Goal: Information Seeking & Learning: Understand process/instructions

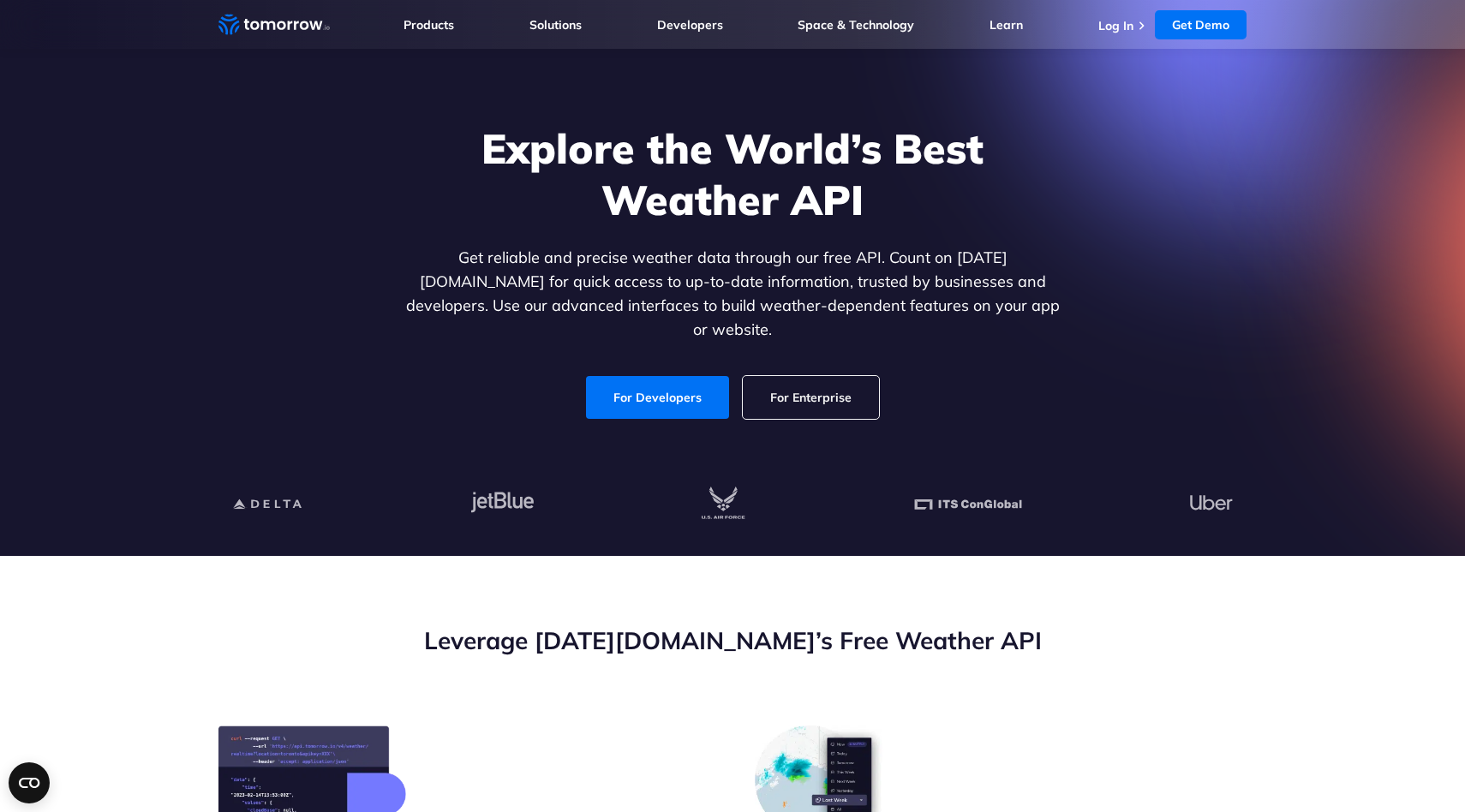
scroll to position [65, 0]
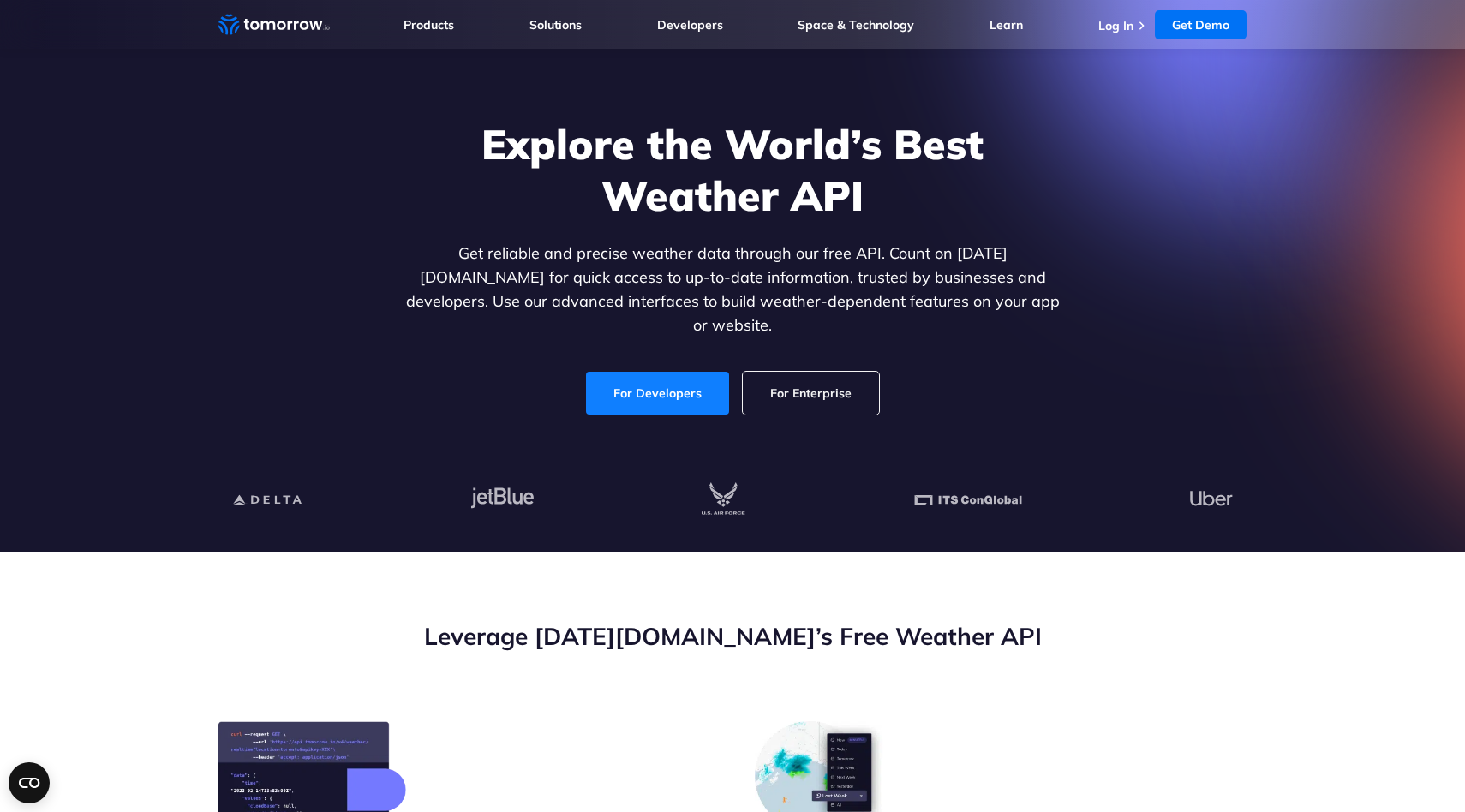
click at [620, 386] on link "For Developers" at bounding box center [657, 393] width 143 height 43
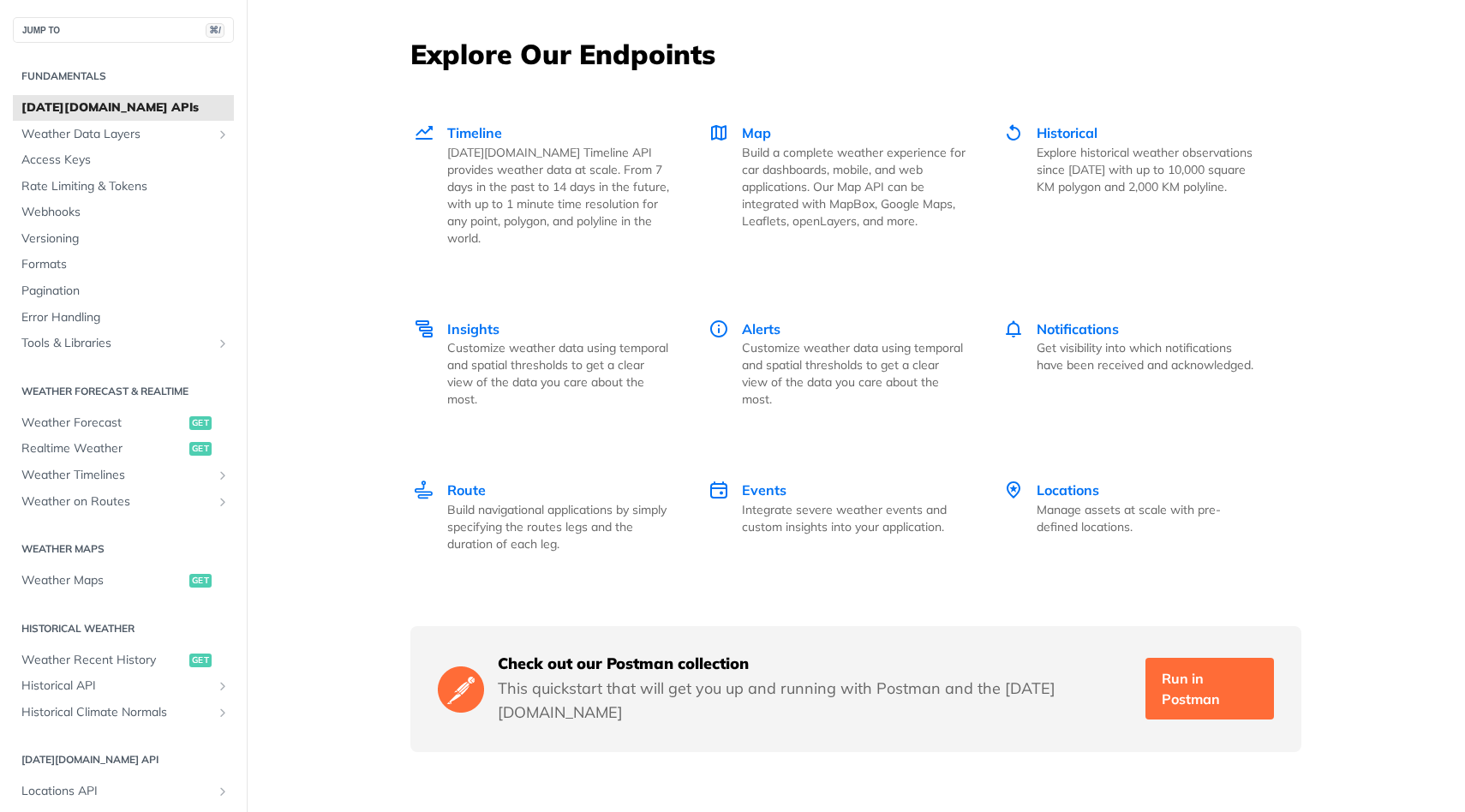
scroll to position [2343, 0]
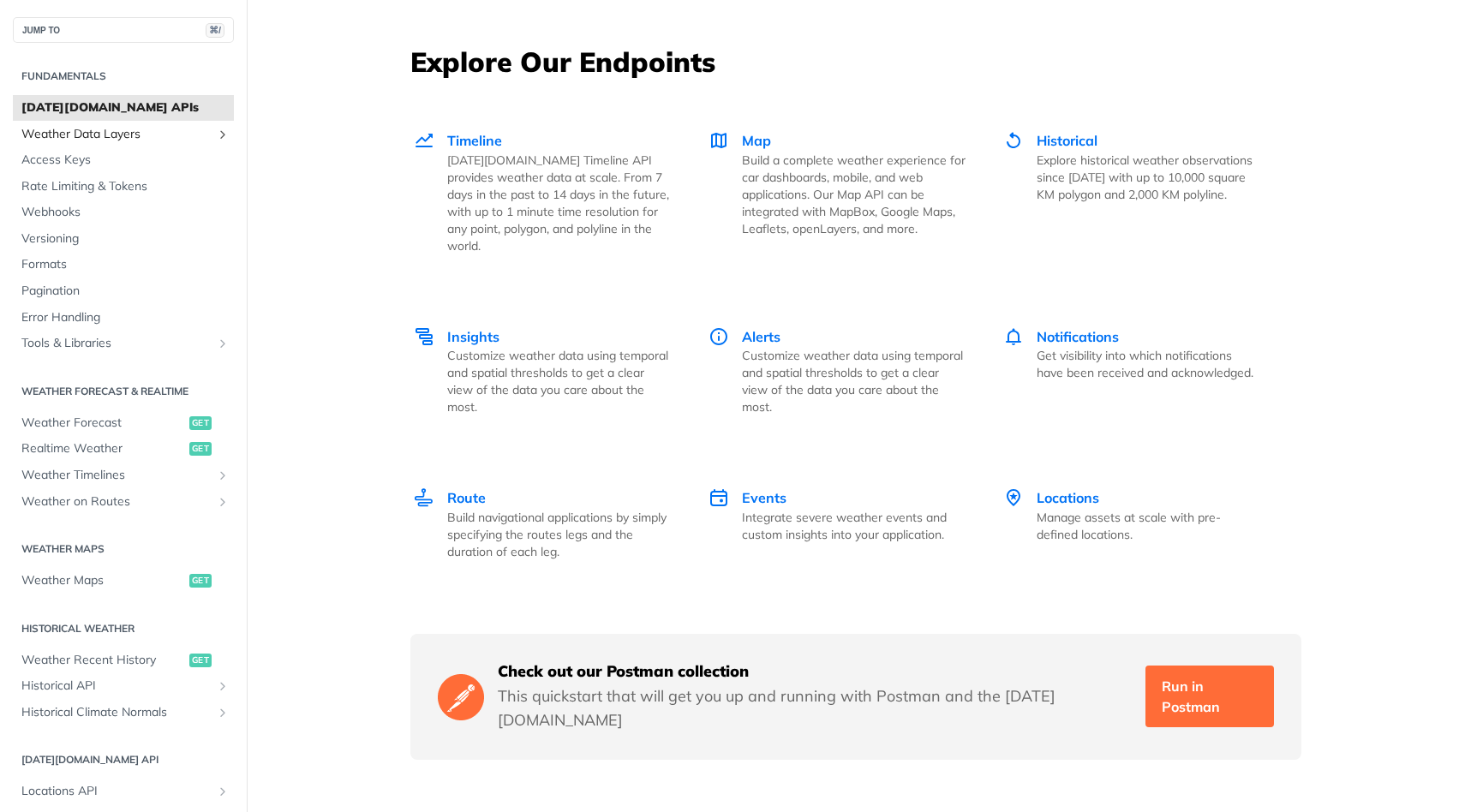
click at [221, 134] on icon "Show subpages for Weather Data Layers" at bounding box center [222, 134] width 13 height 13
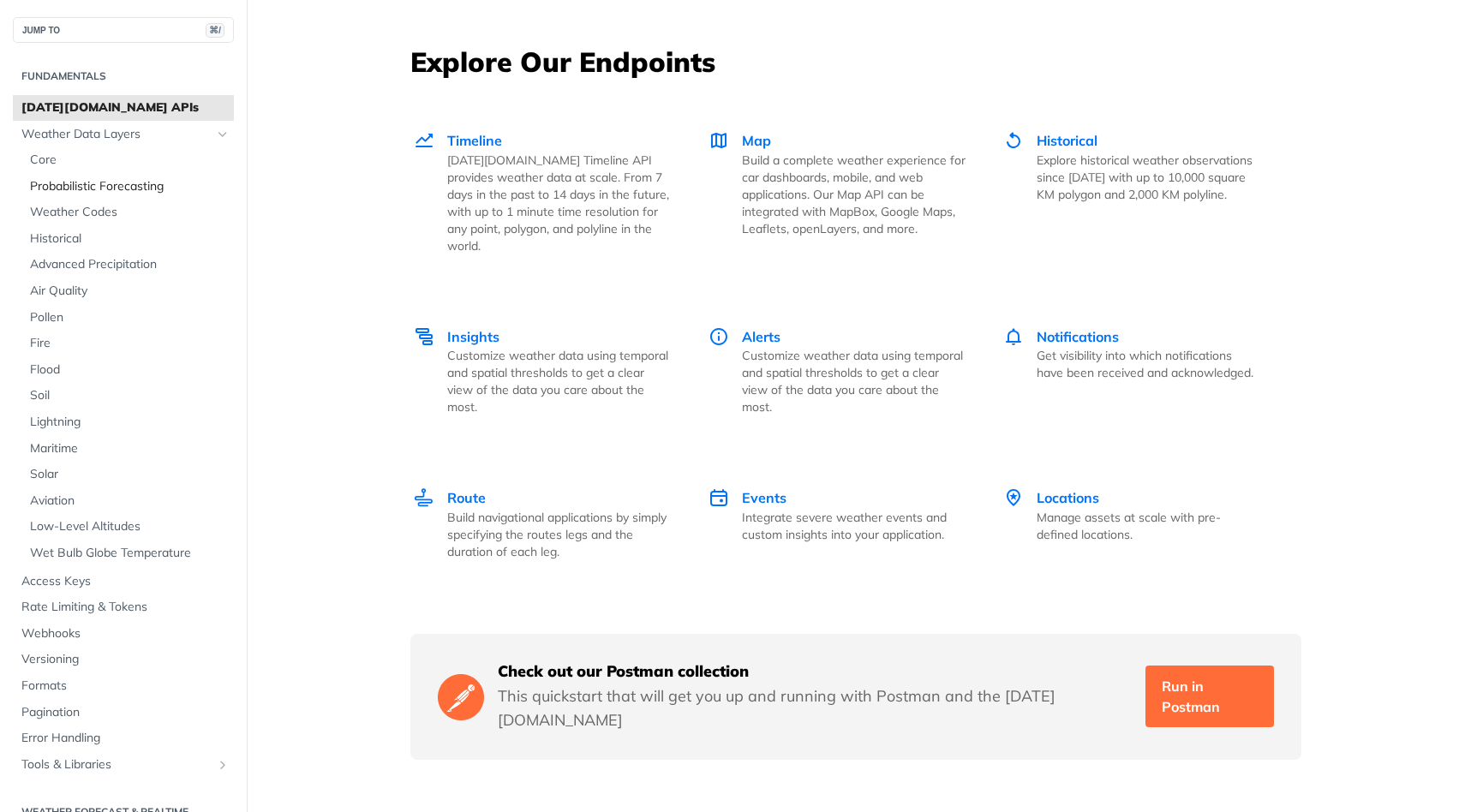
click at [173, 181] on span "Probabilistic Forecasting" at bounding box center [129, 186] width 200 height 17
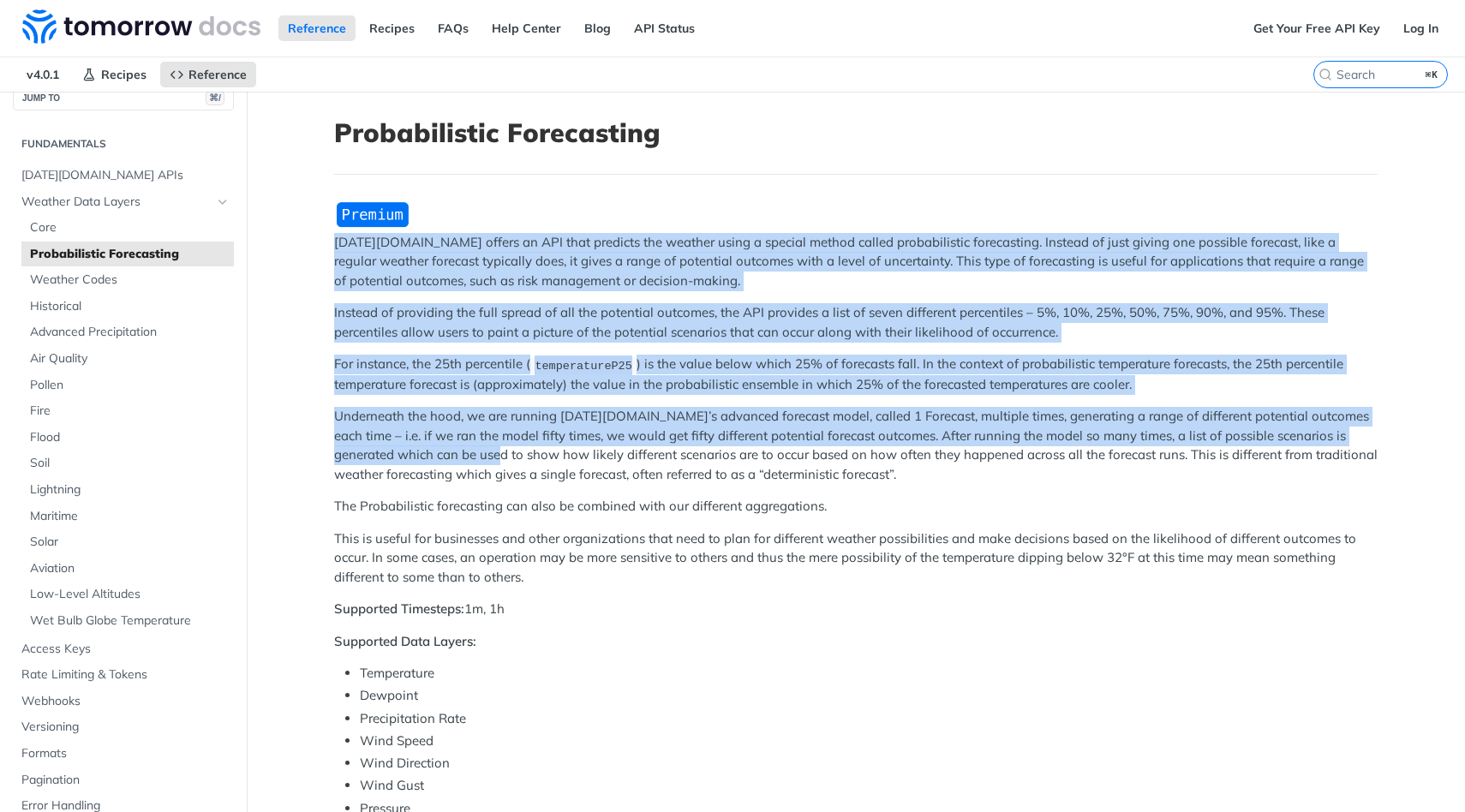
drag, startPoint x: 328, startPoint y: 243, endPoint x: 447, endPoint y: 459, distance: 246.6
click at [447, 459] on article "Probabilistic Forecasting Tomorrow.io offers an API that predicts the weather u…" at bounding box center [856, 809] width 1097 height 1436
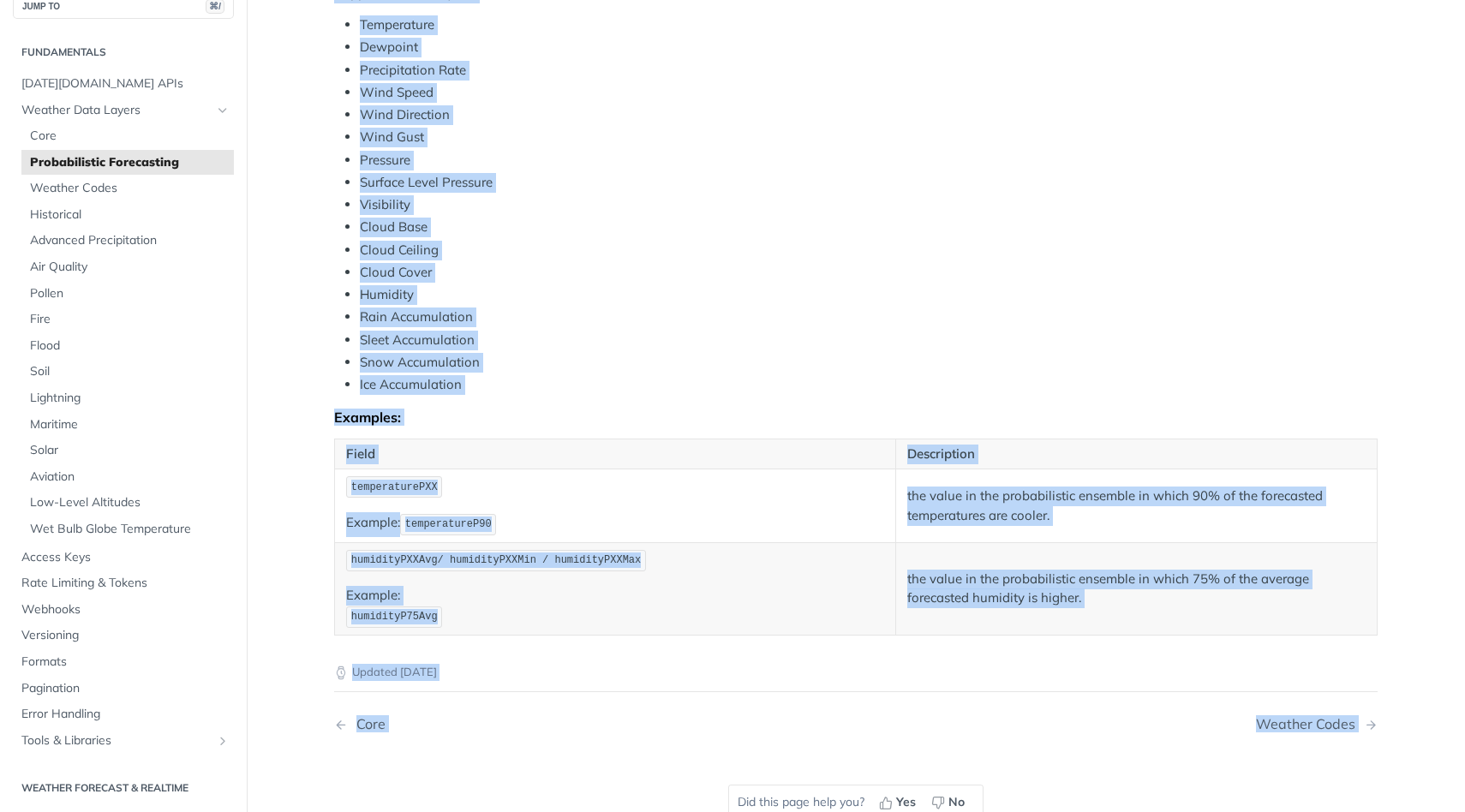
scroll to position [652, 0]
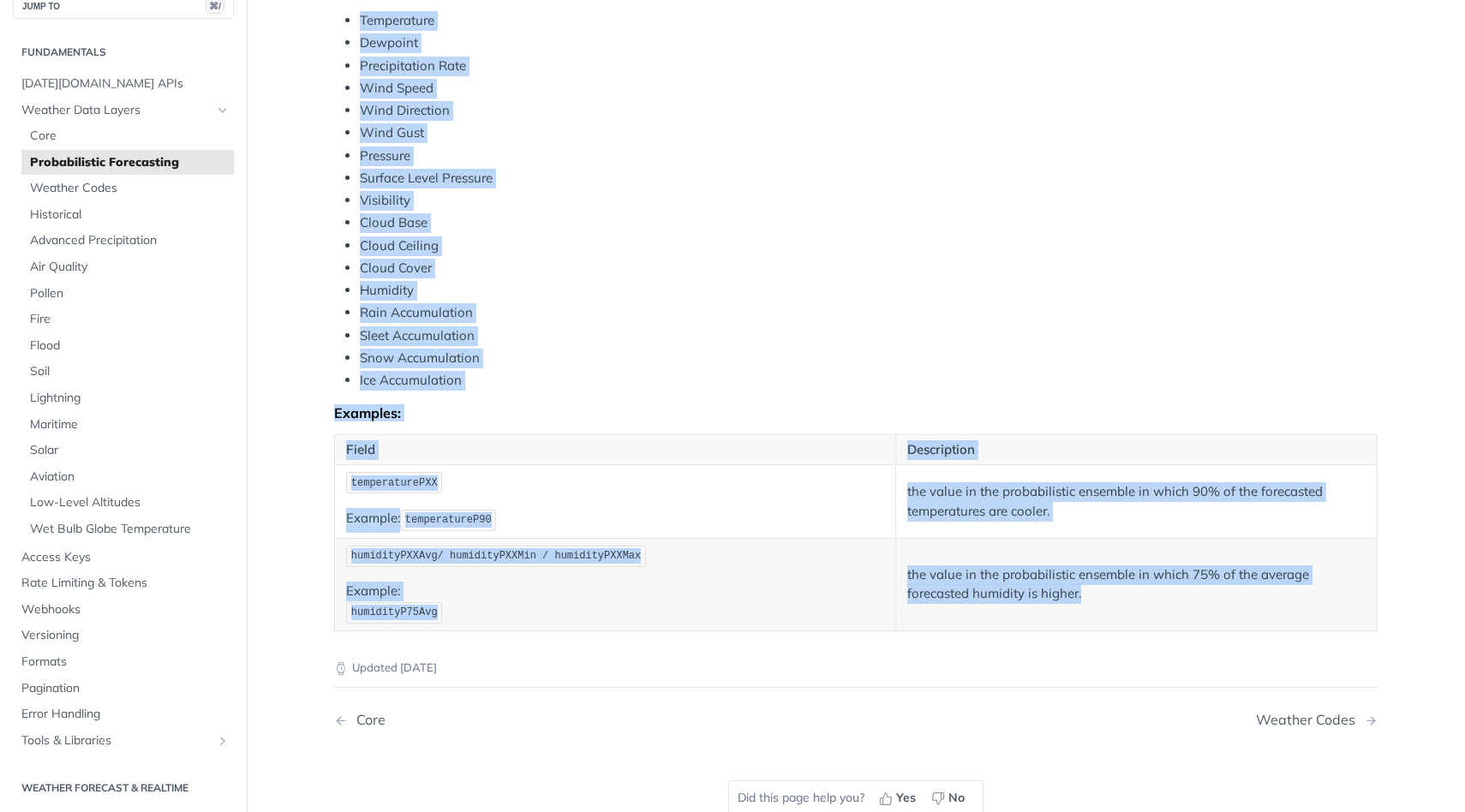
drag, startPoint x: 330, startPoint y: 124, endPoint x: 564, endPoint y: 638, distance: 564.8
click at [564, 638] on article "Probabilistic Forecasting Tomorrow.io offers an API that predicts the weather u…" at bounding box center [856, 157] width 1097 height 1436
copy article "Probabilistic Forecasting Tomorrow.io offers an API that predicts the weather u…"
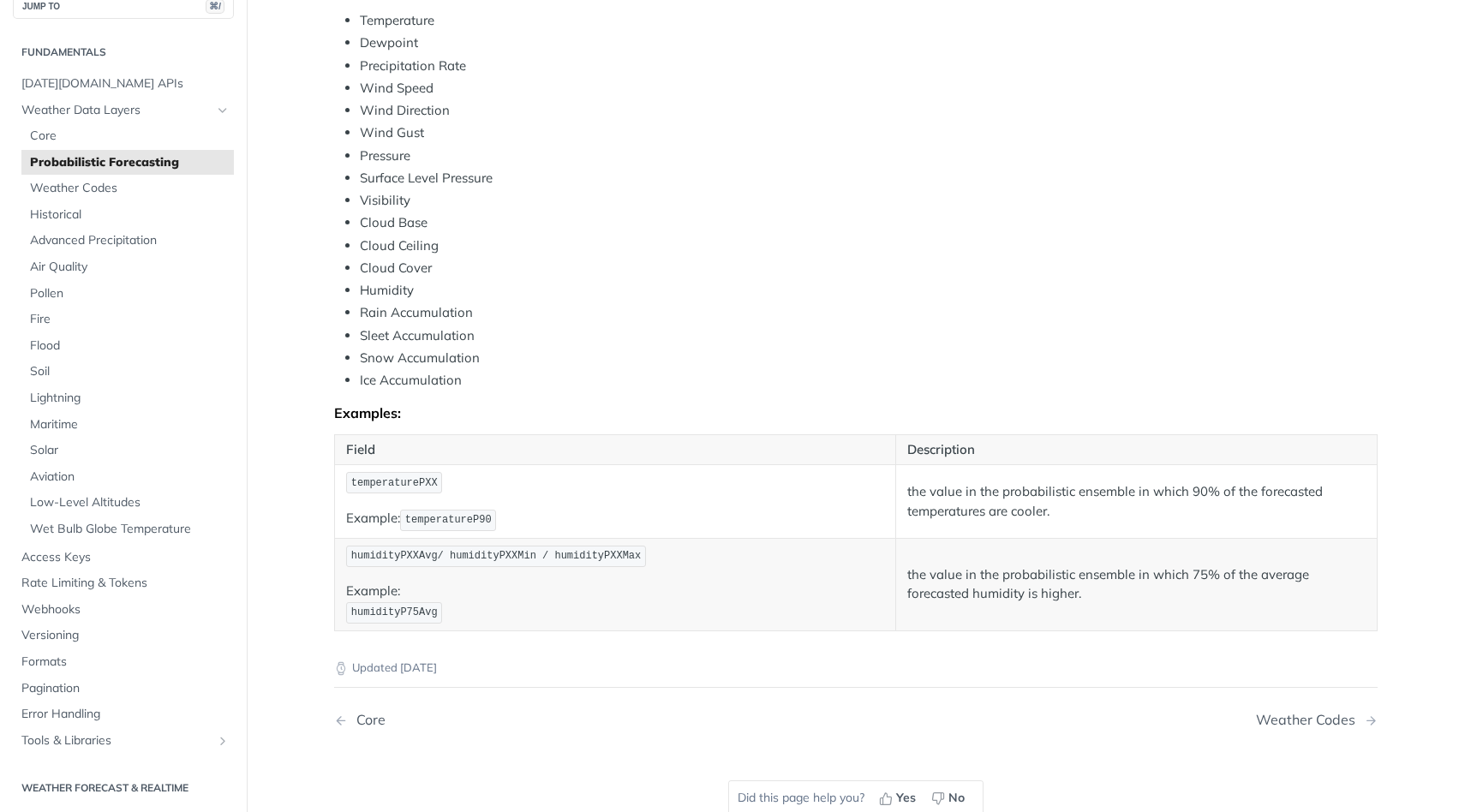
click at [578, 303] on li "Rain Accumulation" at bounding box center [868, 313] width 1017 height 20
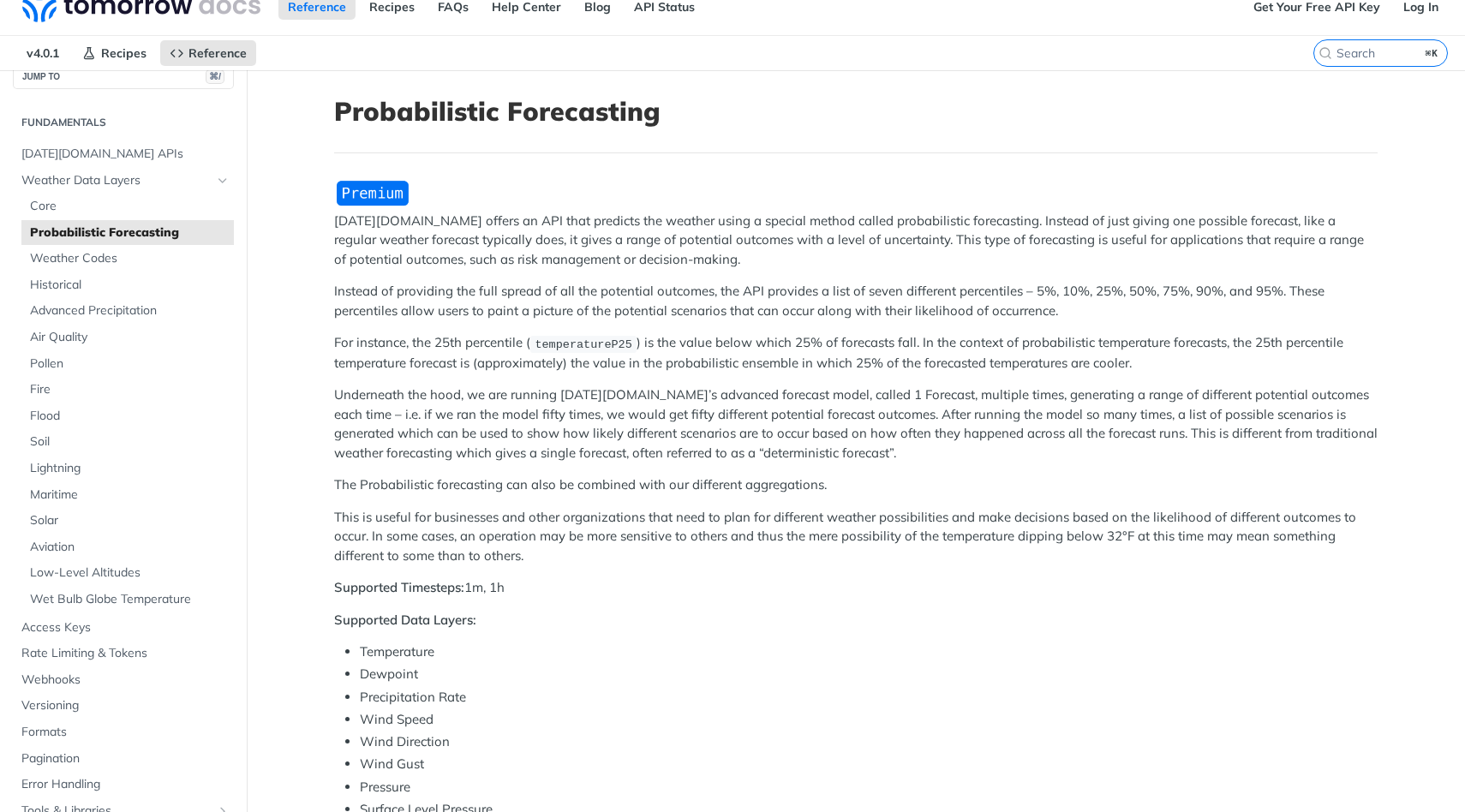
scroll to position [0, 0]
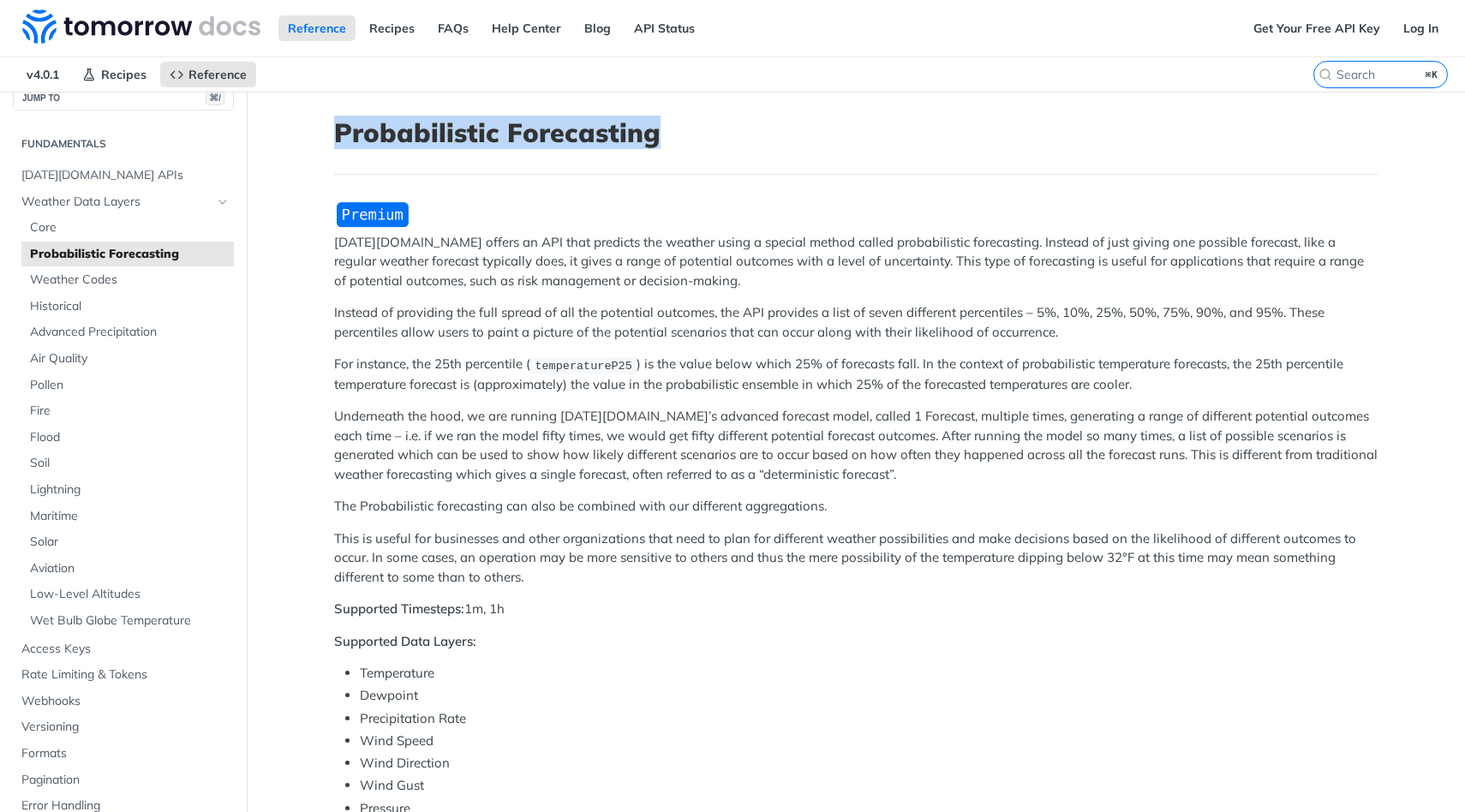
drag, startPoint x: 653, startPoint y: 129, endPoint x: 308, endPoint y: 129, distance: 345.0
click at [307, 129] on article "Probabilistic Forecasting Tomorrow.io offers an API that predicts the weather u…" at bounding box center [856, 809] width 1097 height 1436
copy h1 "Probabilistic Forecasting"
click at [536, 138] on h1 "Probabilistic Forecasting" at bounding box center [856, 133] width 1043 height 31
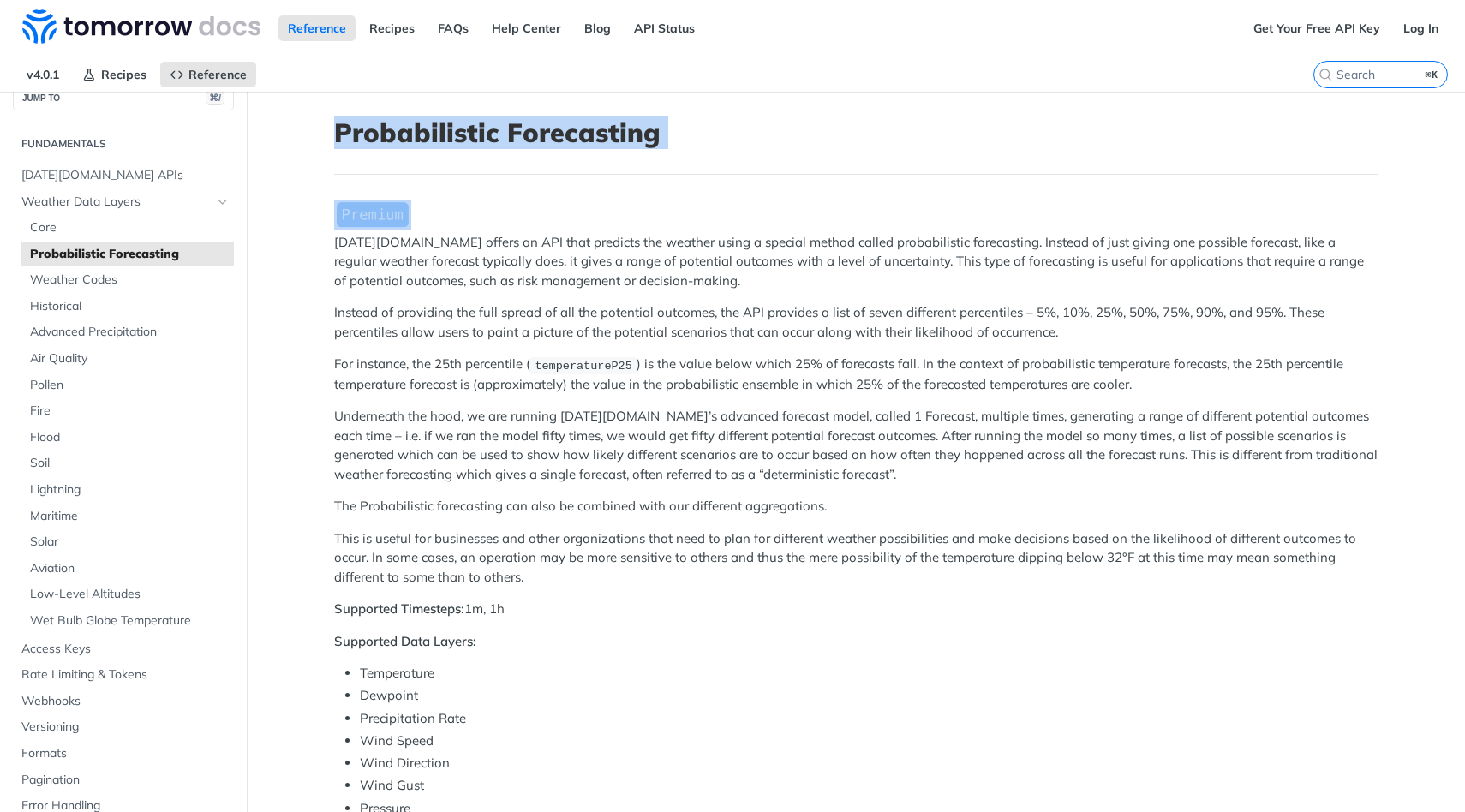
click at [536, 138] on h1 "Probabilistic Forecasting" at bounding box center [856, 133] width 1043 height 31
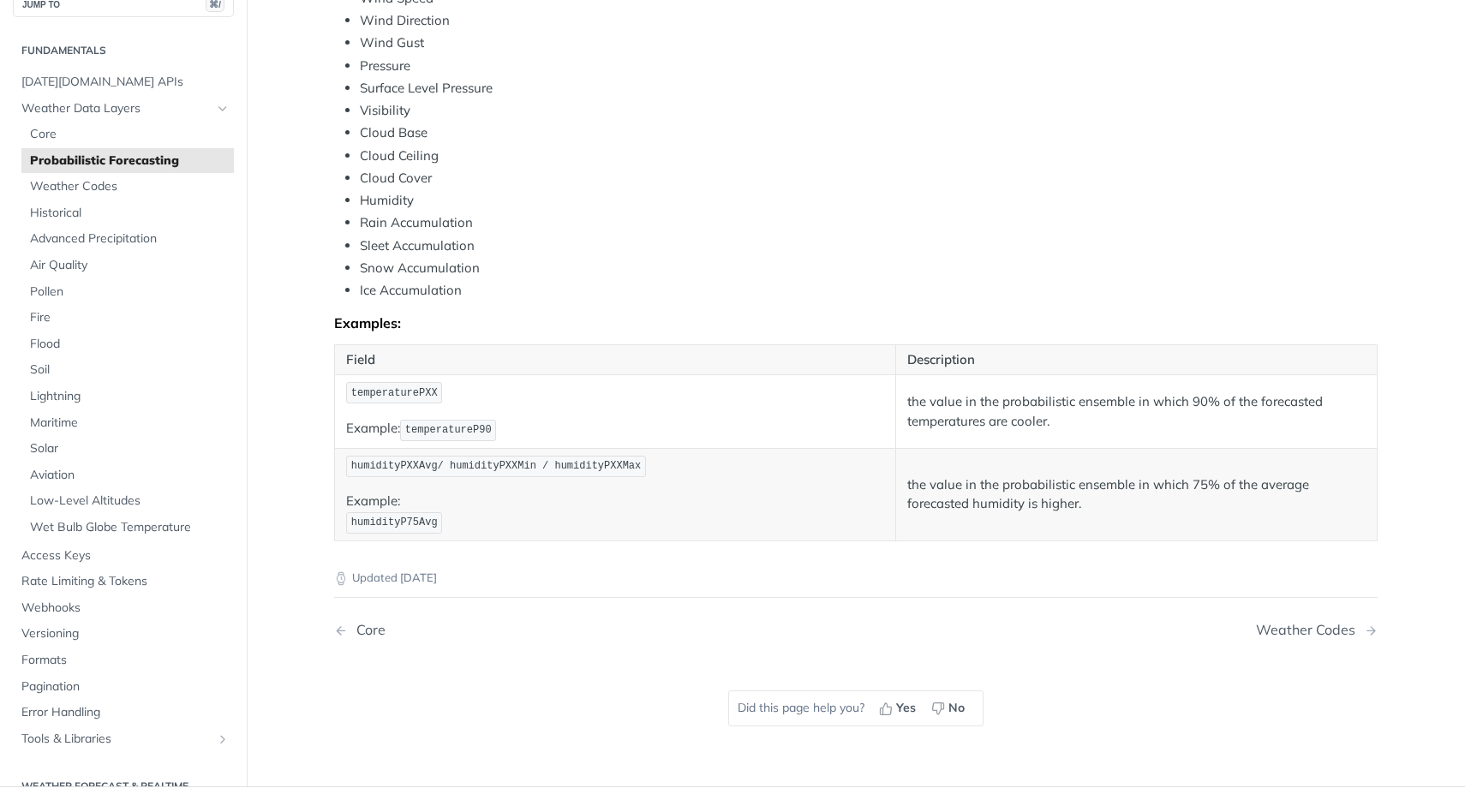
scroll to position [689, 0]
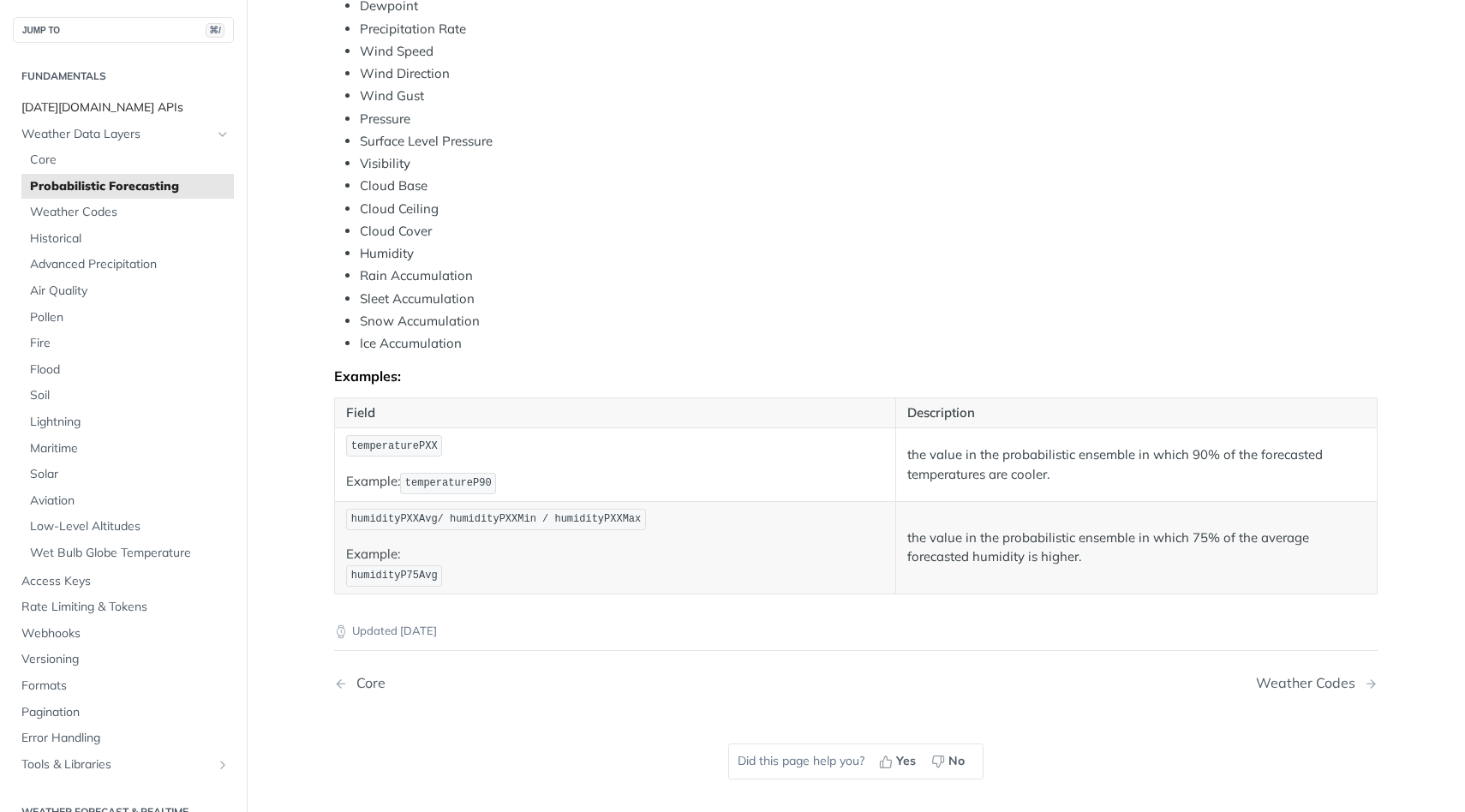
click at [122, 110] on span "Tomorrow.io APIs" at bounding box center [126, 108] width 209 height 17
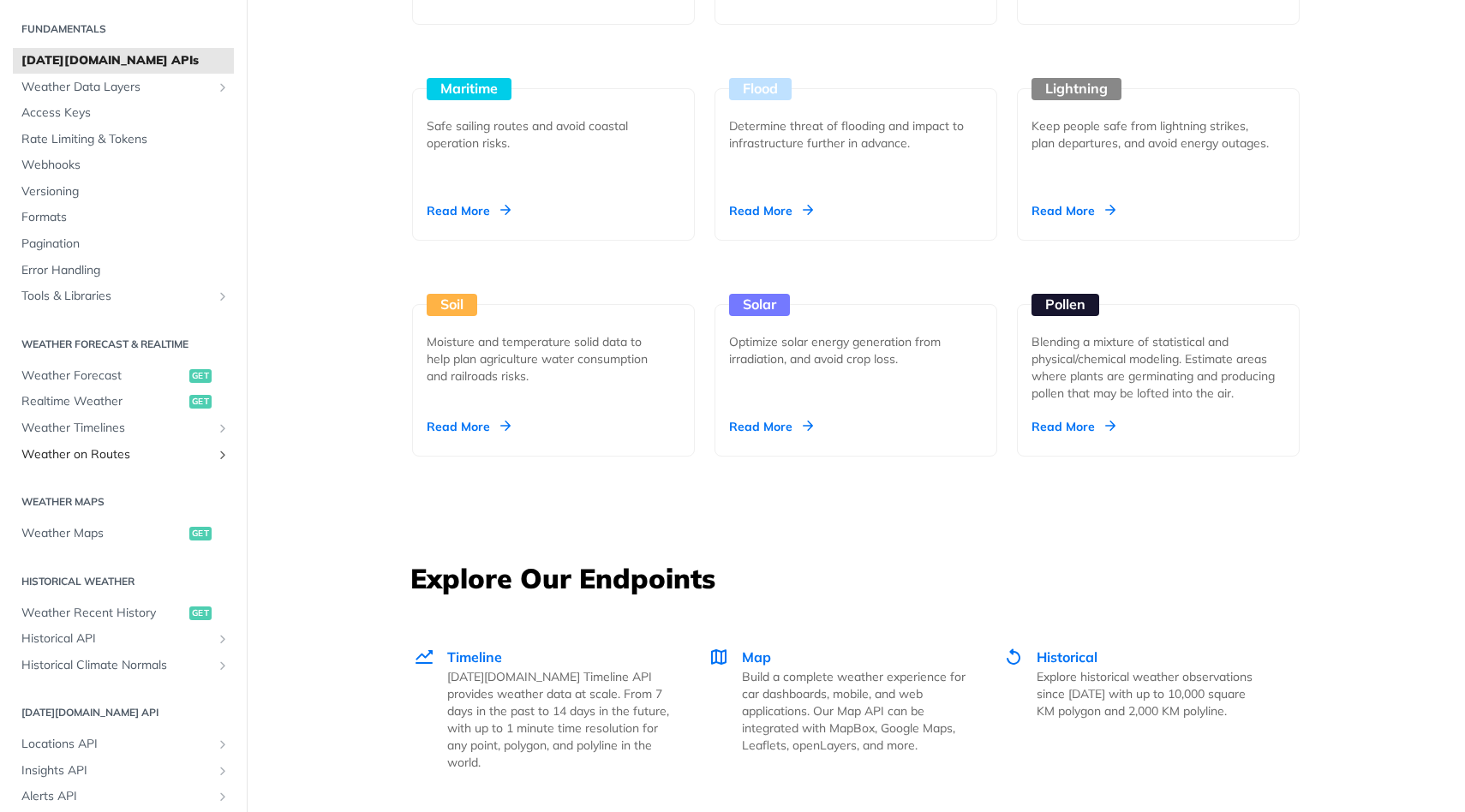
scroll to position [49, 0]
click at [100, 373] on span "Weather Forecast" at bounding box center [103, 373] width 164 height 17
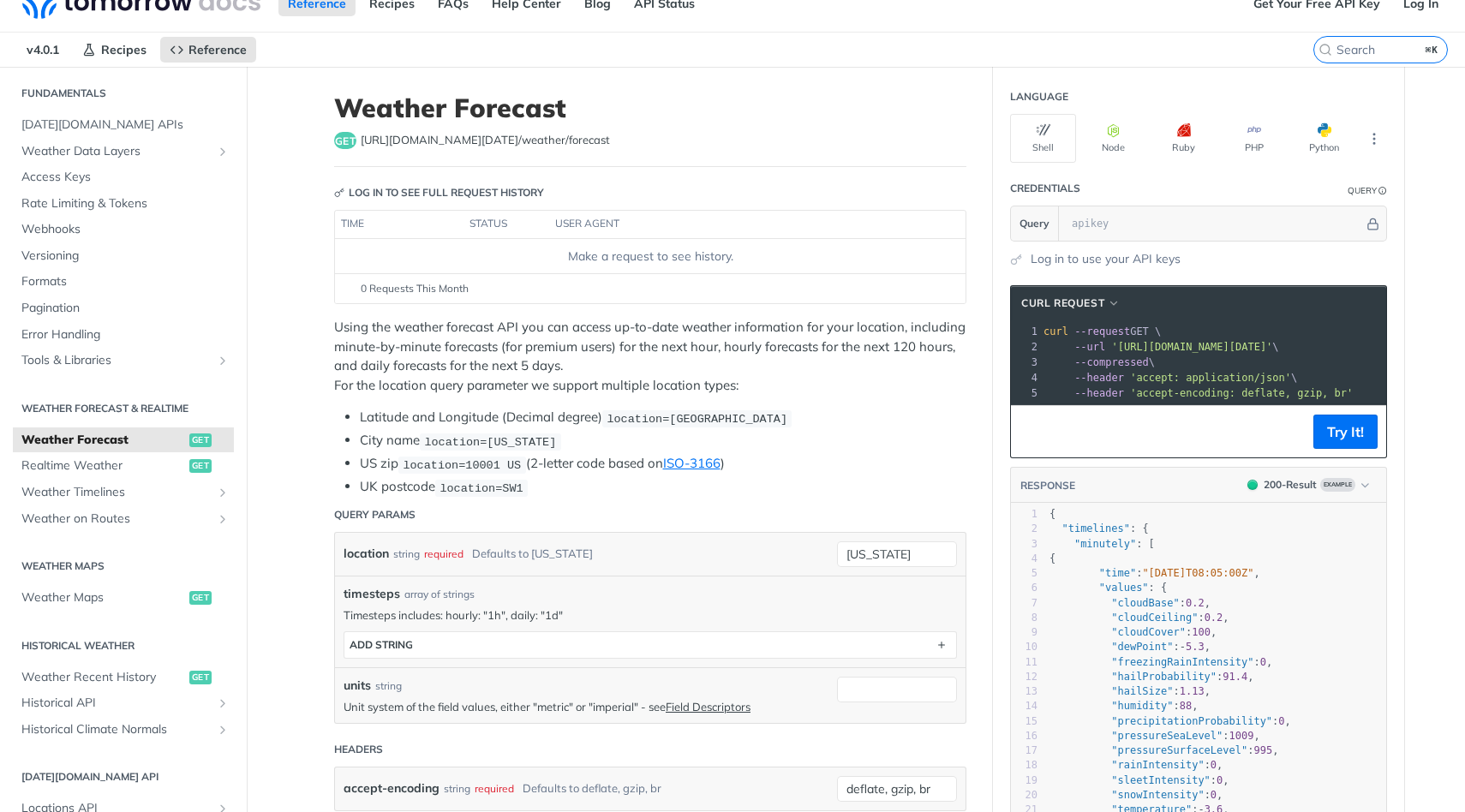
scroll to position [33, 0]
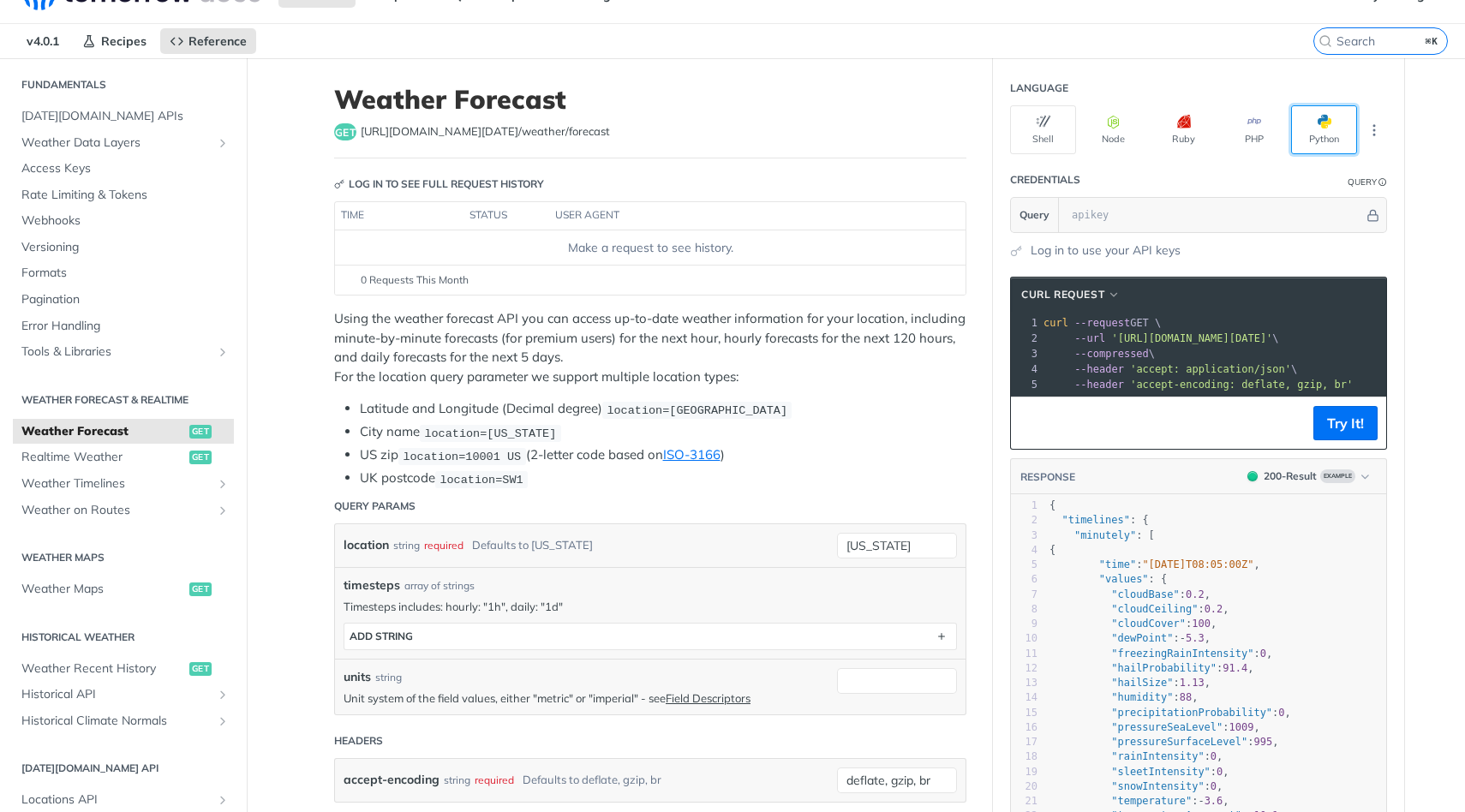
click at [1327, 135] on button "Python" at bounding box center [1323, 129] width 66 height 49
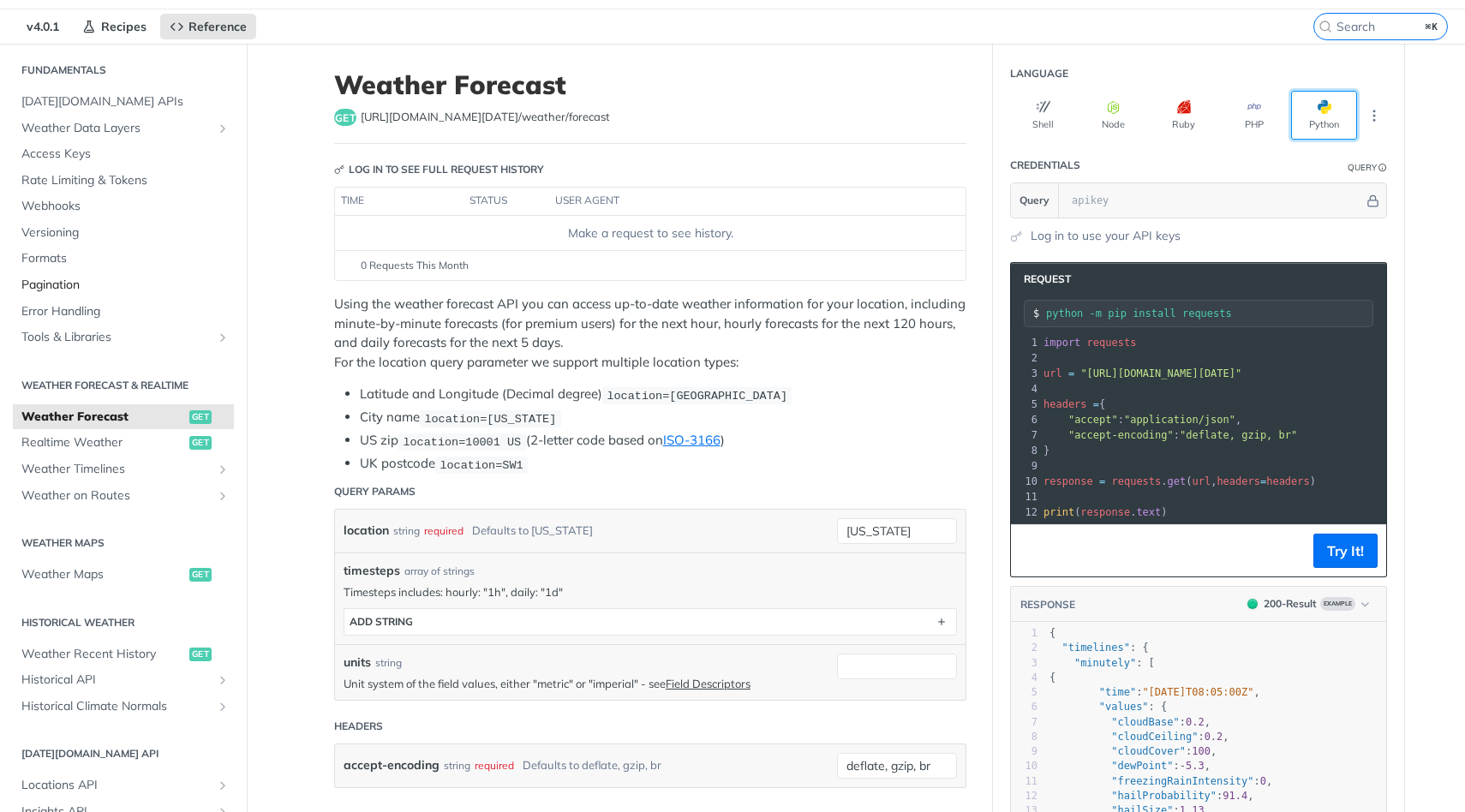
scroll to position [0, 0]
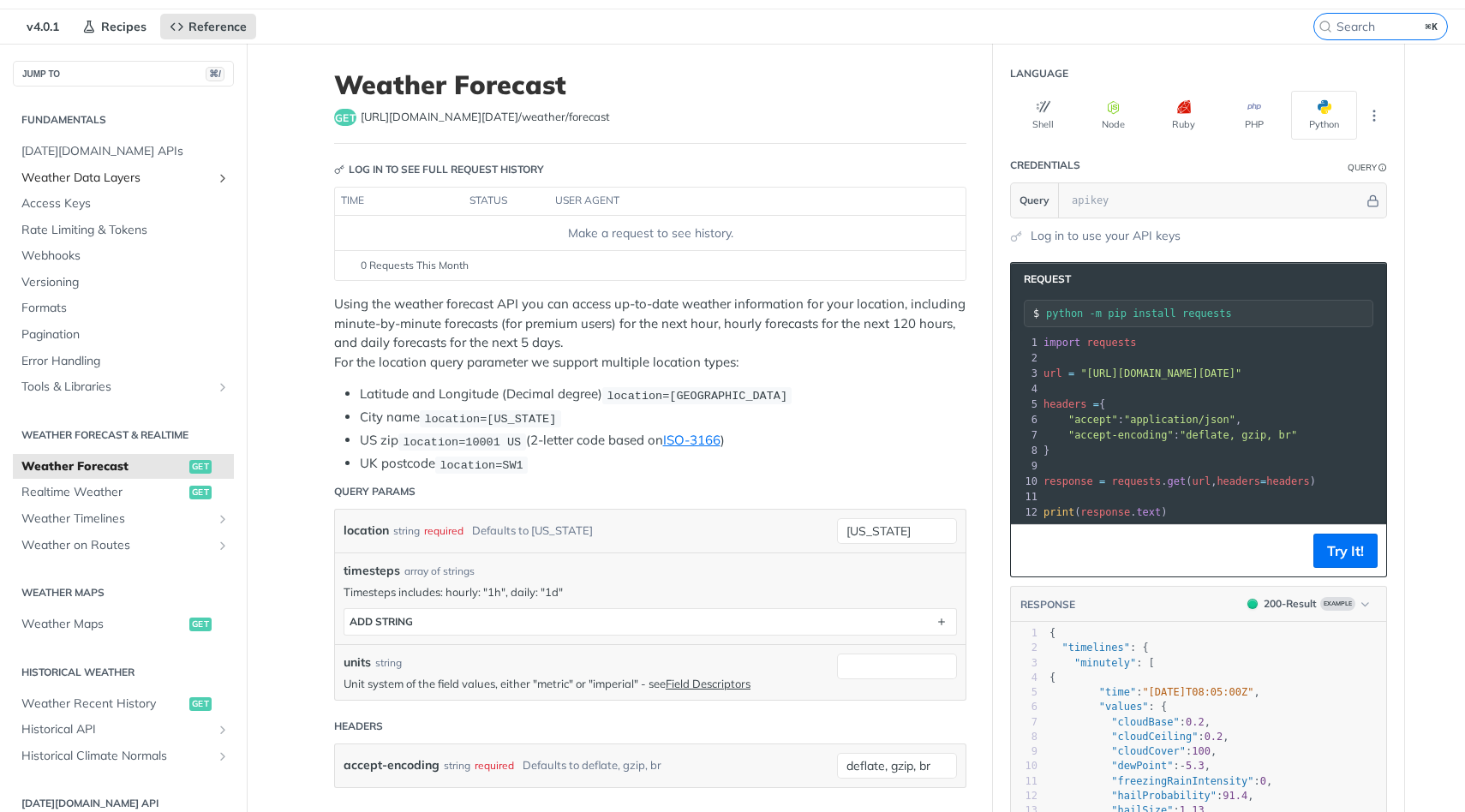
click at [131, 173] on span "Weather Data Layers" at bounding box center [117, 178] width 191 height 17
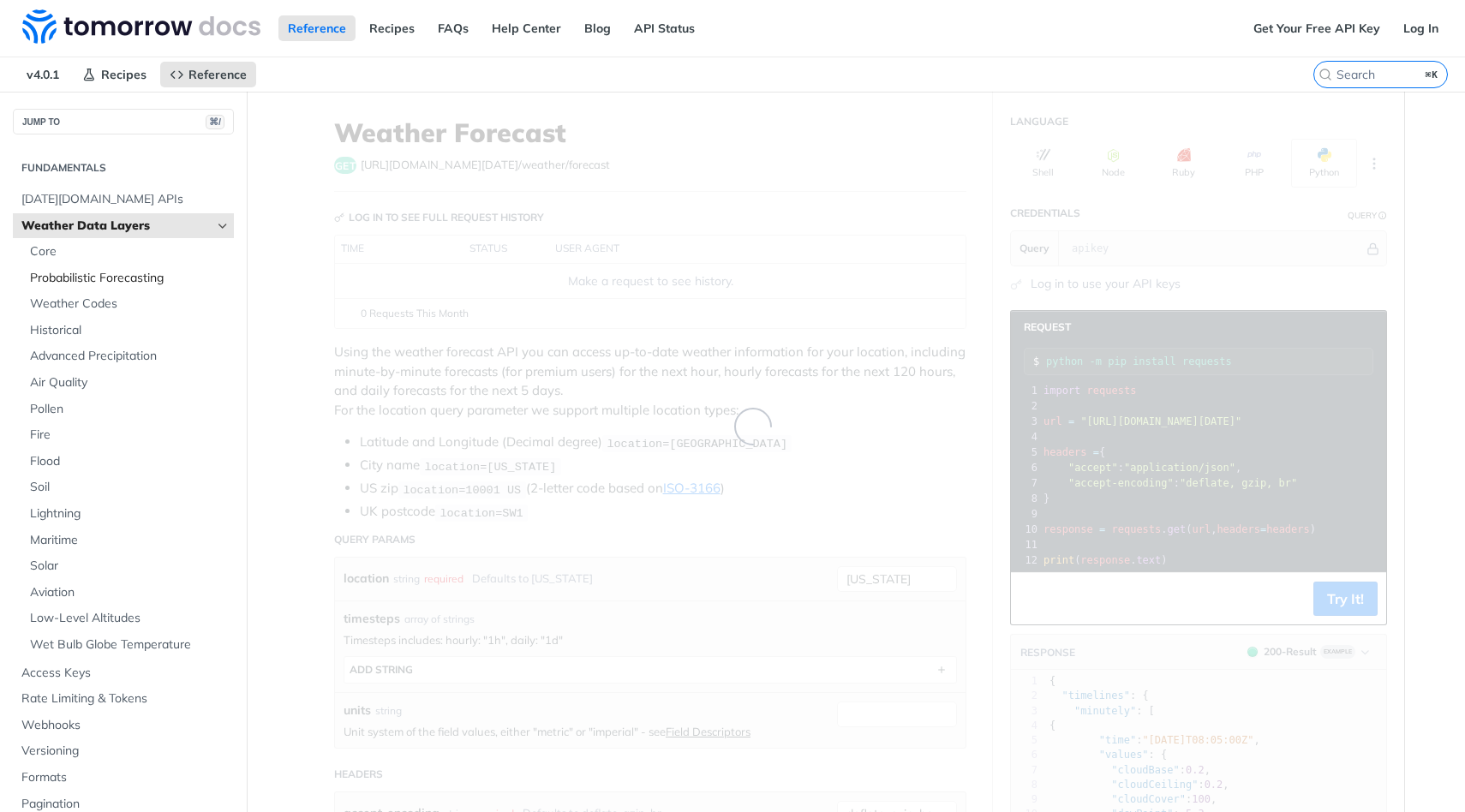
click at [89, 281] on span "Probabilistic Forecasting" at bounding box center [129, 278] width 200 height 17
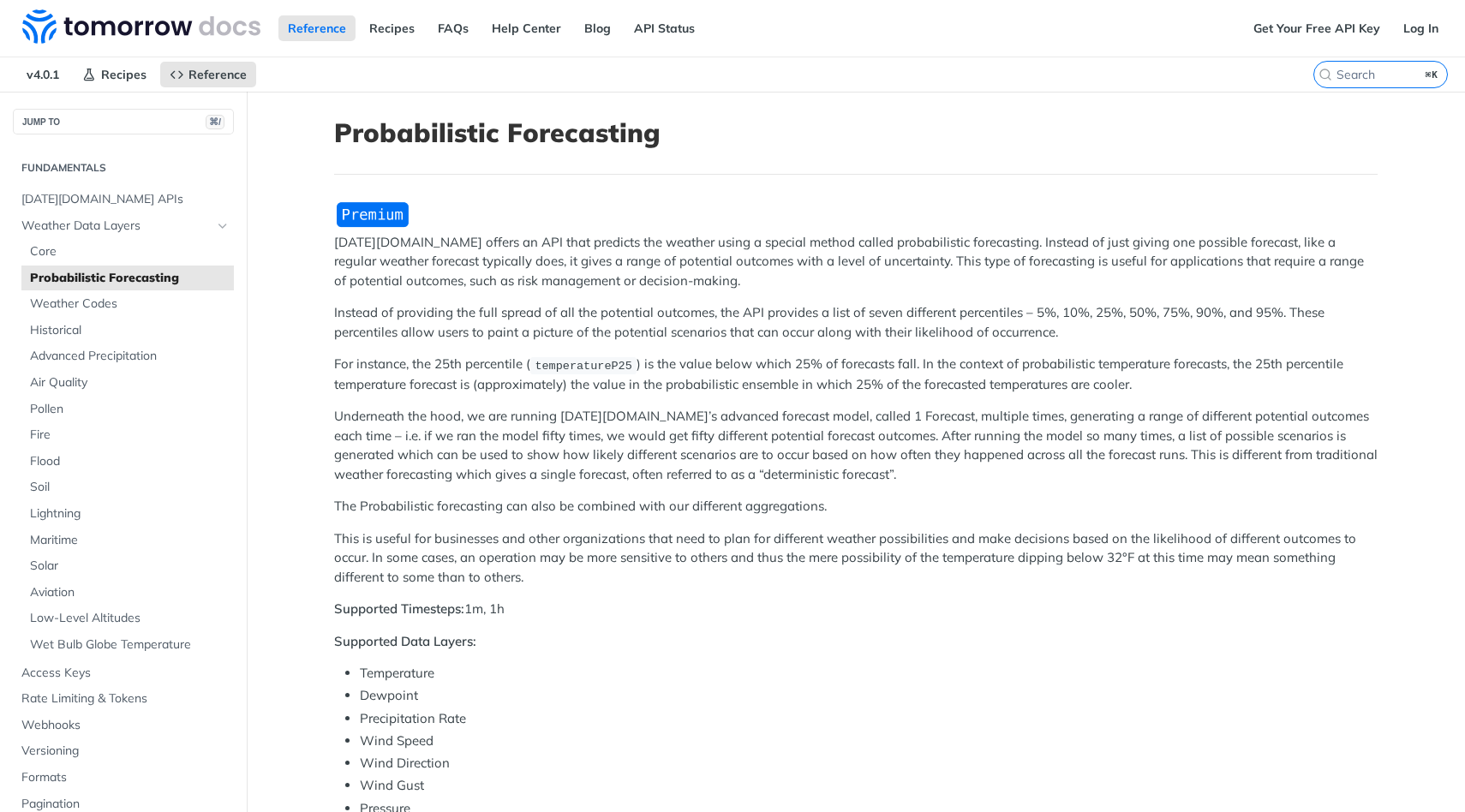
click at [379, 221] on img "Expand image" at bounding box center [373, 214] width 77 height 28
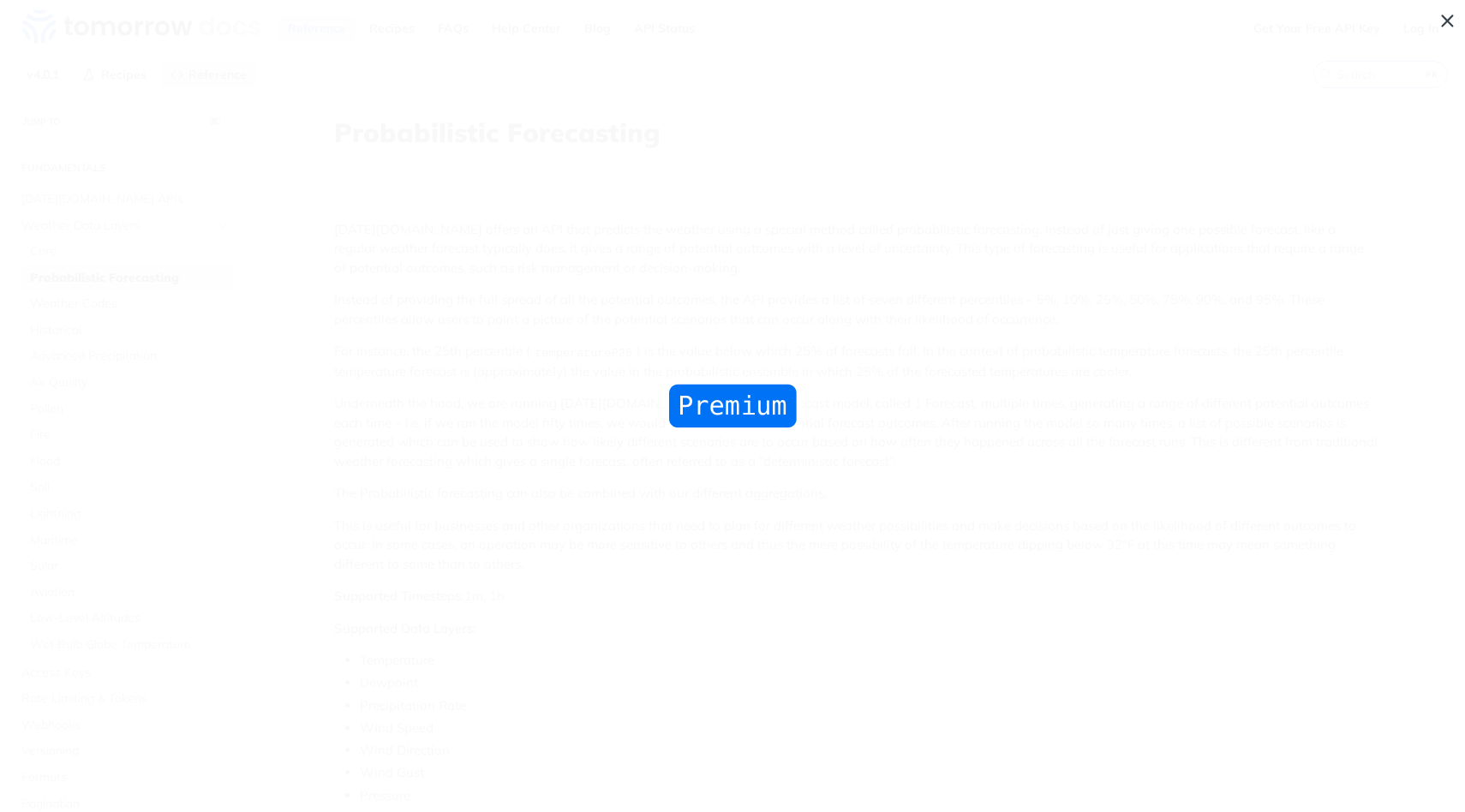
click at [715, 446] on span "Collapse image" at bounding box center [732, 406] width 1465 height 812
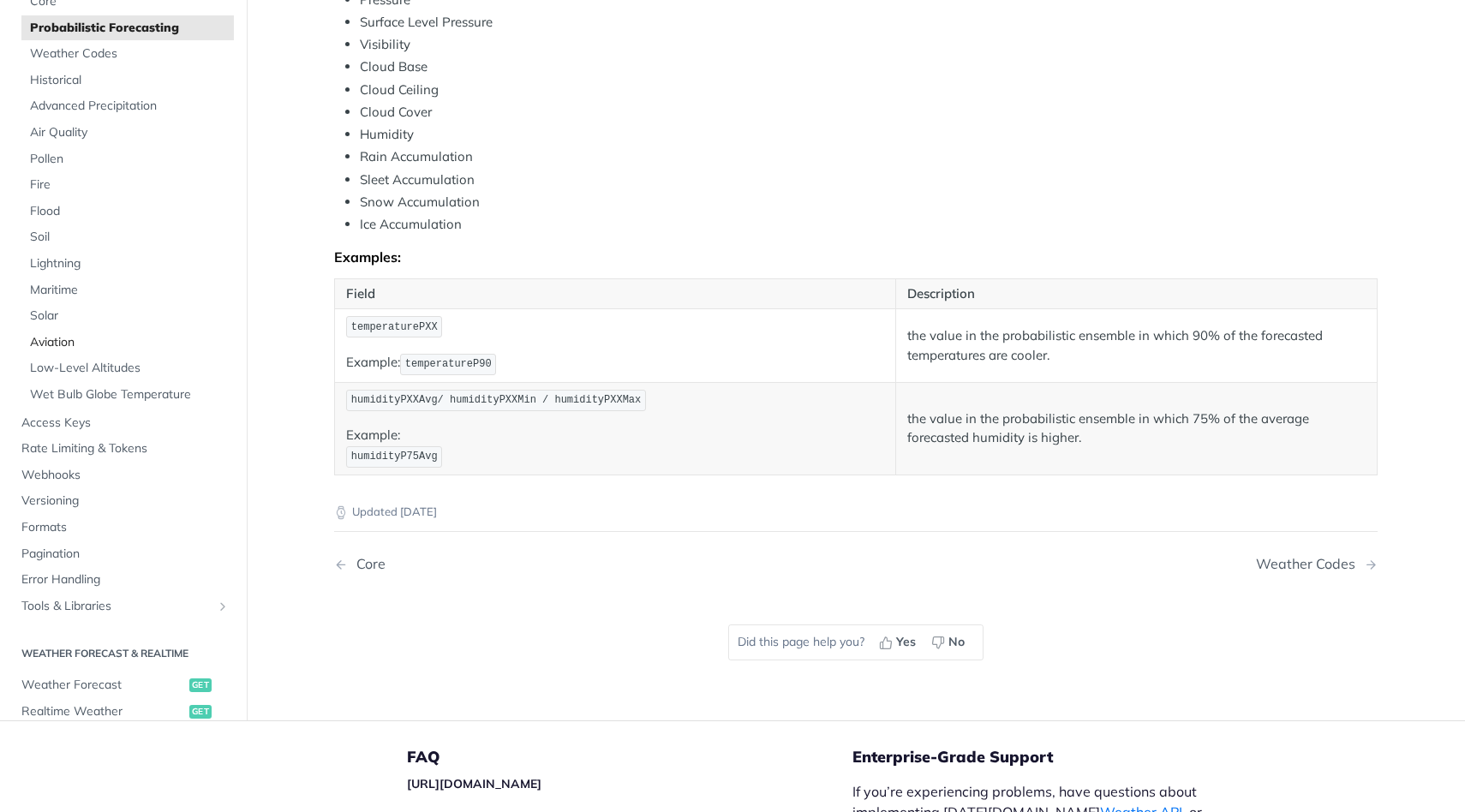
scroll to position [69, 0]
click at [70, 423] on span "Access Keys" at bounding box center [126, 419] width 209 height 17
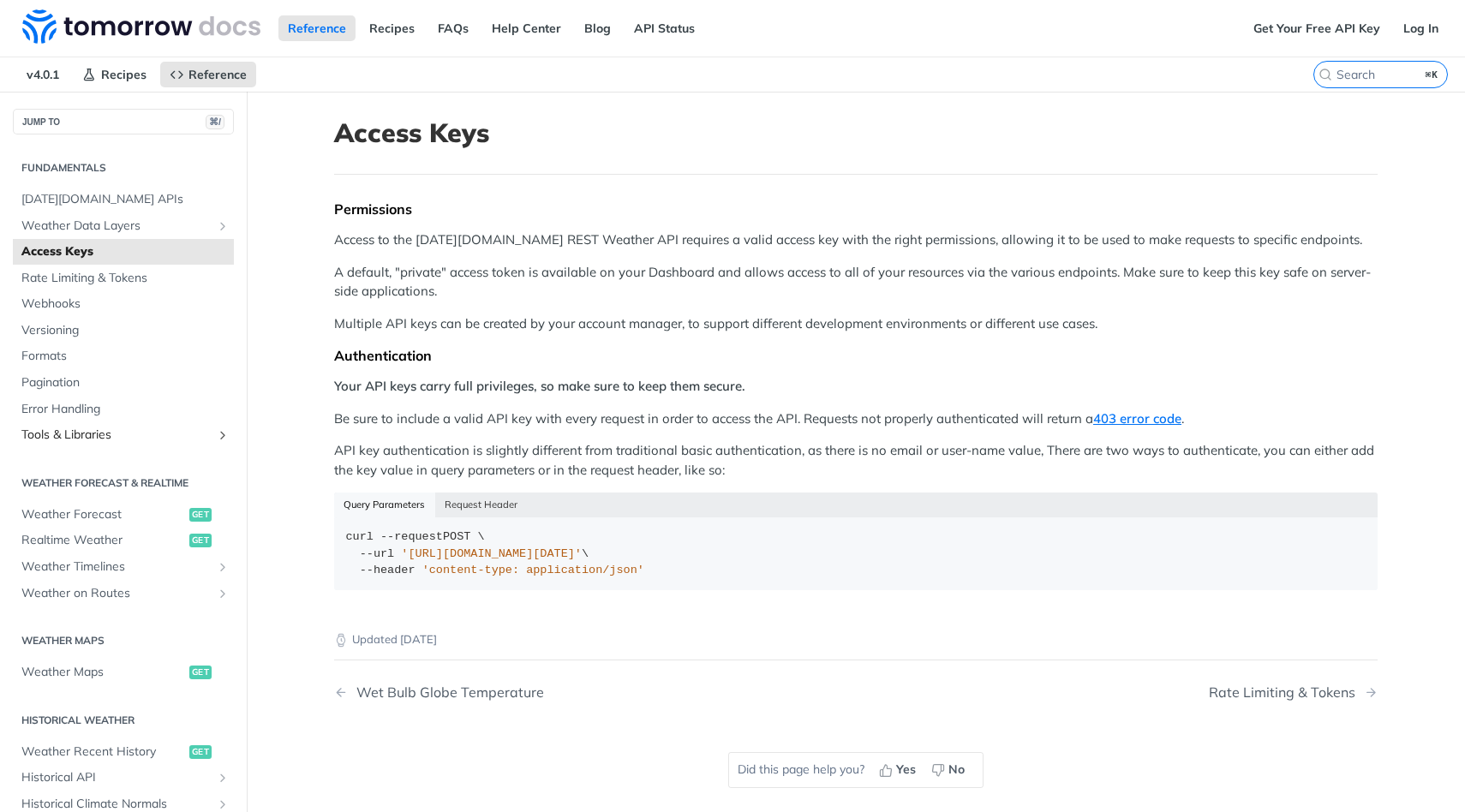
click at [113, 444] on link "Tools & Libraries" at bounding box center [123, 435] width 221 height 26
click at [226, 436] on icon "Show subpages for Tools & Libraries" at bounding box center [222, 435] width 13 height 13
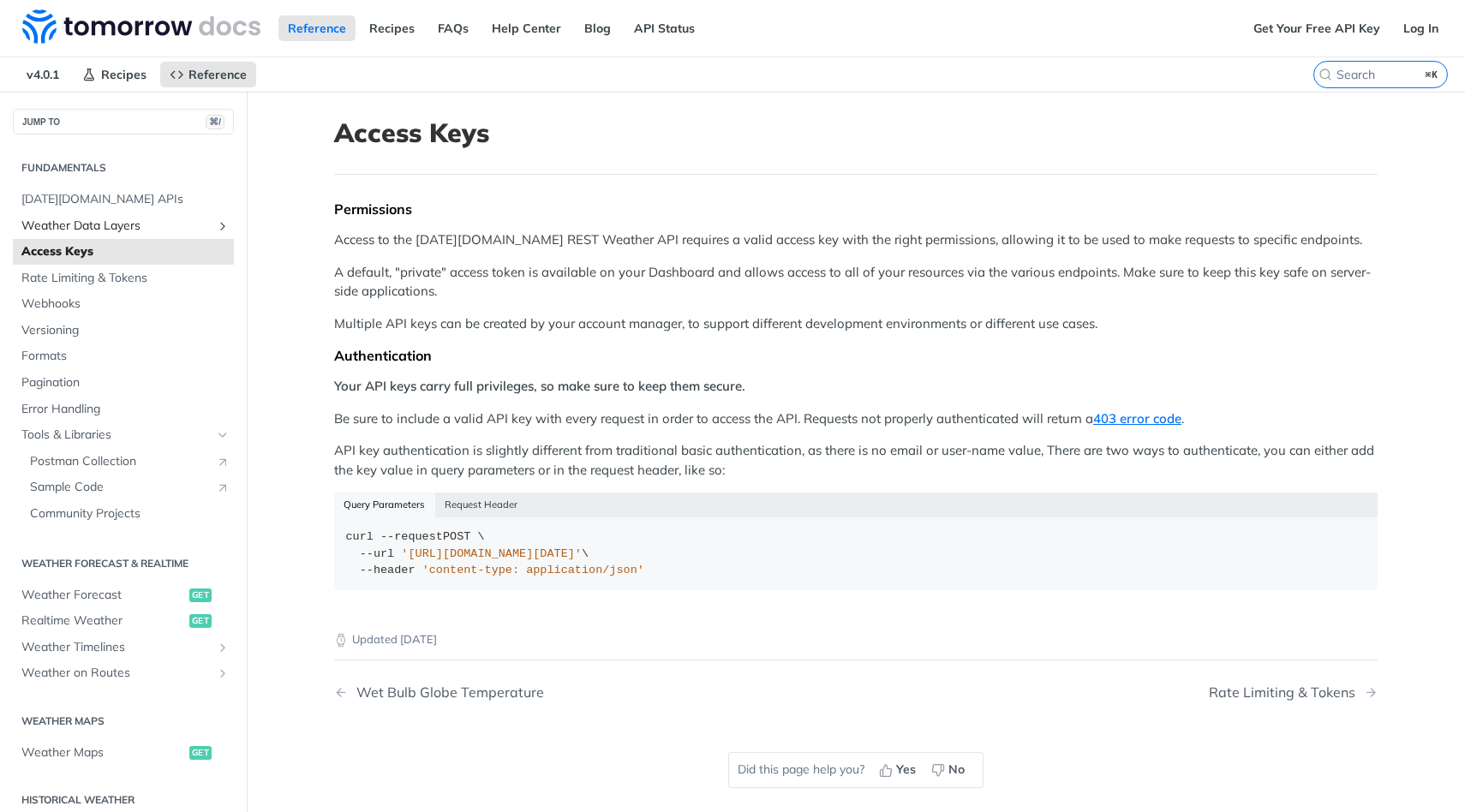
click at [224, 224] on icon "Show subpages for Weather Data Layers" at bounding box center [222, 225] width 13 height 13
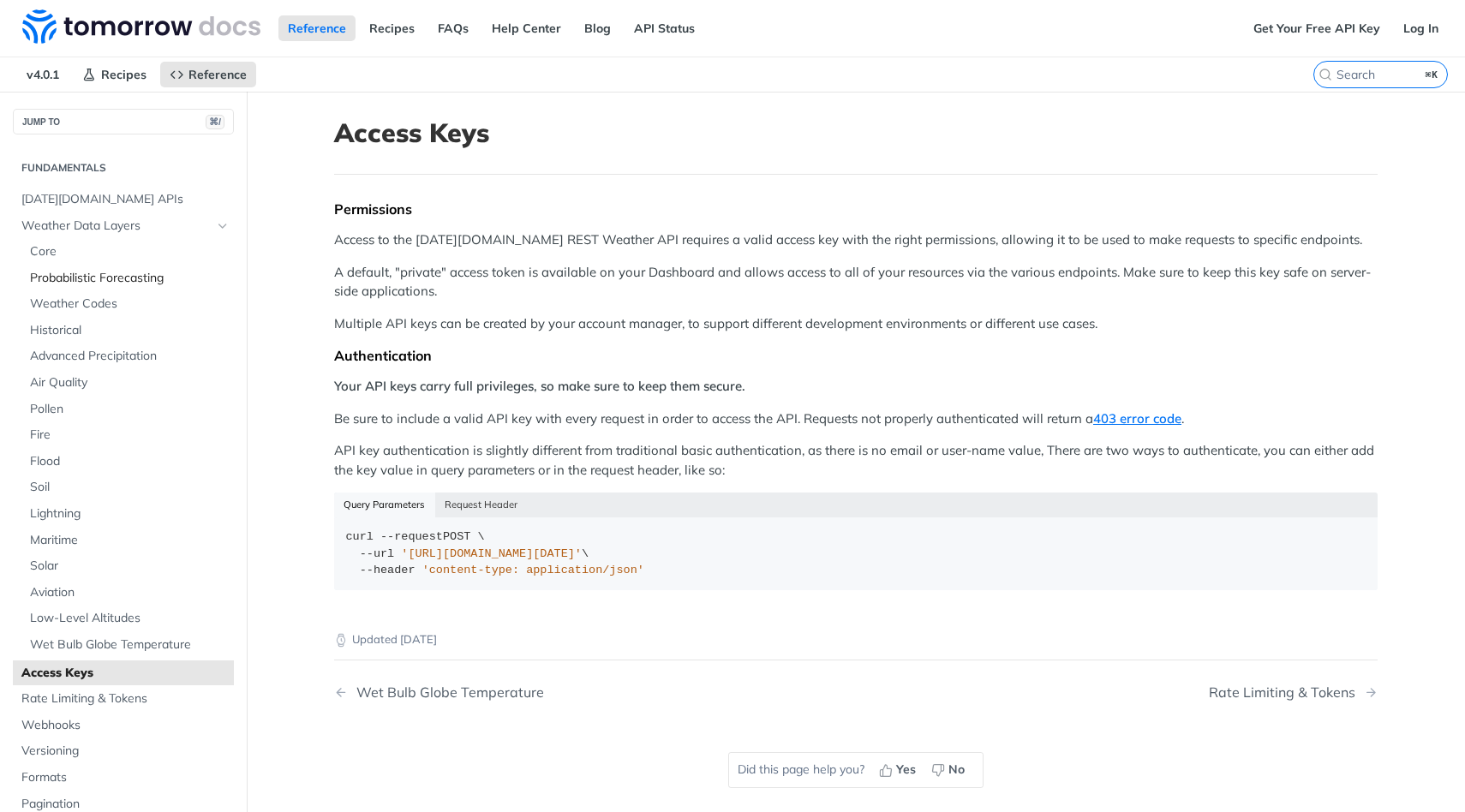
click at [126, 274] on span "Probabilistic Forecasting" at bounding box center [129, 278] width 200 height 17
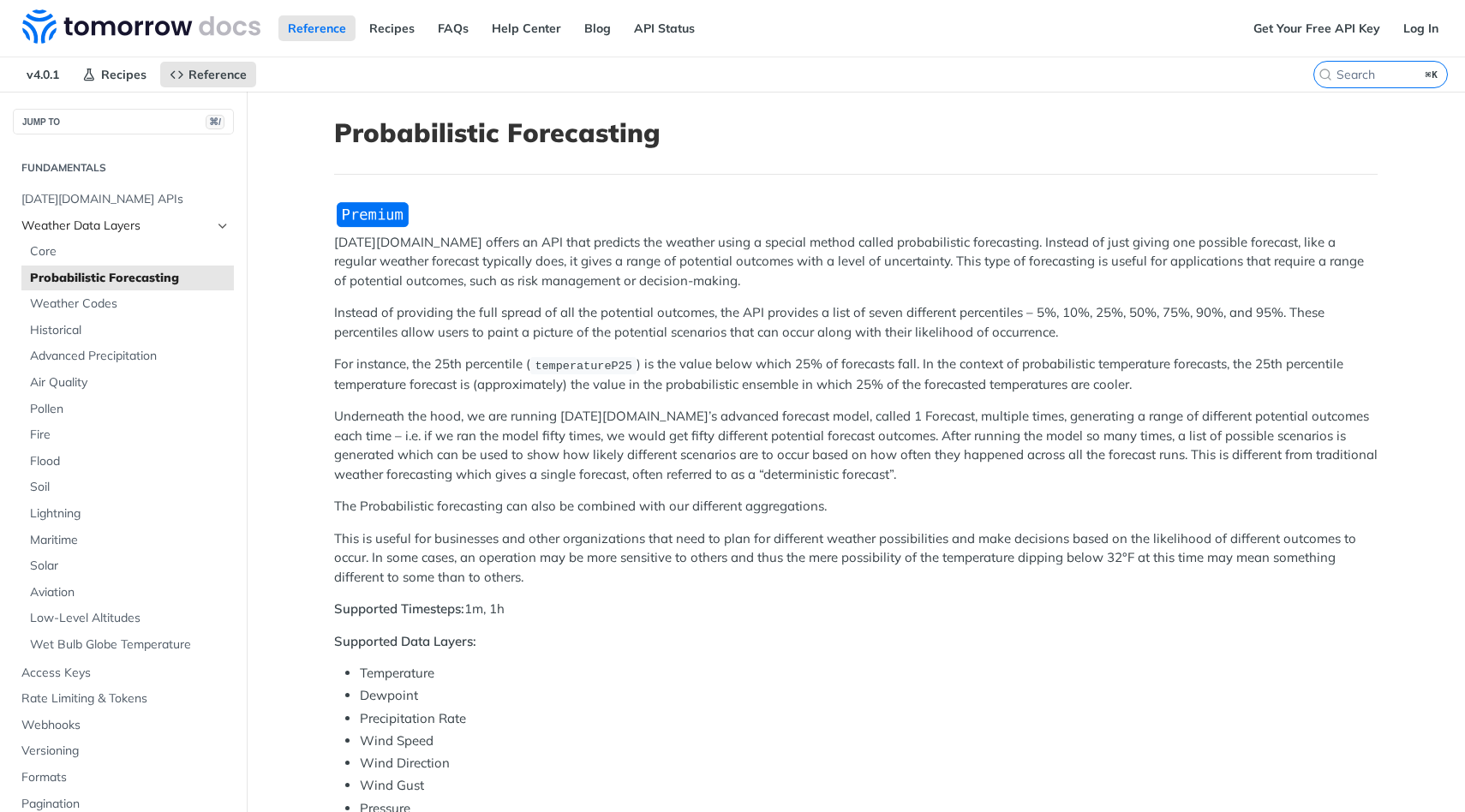
click at [123, 227] on span "Weather Data Layers" at bounding box center [117, 225] width 191 height 17
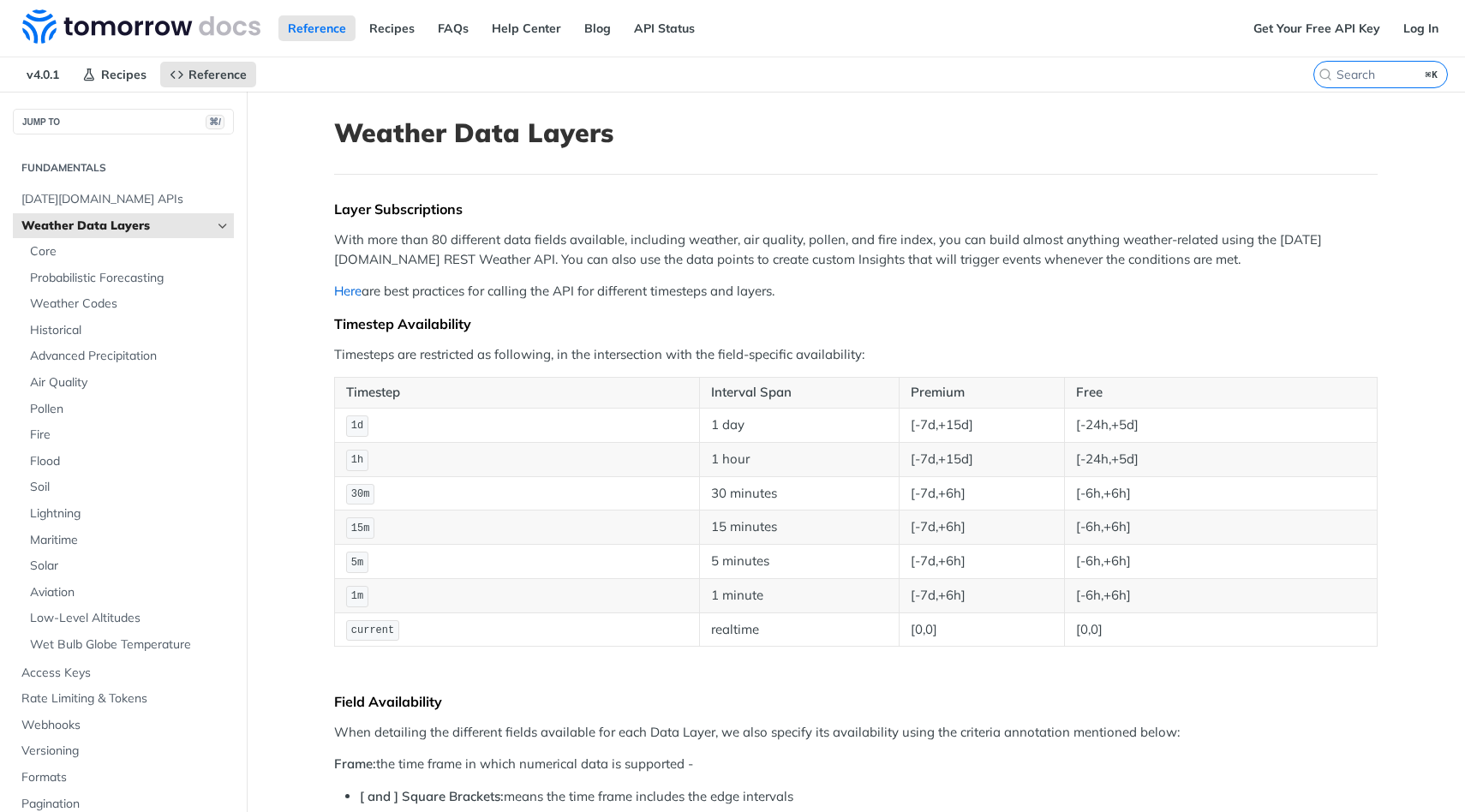
click at [351, 292] on link "Here" at bounding box center [348, 291] width 27 height 16
click at [138, 198] on span "[DATE][DOMAIN_NAME] APIs" at bounding box center [126, 199] width 209 height 17
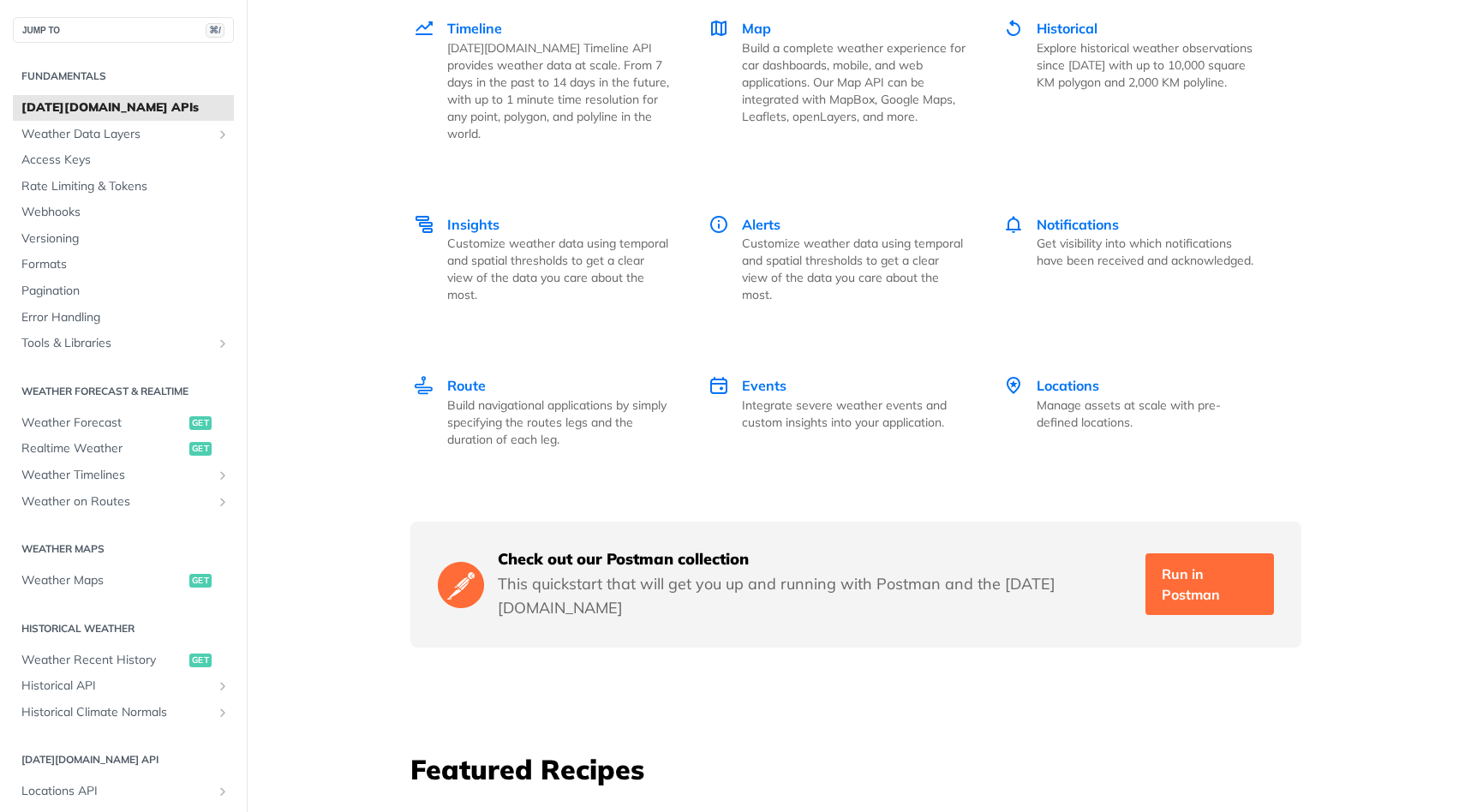
scroll to position [2448, 0]
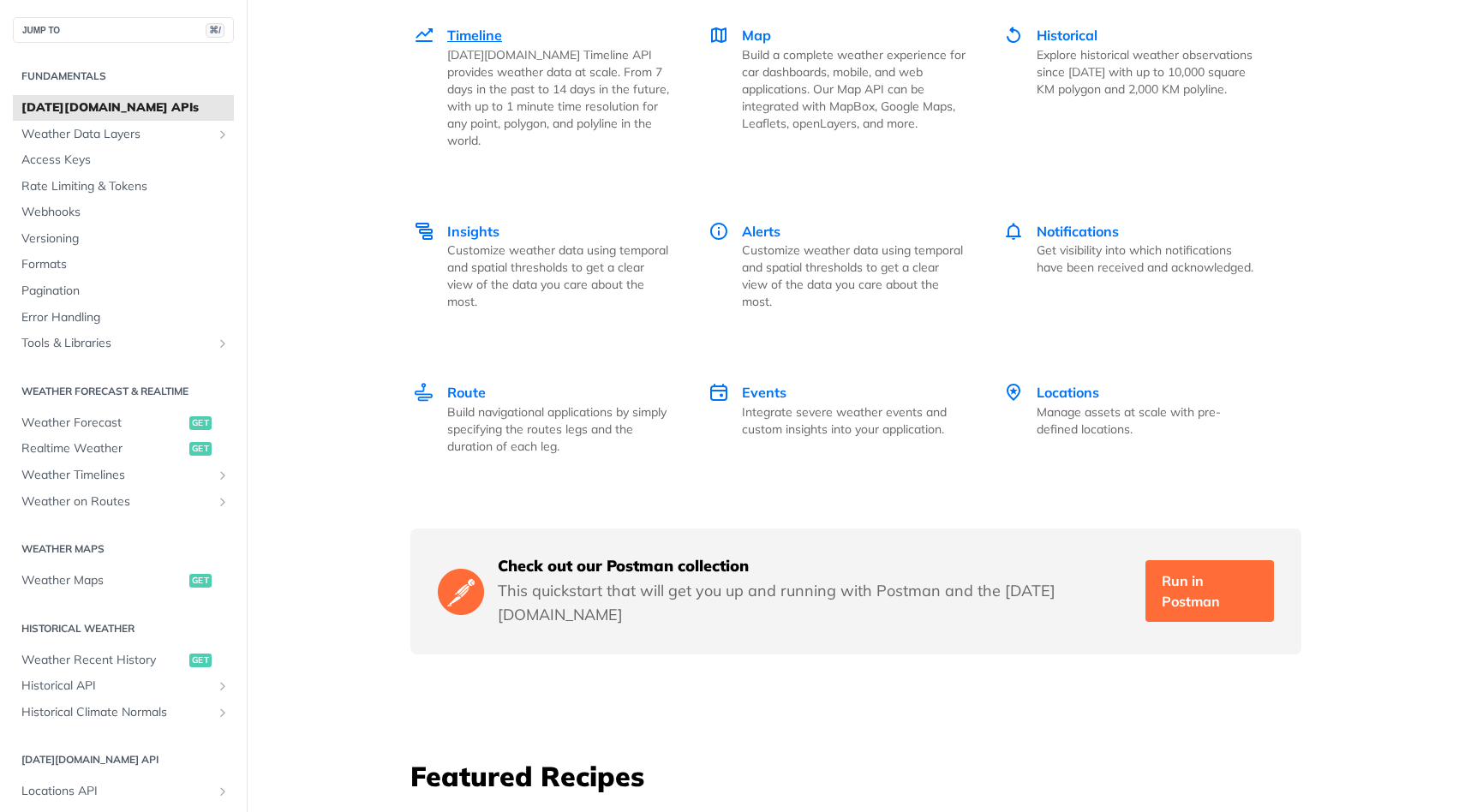
click at [473, 54] on p "Tomorrow.io Timeline API provides weather data at scale. From 7 days in the pas…" at bounding box center [559, 97] width 224 height 102
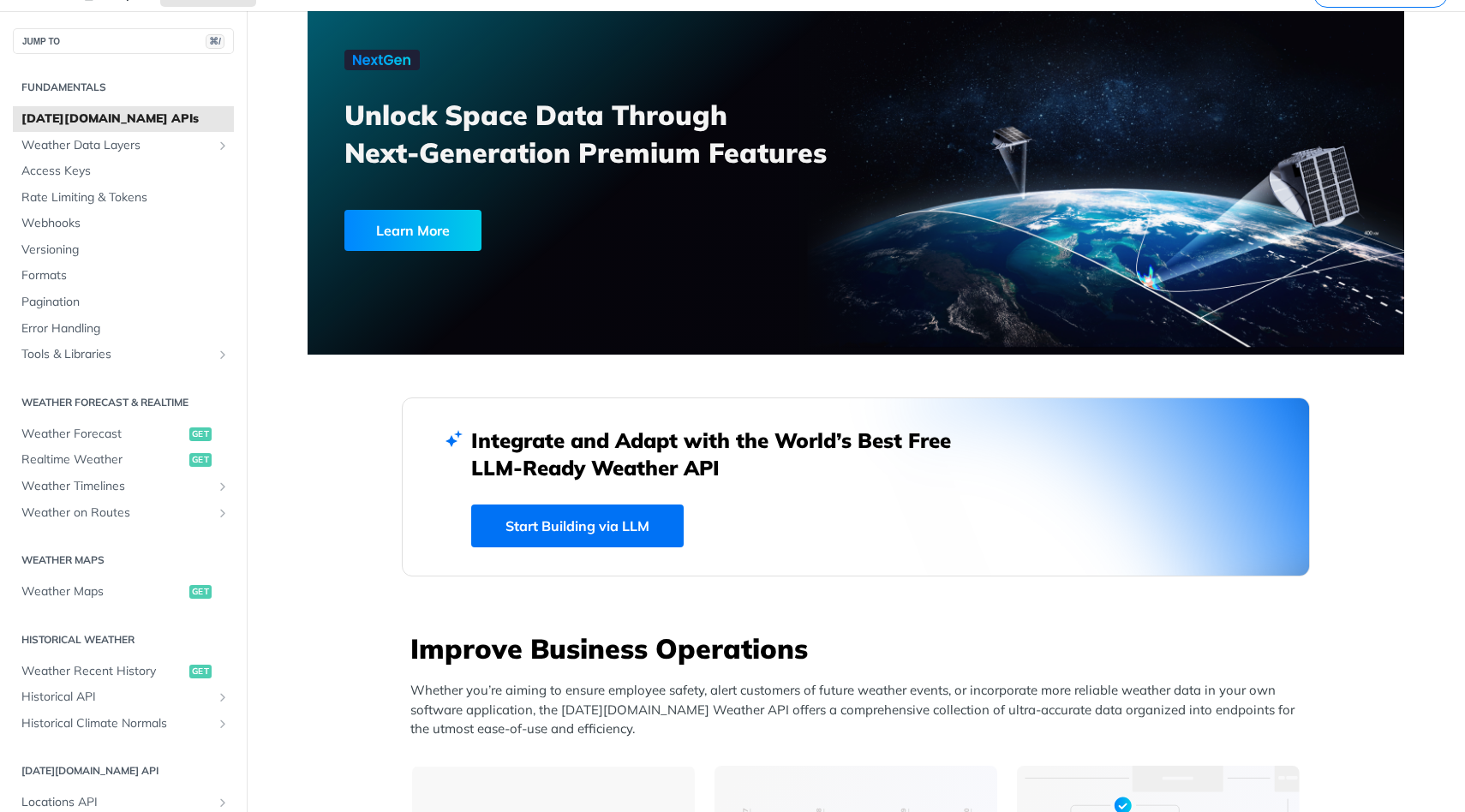
scroll to position [181, 0]
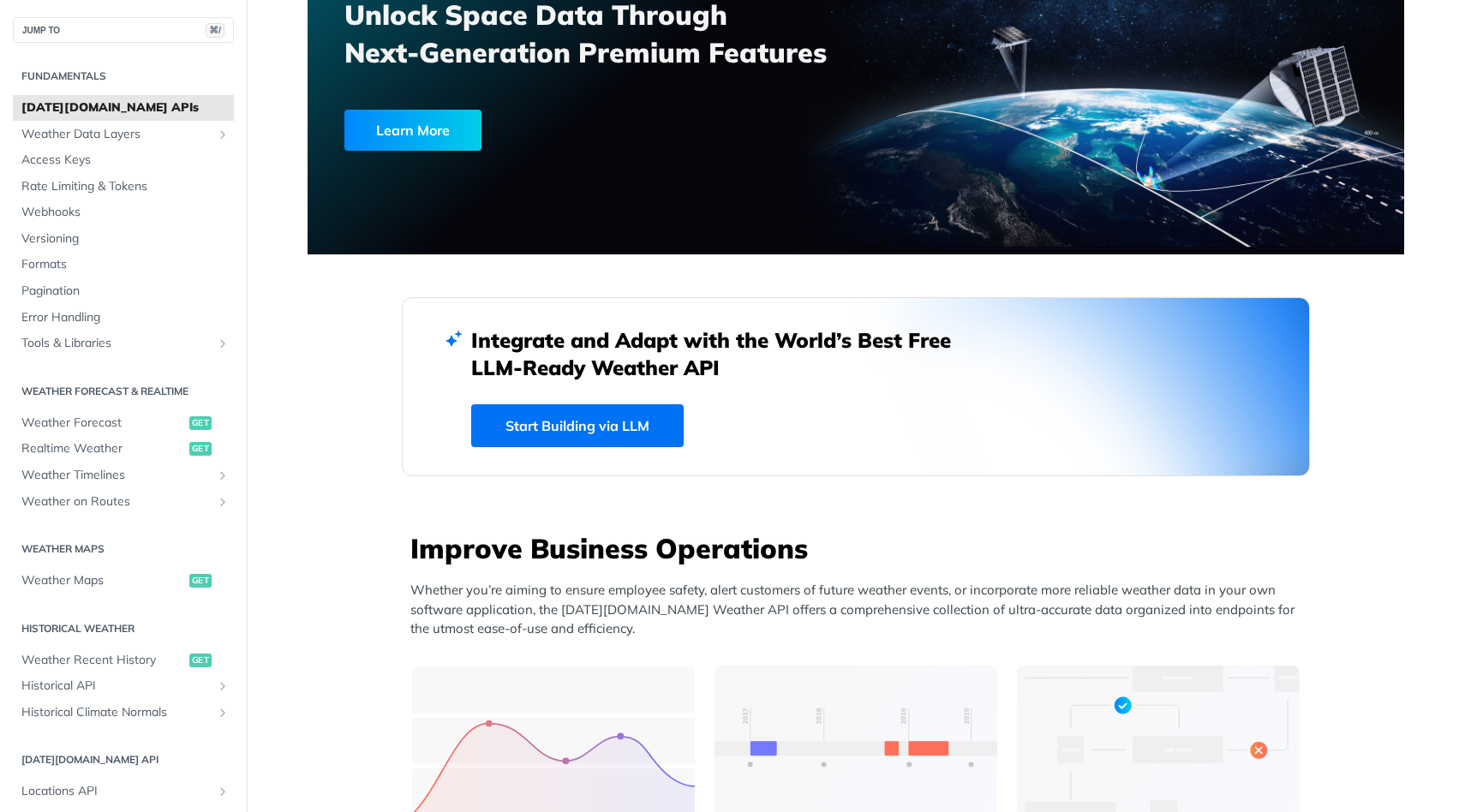
click at [624, 435] on link "Start Building via LLM" at bounding box center [577, 426] width 212 height 43
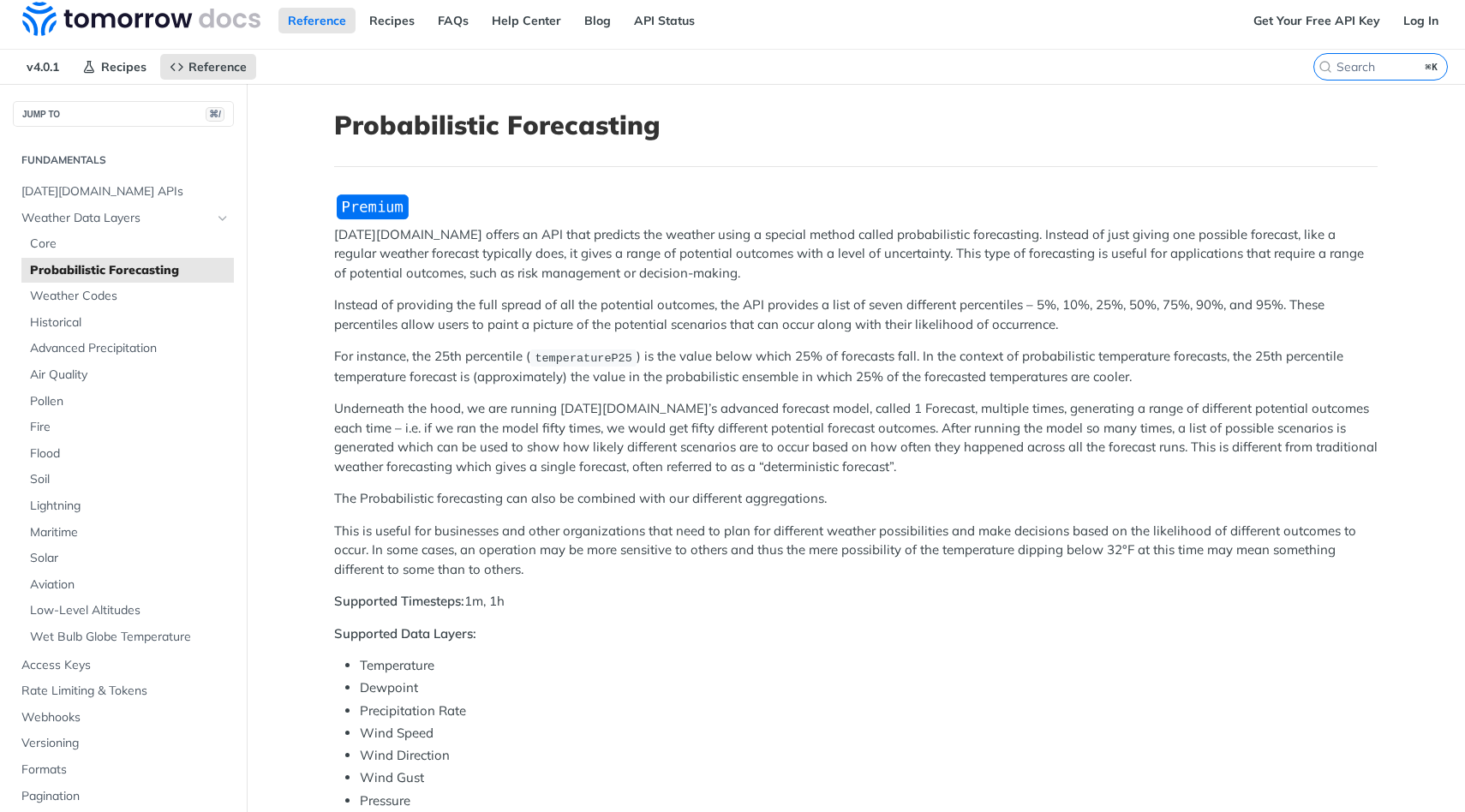
scroll to position [38, 0]
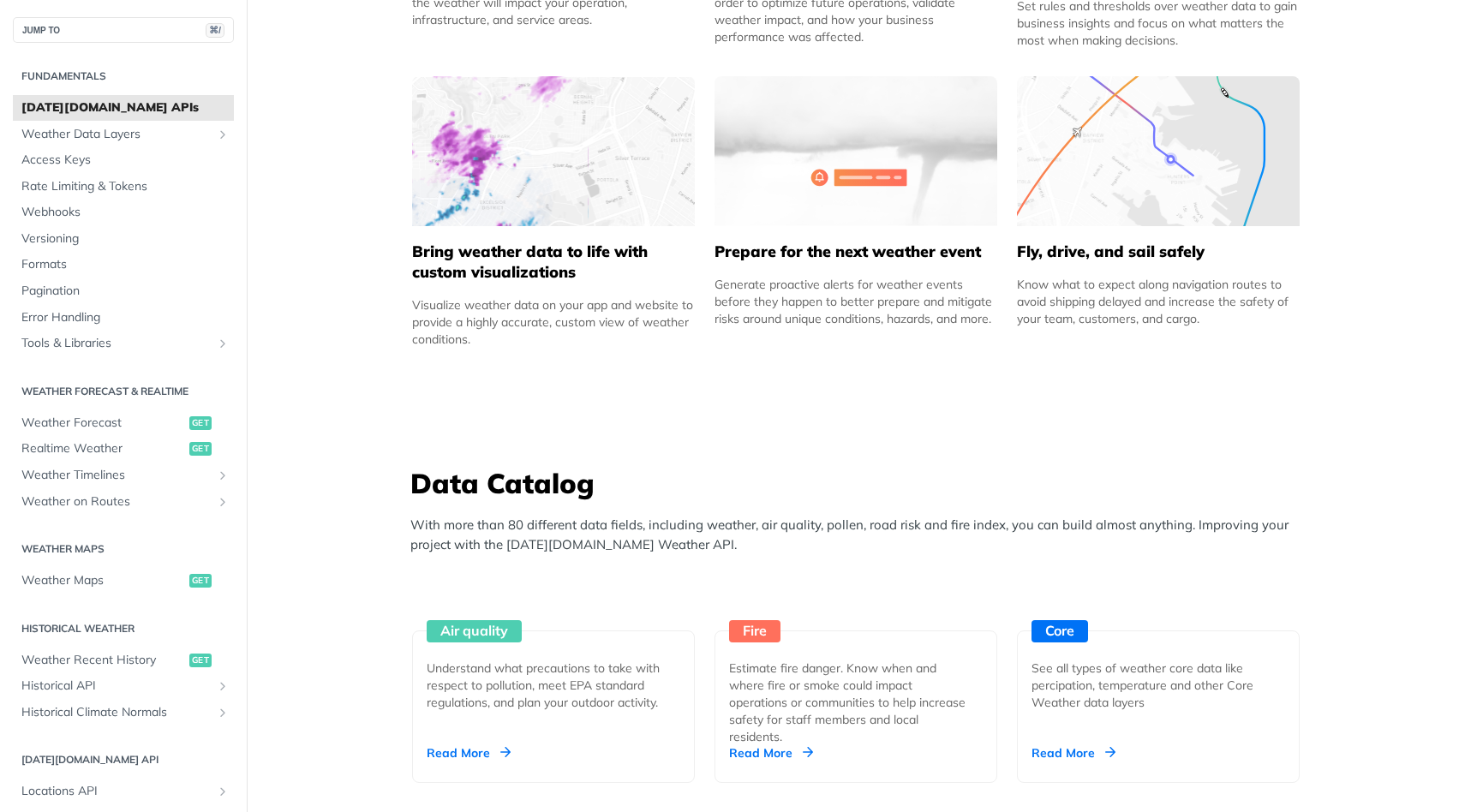
scroll to position [1224, 0]
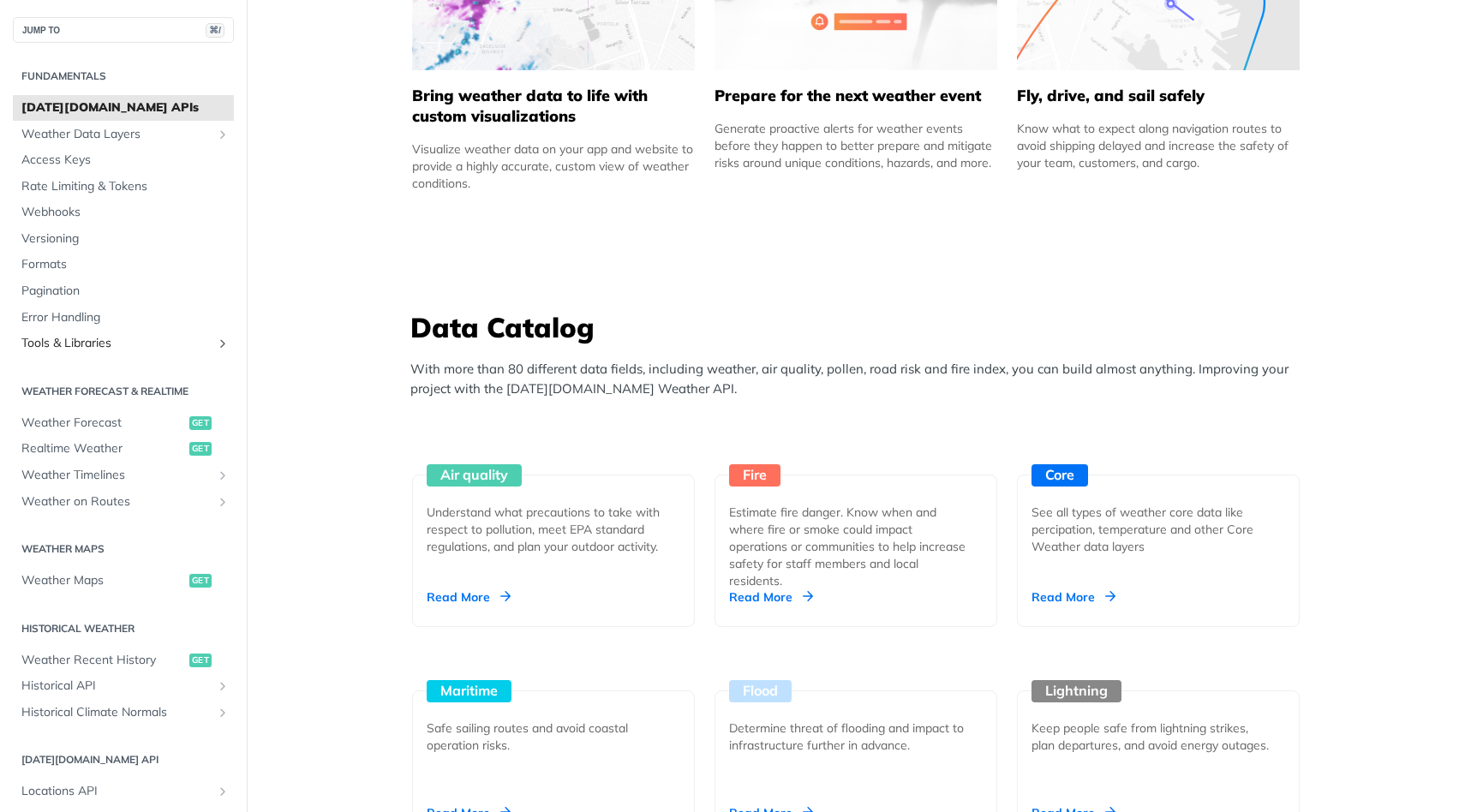
click at [216, 343] on icon "Show subpages for Tools & Libraries" at bounding box center [222, 343] width 13 height 13
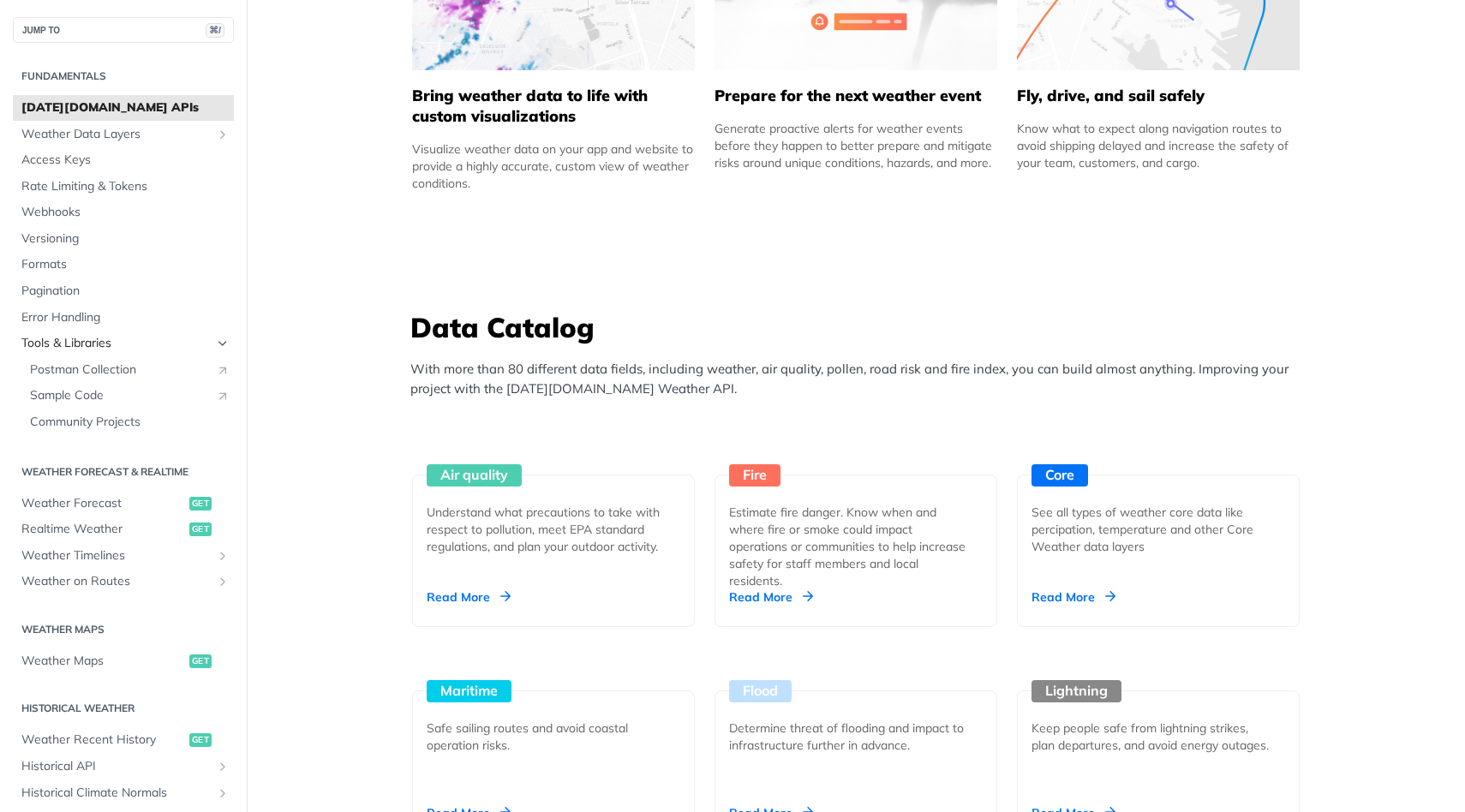
click at [220, 345] on icon "Hide subpages for Tools & Libraries" at bounding box center [222, 343] width 13 height 13
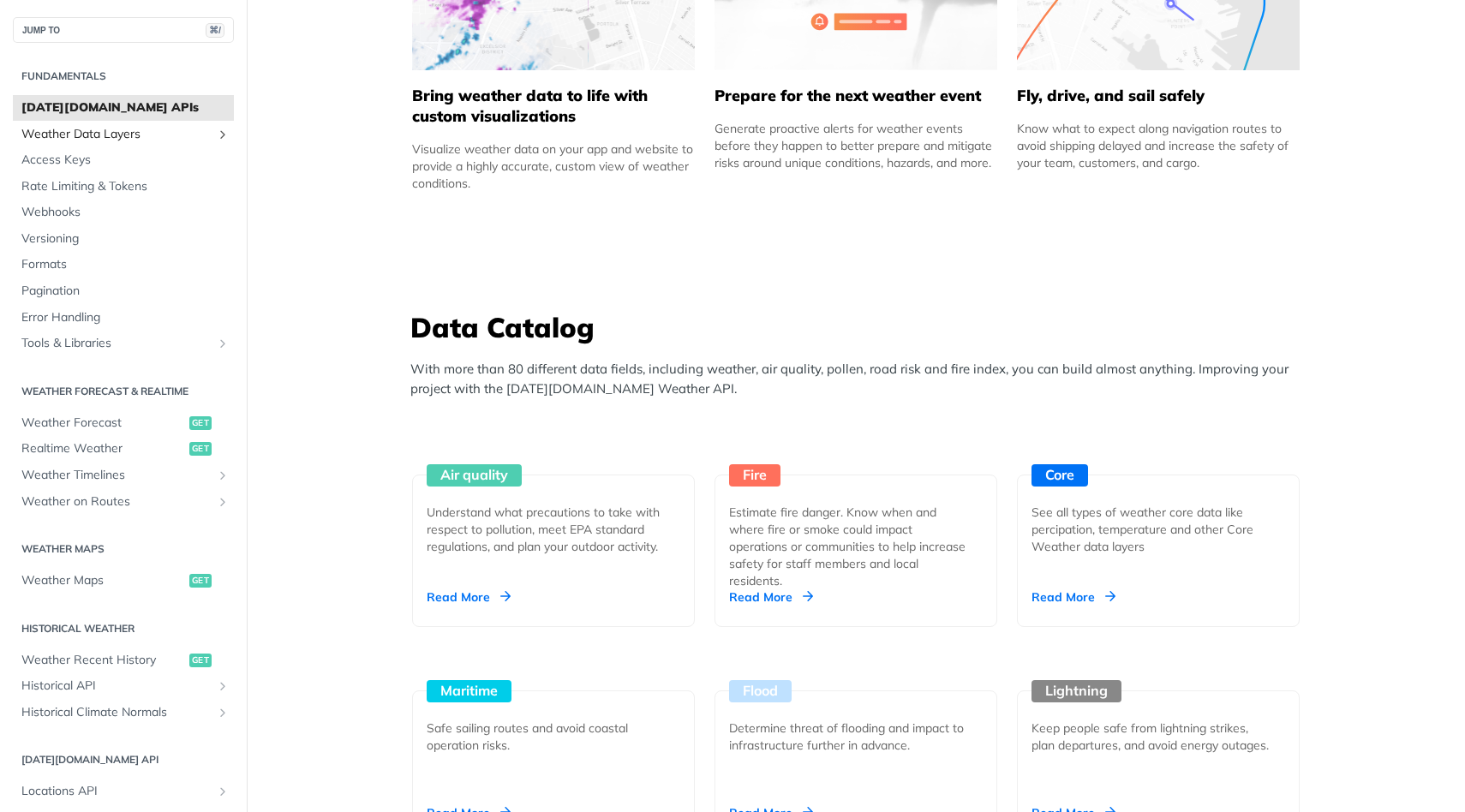
click at [227, 127] on link "Weather Data Layers" at bounding box center [123, 134] width 221 height 26
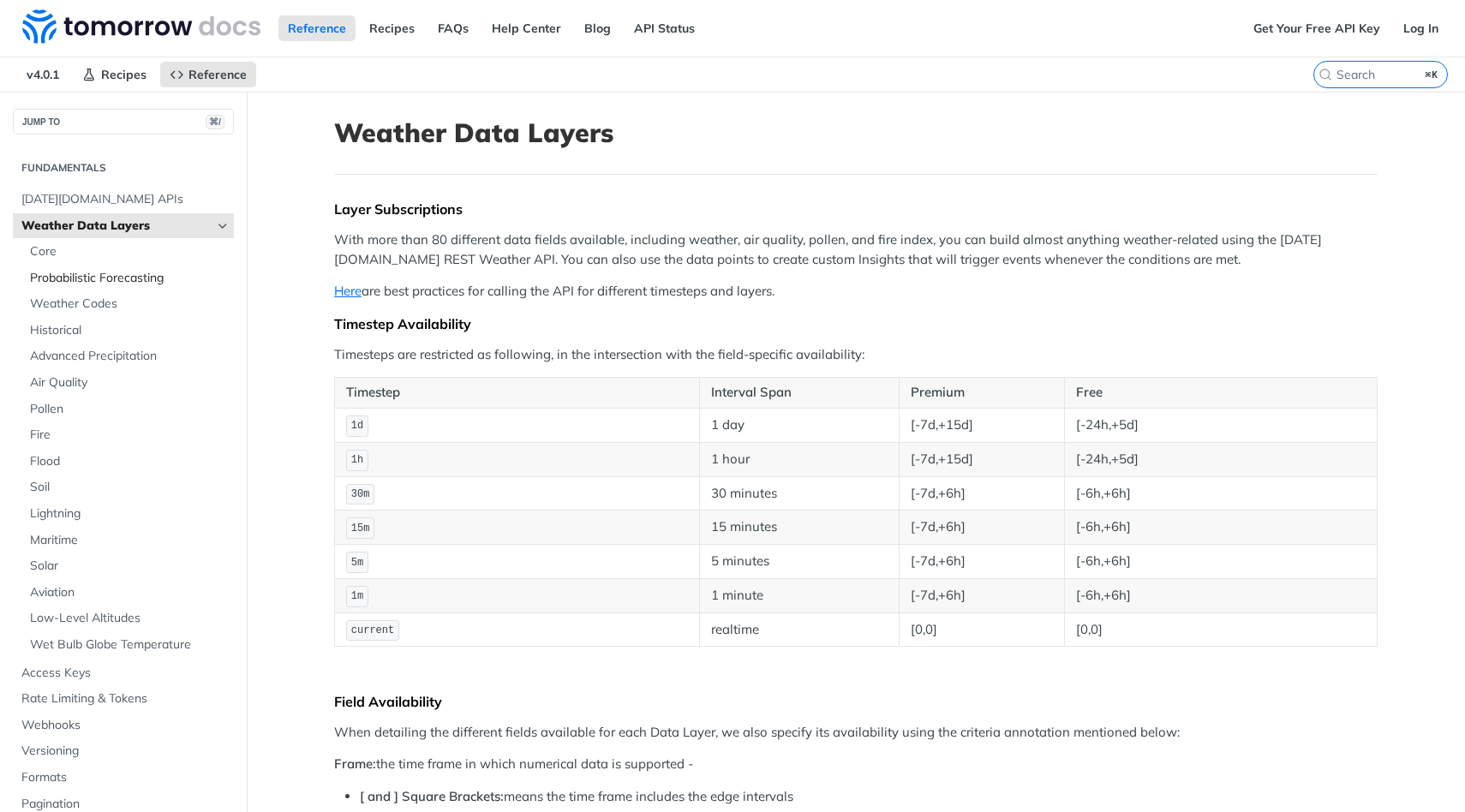
click at [95, 270] on span "Probabilistic Forecasting" at bounding box center [129, 278] width 200 height 17
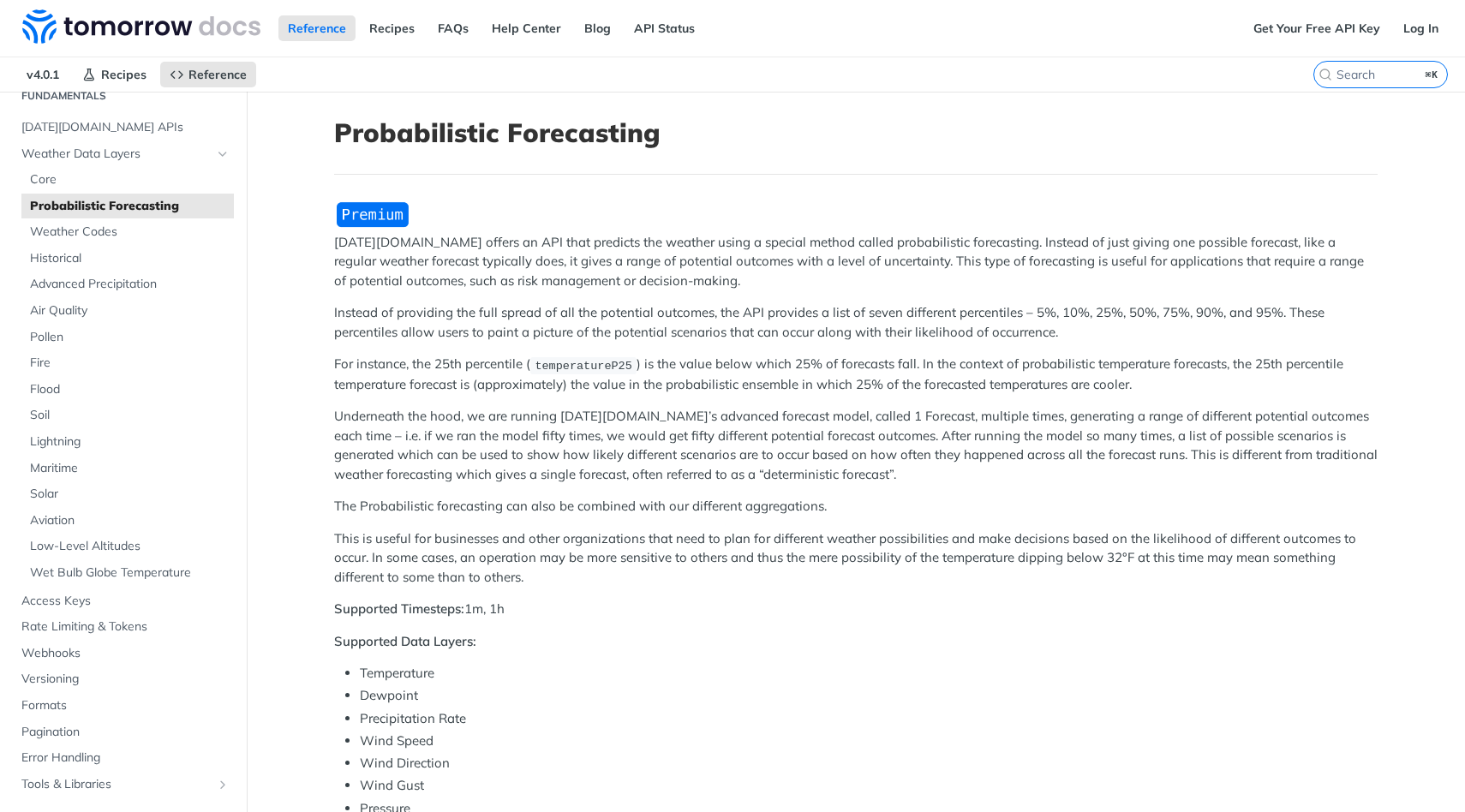
scroll to position [38, 0]
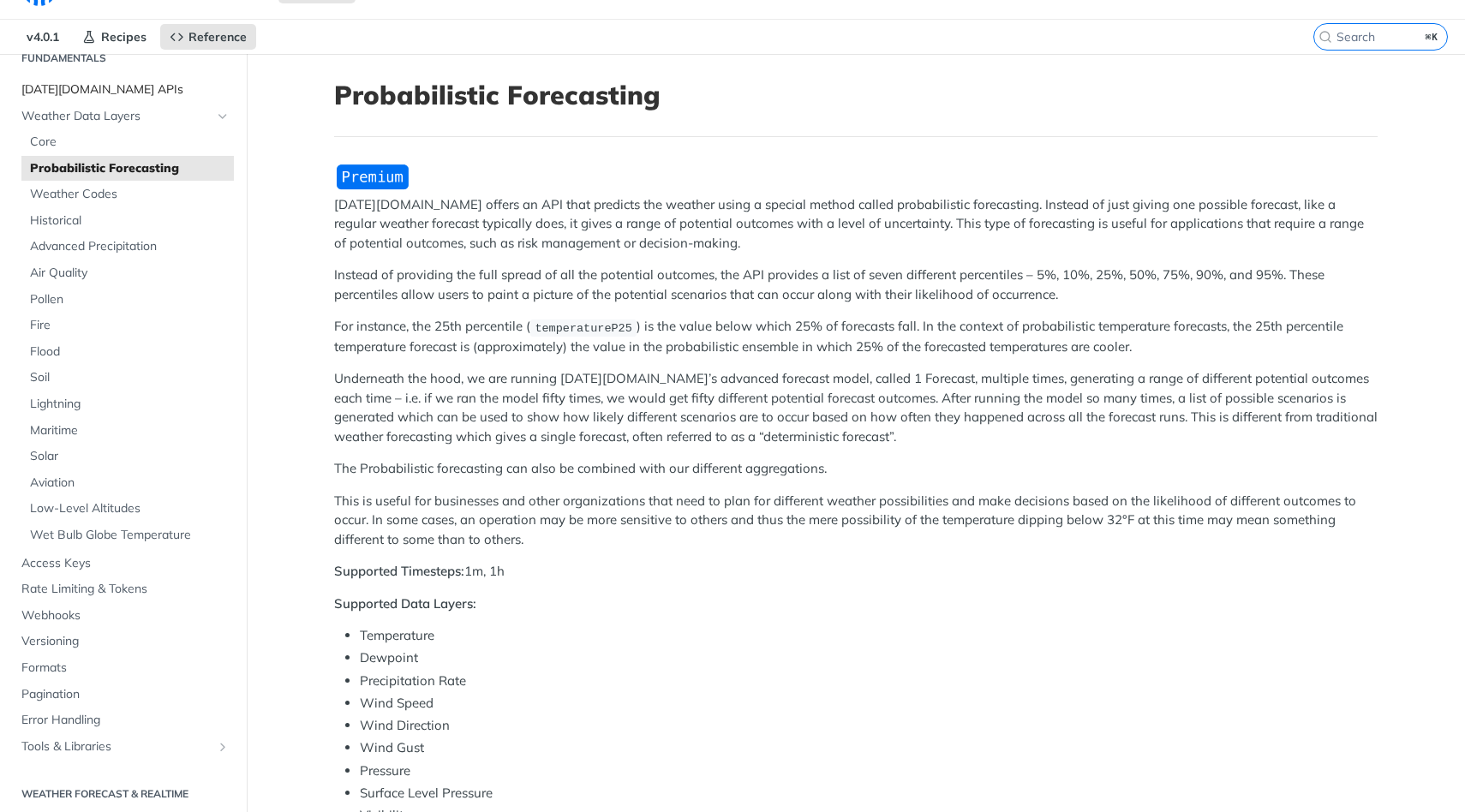
click at [93, 82] on span "Tomorrow.io APIs" at bounding box center [126, 90] width 209 height 17
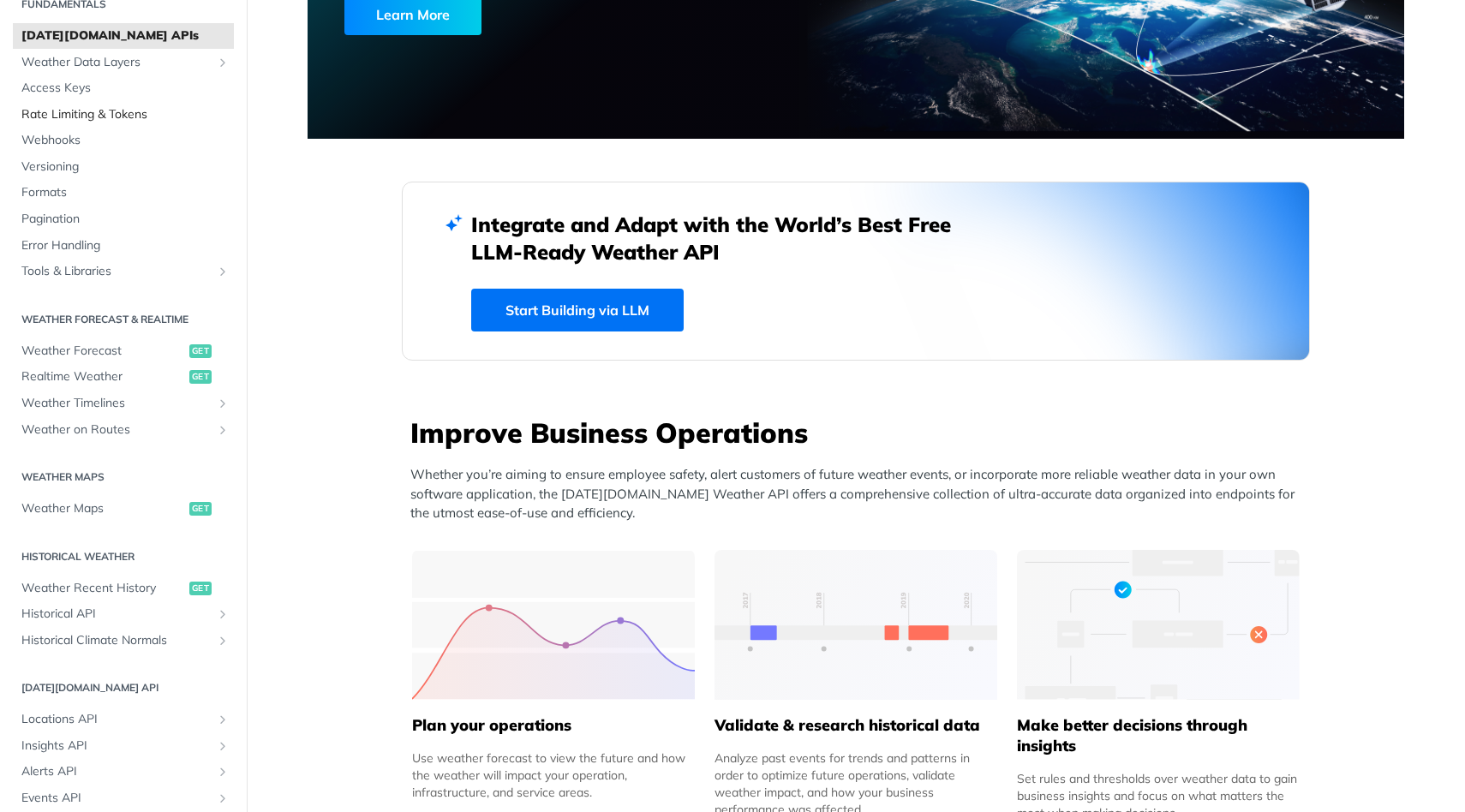
scroll to position [290, 0]
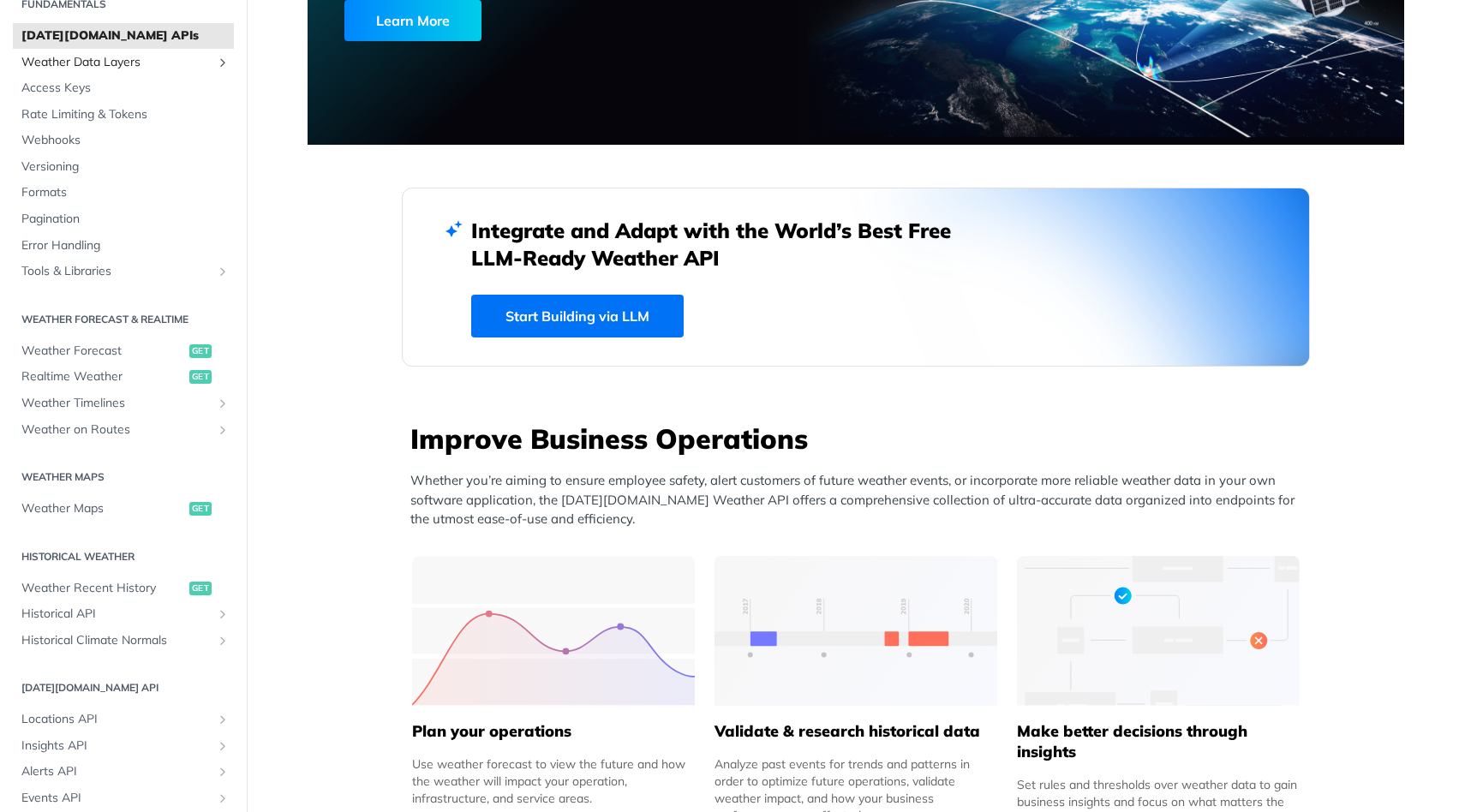
click at [131, 67] on span "Weather Data Layers" at bounding box center [117, 62] width 191 height 17
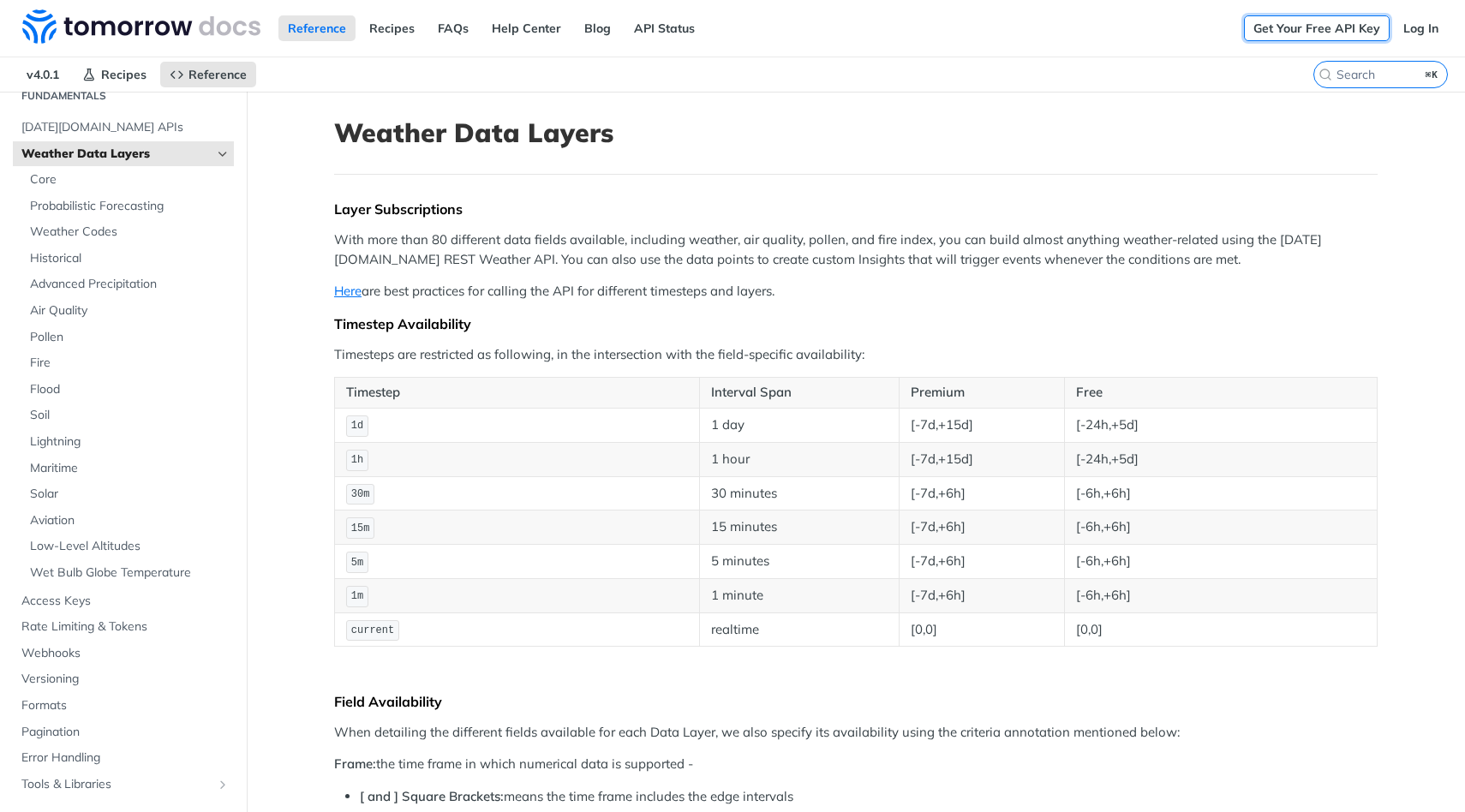
click at [1283, 27] on link "Get Your Free API Key" at bounding box center [1317, 28] width 146 height 26
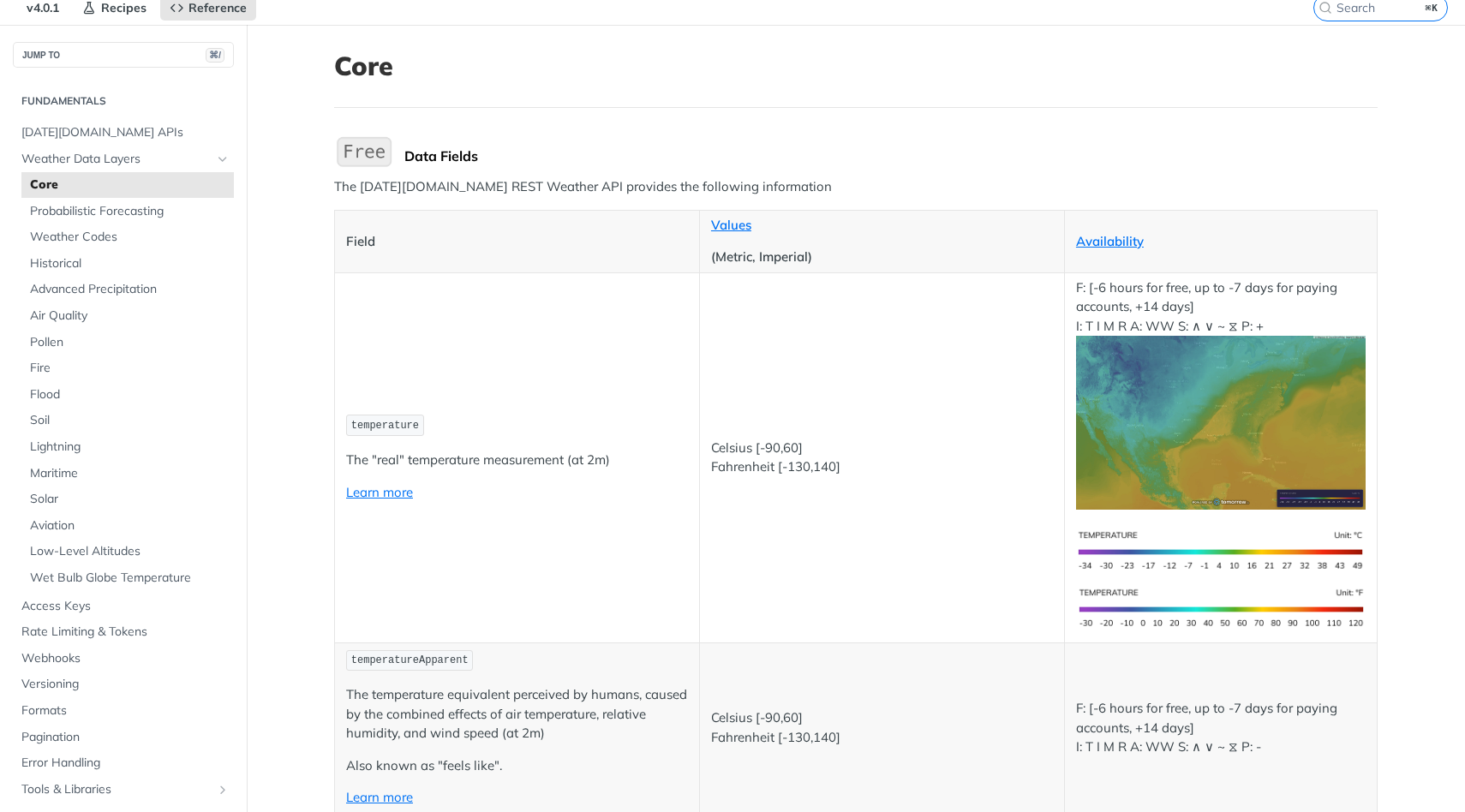
scroll to position [76, 0]
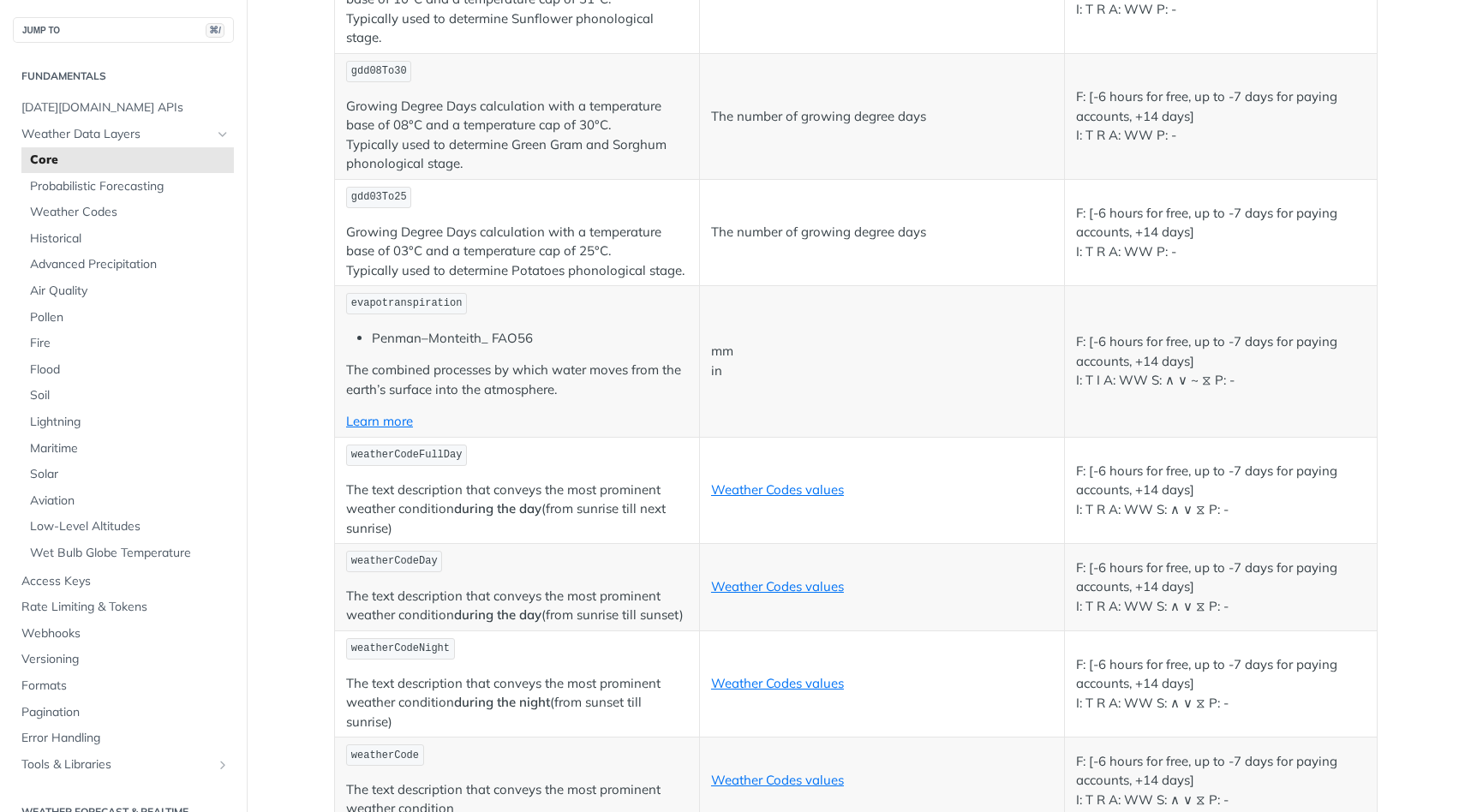
scroll to position [9423, 0]
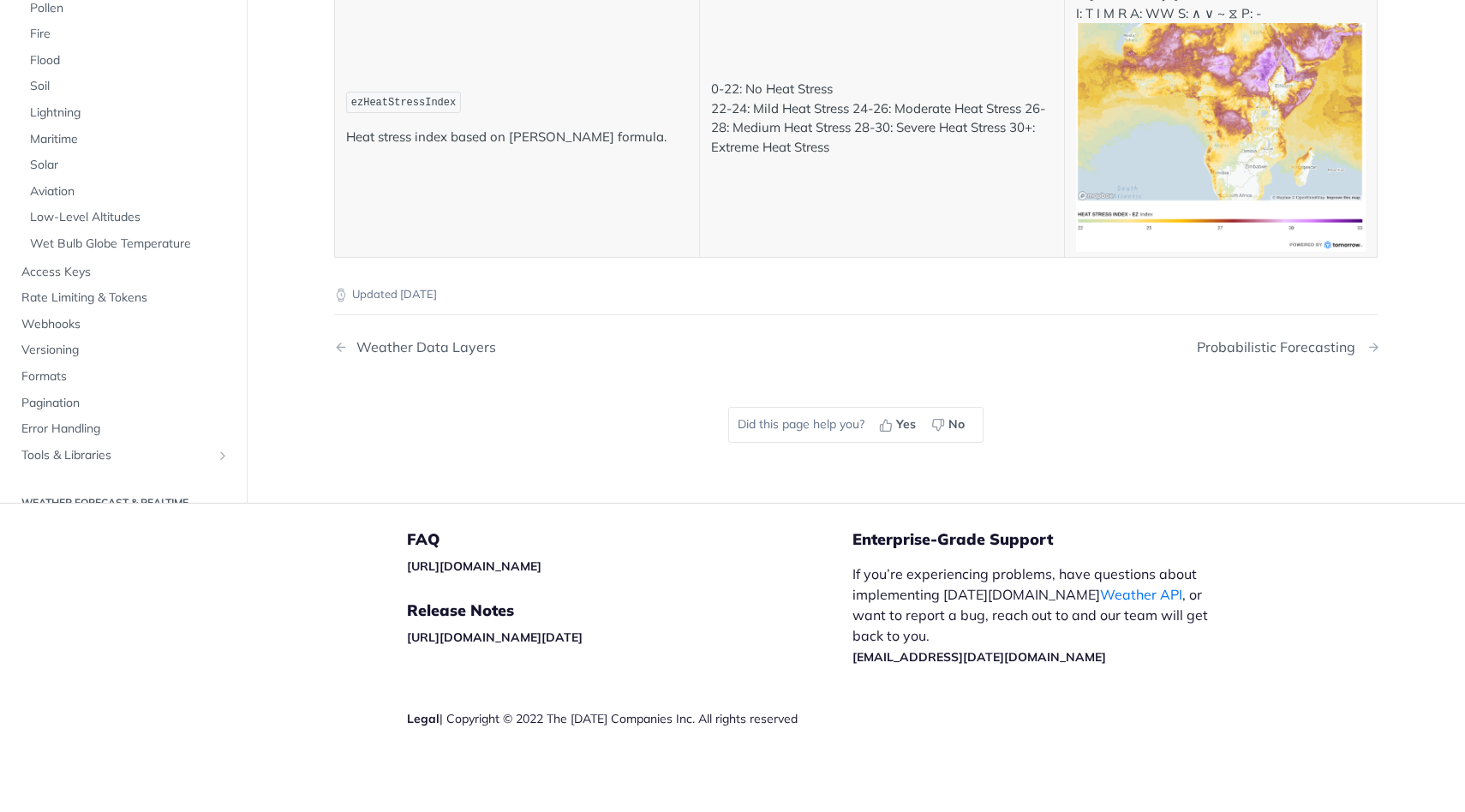
click at [1249, 346] on div "Probabilistic Forecasting" at bounding box center [1280, 347] width 167 height 16
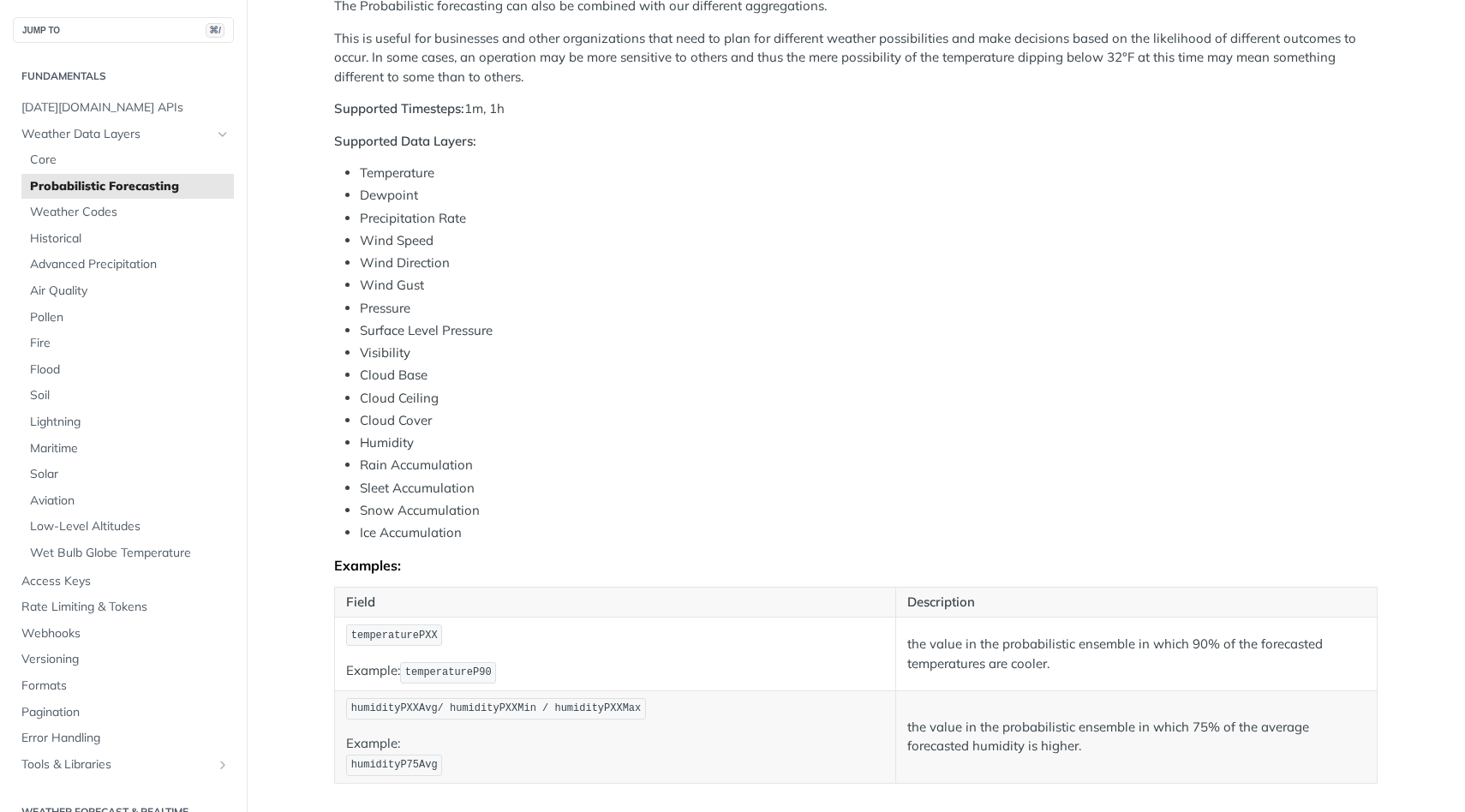
scroll to position [515, 0]
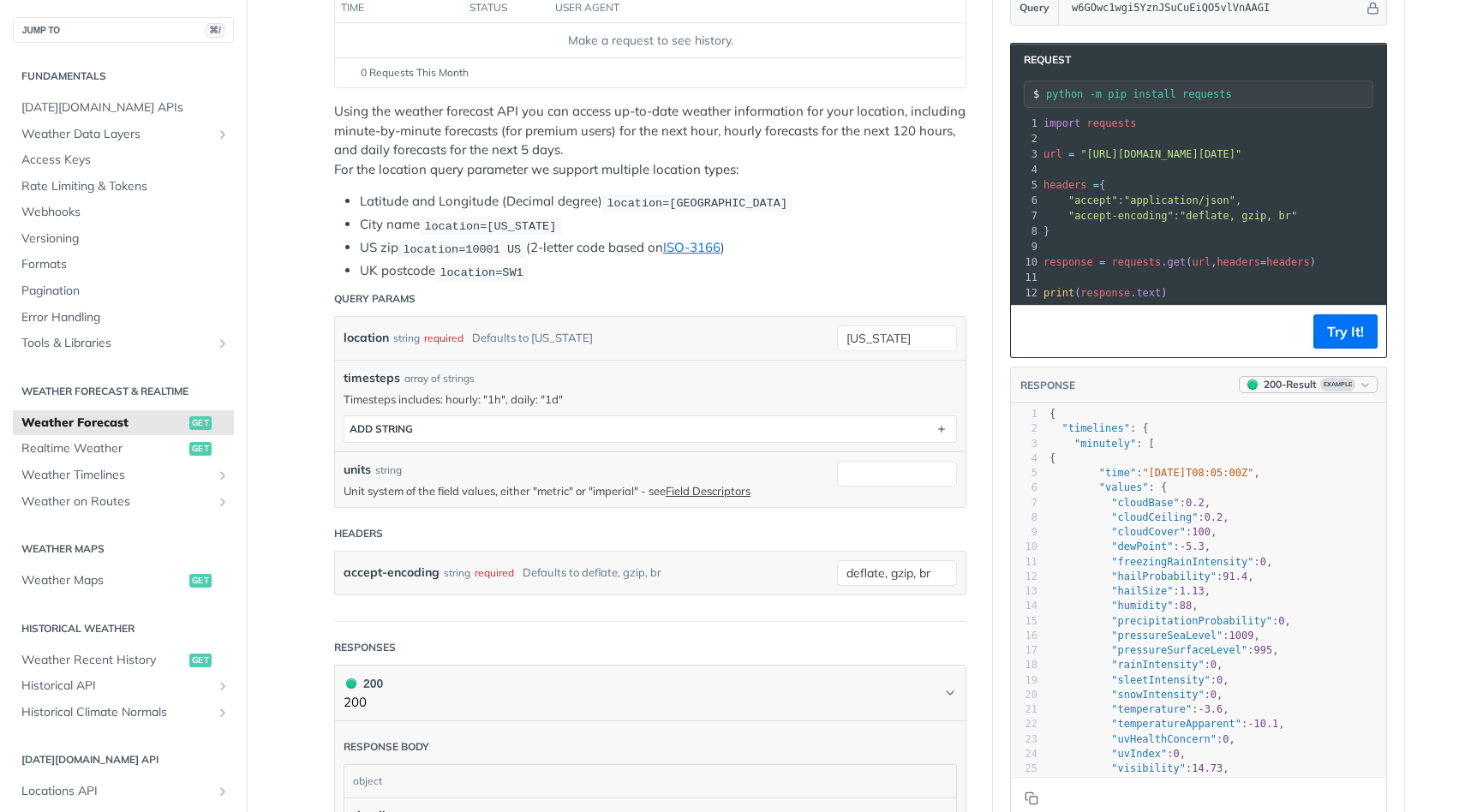
click at [1292, 387] on div "200 - Result" at bounding box center [1290, 384] width 53 height 15
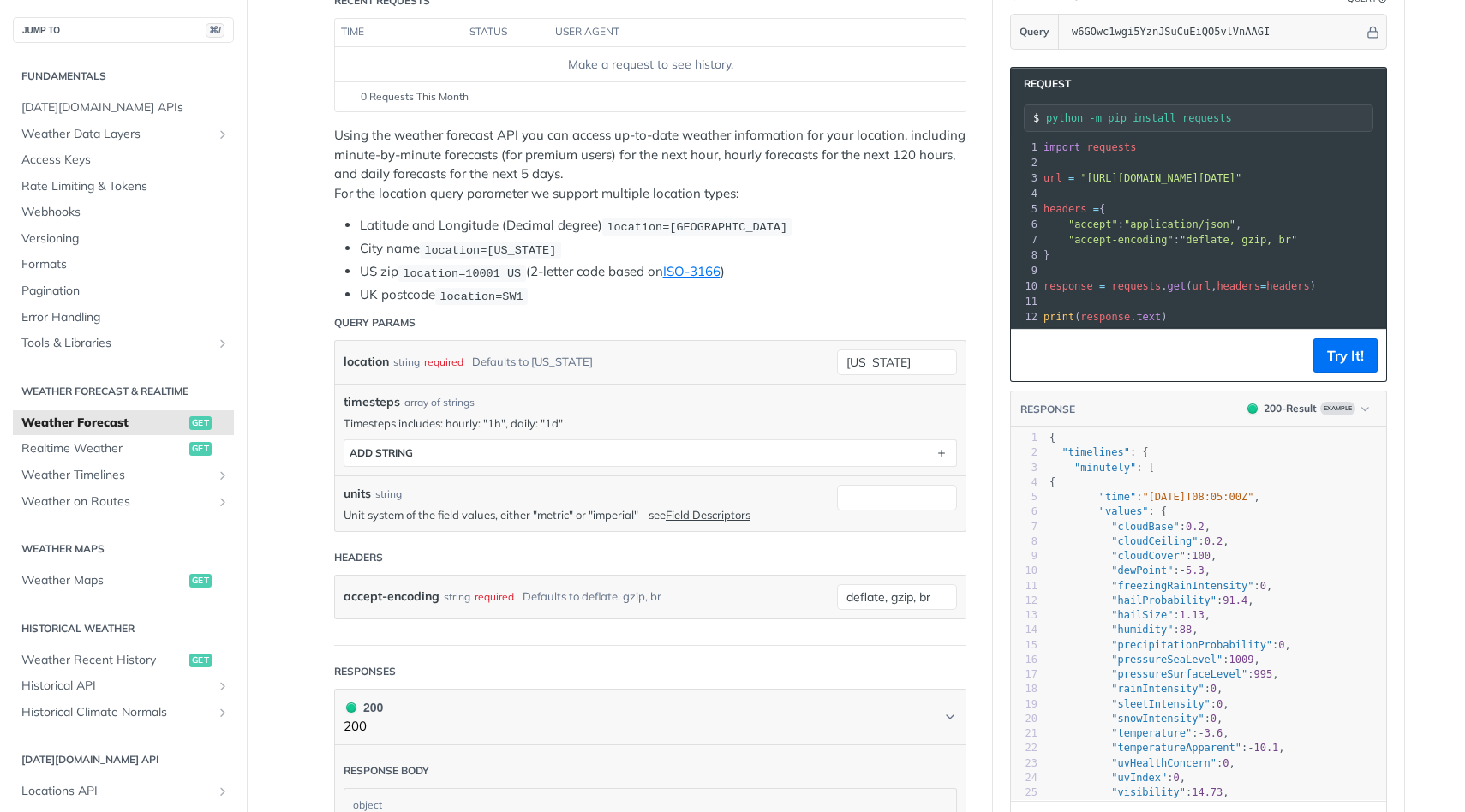
click at [1222, 310] on pre "print ( response . text )" at bounding box center [1386, 316] width 693 height 15
click at [1345, 359] on button "Try It!" at bounding box center [1345, 355] width 64 height 34
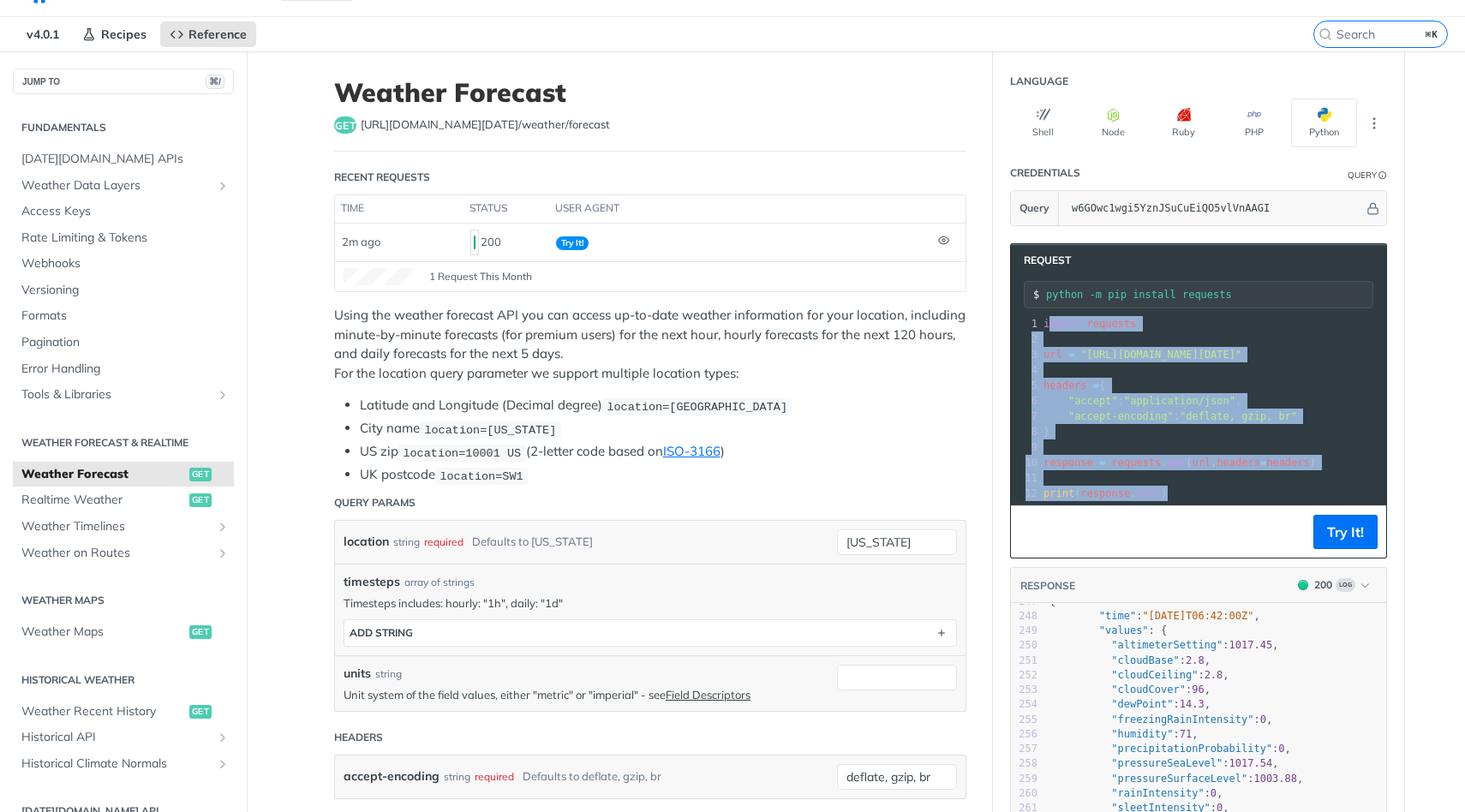
drag, startPoint x: 1047, startPoint y: 322, endPoint x: 1184, endPoint y: 509, distance: 231.8
click at [1184, 509] on div "Request python -m pip install requests xxxxxxxxxx 12 1 import requests 2 ​ 3 ur…" at bounding box center [1198, 401] width 377 height 315
copy div "mport requests 2 ​ 3 url = "https://api.tomorrow.io/v4/weather/forecast?locatio…"
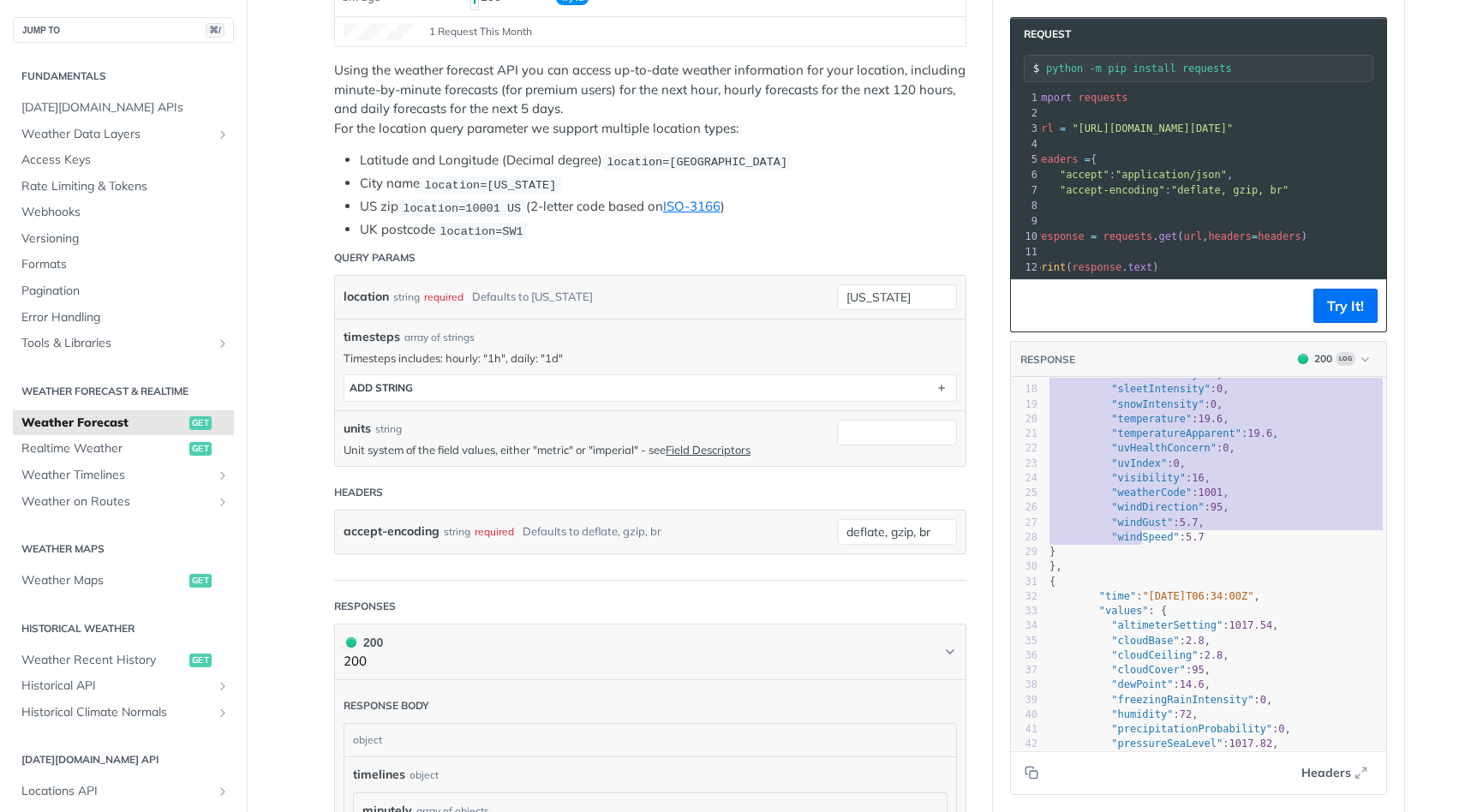
scroll to position [767, 0]
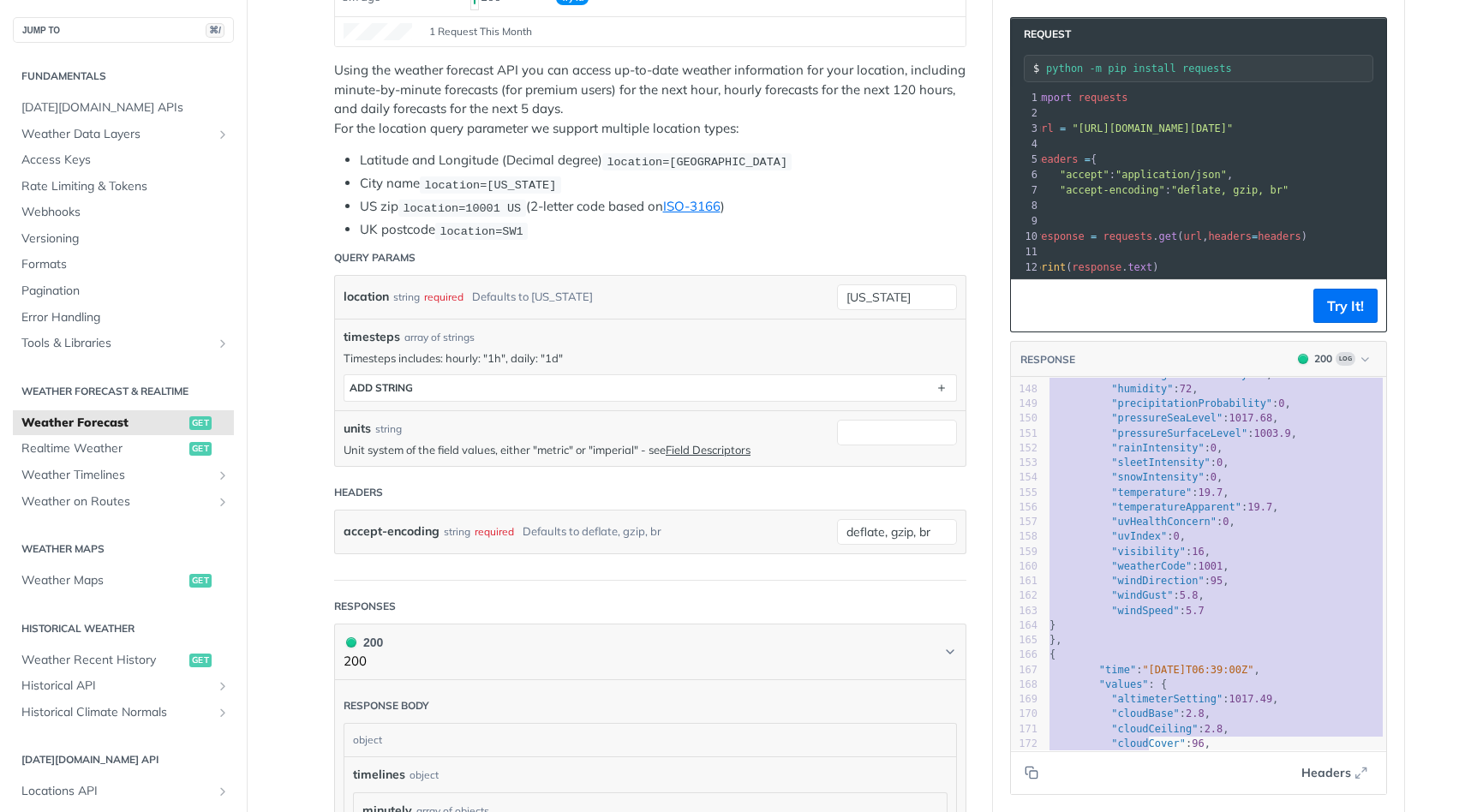
type textarea "{ "timelines": { "minutely": [ { "time": "2025-08-20T06:33:00Z", "values": { "a…"
drag, startPoint x: 1050, startPoint y: 387, endPoint x: 1151, endPoint y: 811, distance: 435.9
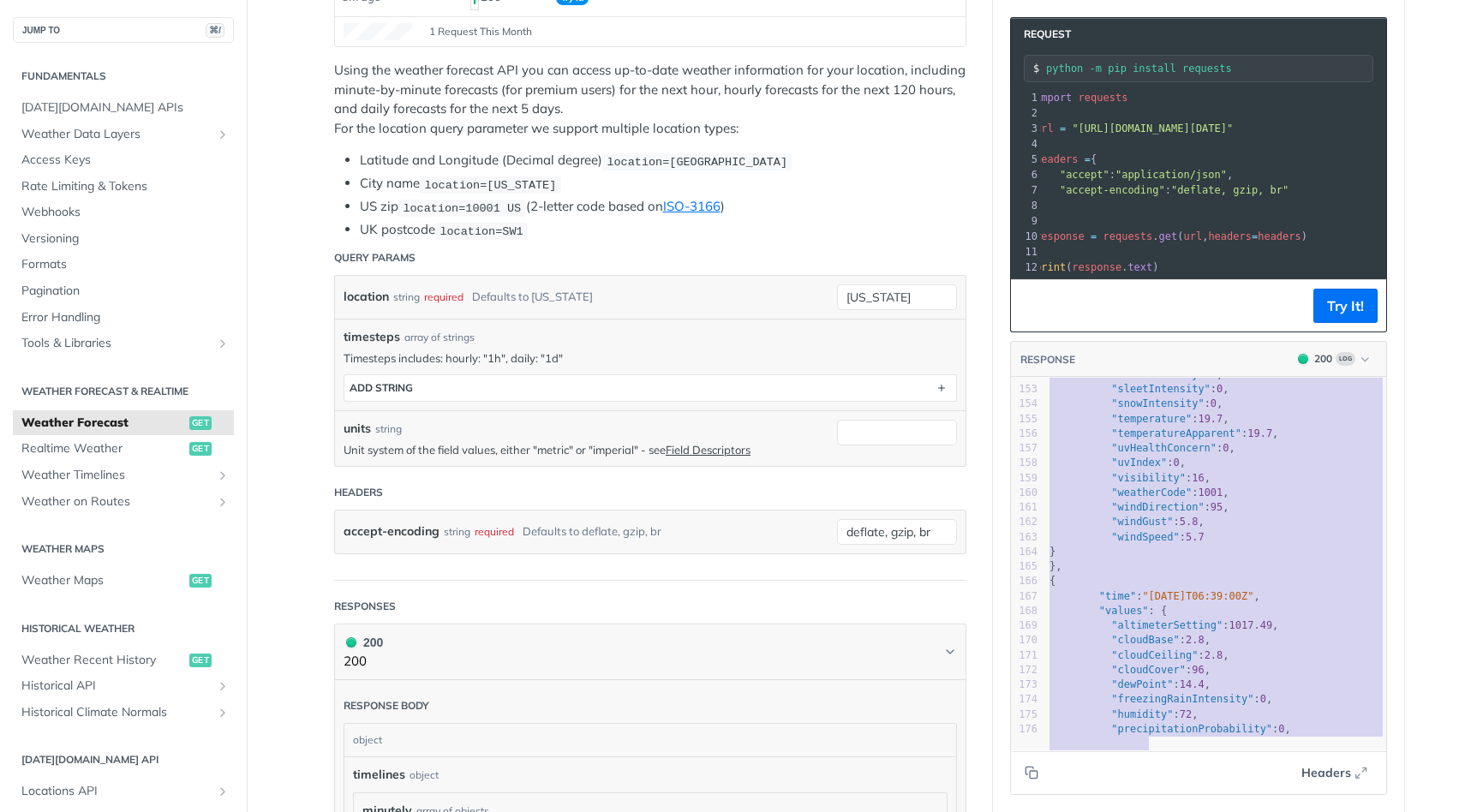
click at [1194, 605] on pre ""values" : {" at bounding box center [1216, 611] width 340 height 14
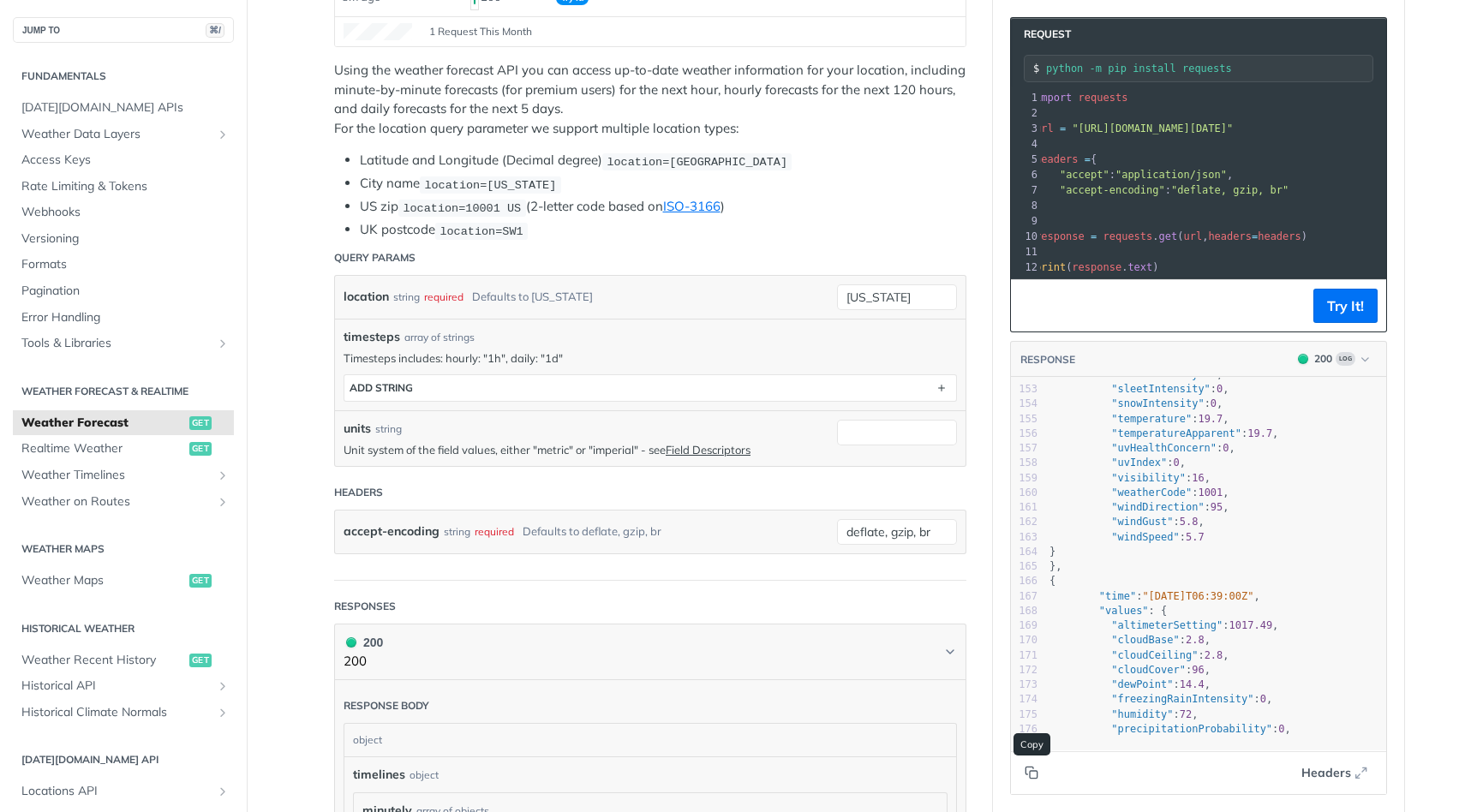
click at [1027, 775] on icon "Copy to clipboard" at bounding box center [1031, 772] width 13 height 13
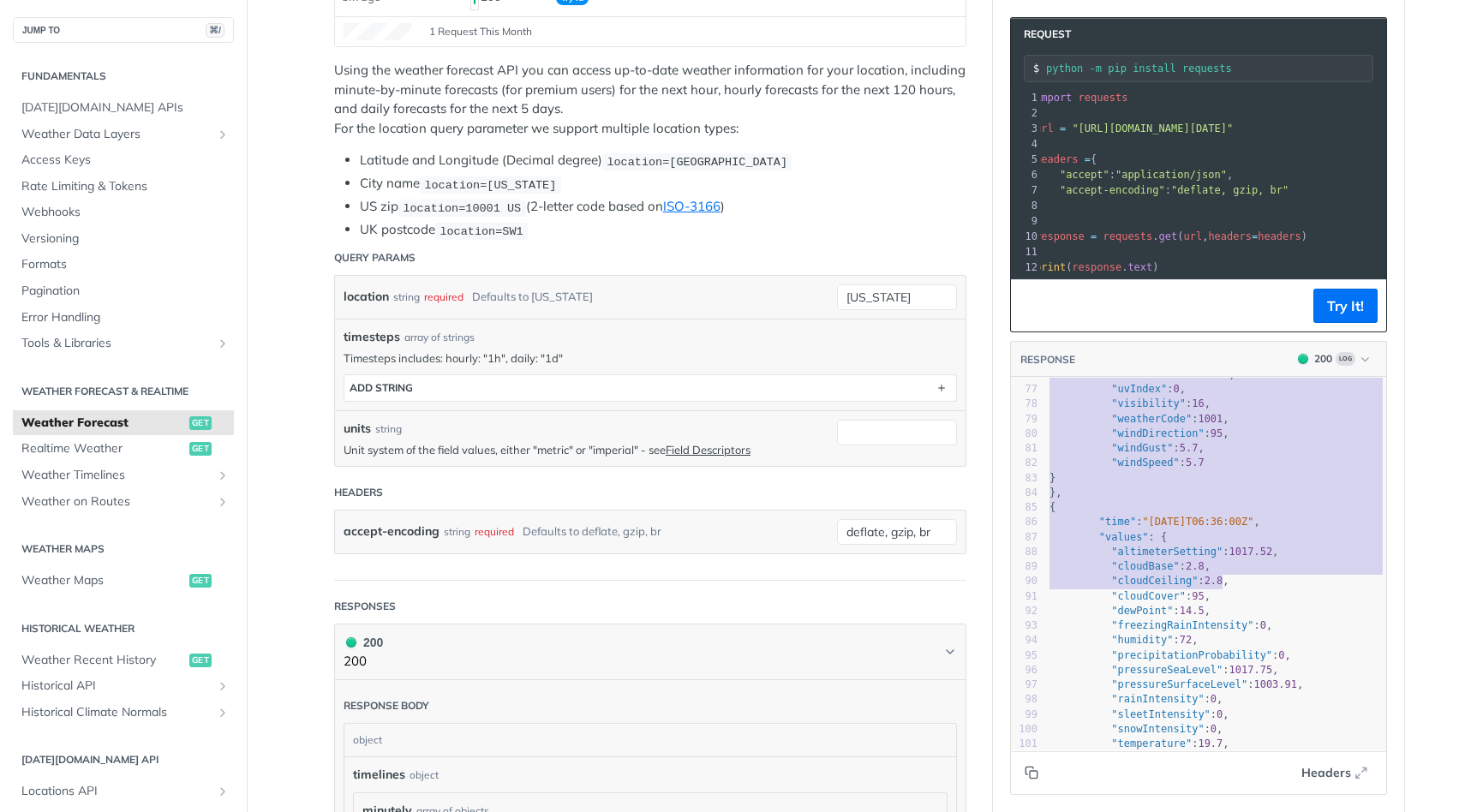
type textarea "{ "timelines": { "minutely": [ { "time": "2025-08-20T06:33:00Z", "values": { "a…"
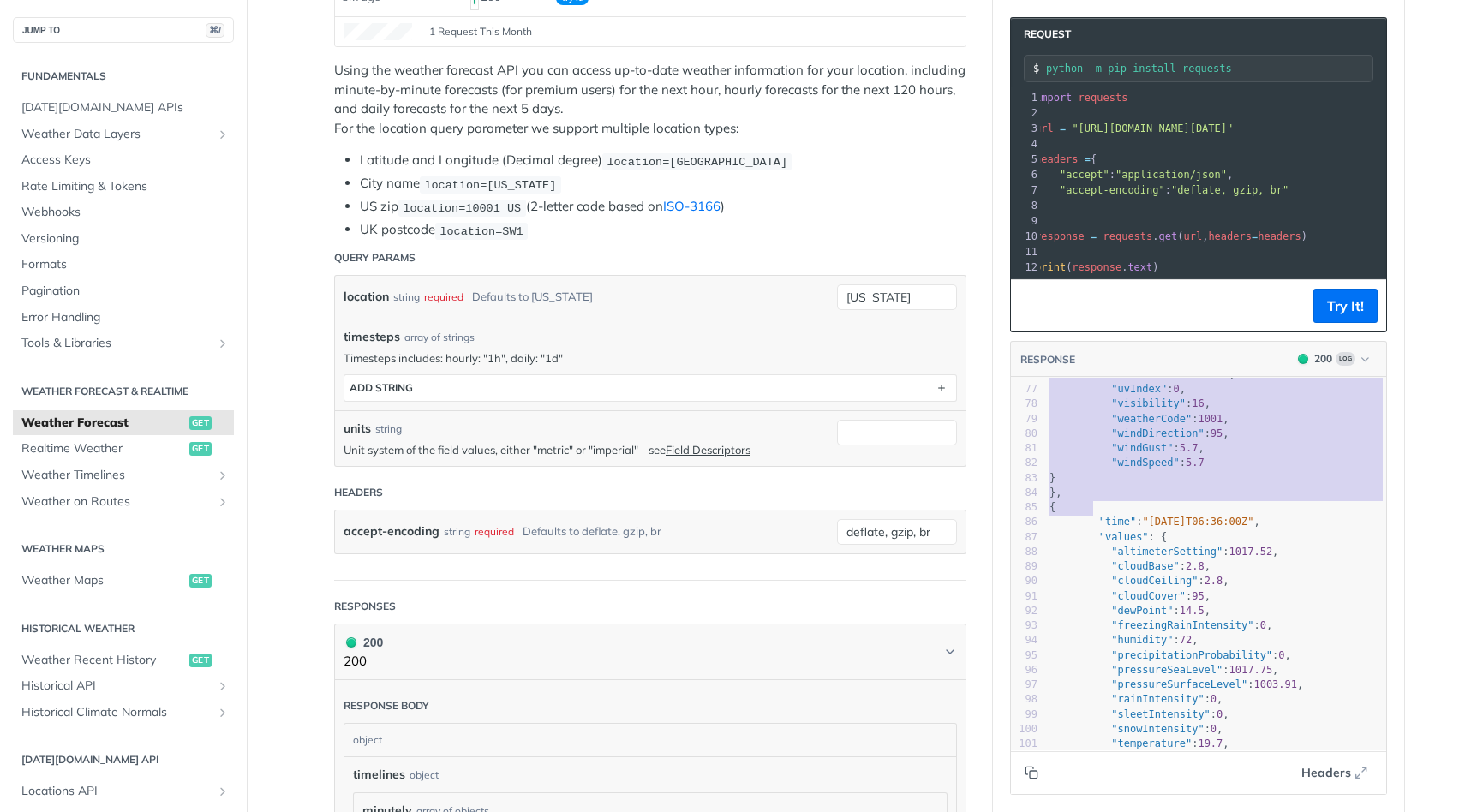
drag, startPoint x: 1050, startPoint y: 386, endPoint x: 1223, endPoint y: 501, distance: 207.7
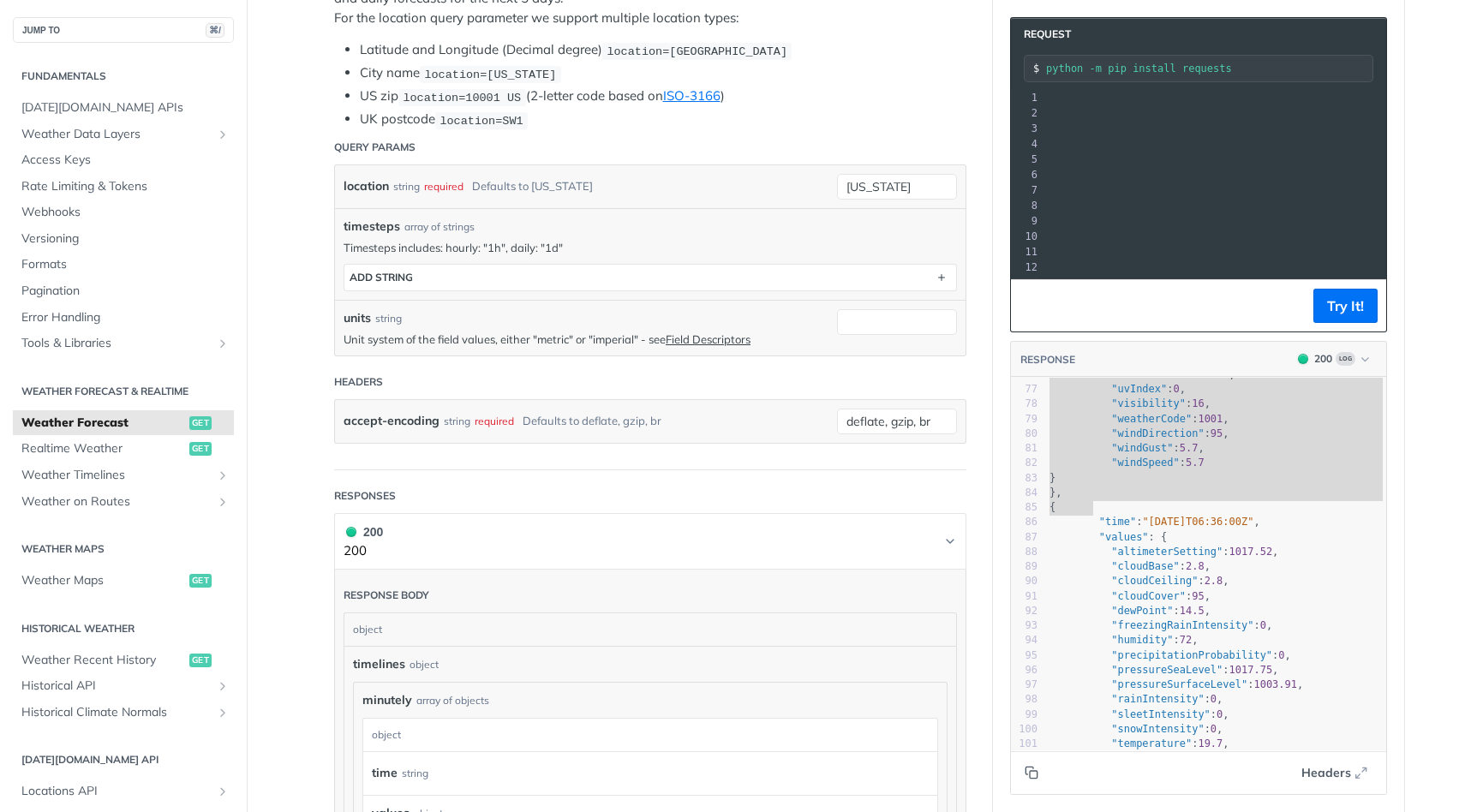
scroll to position [337, 0]
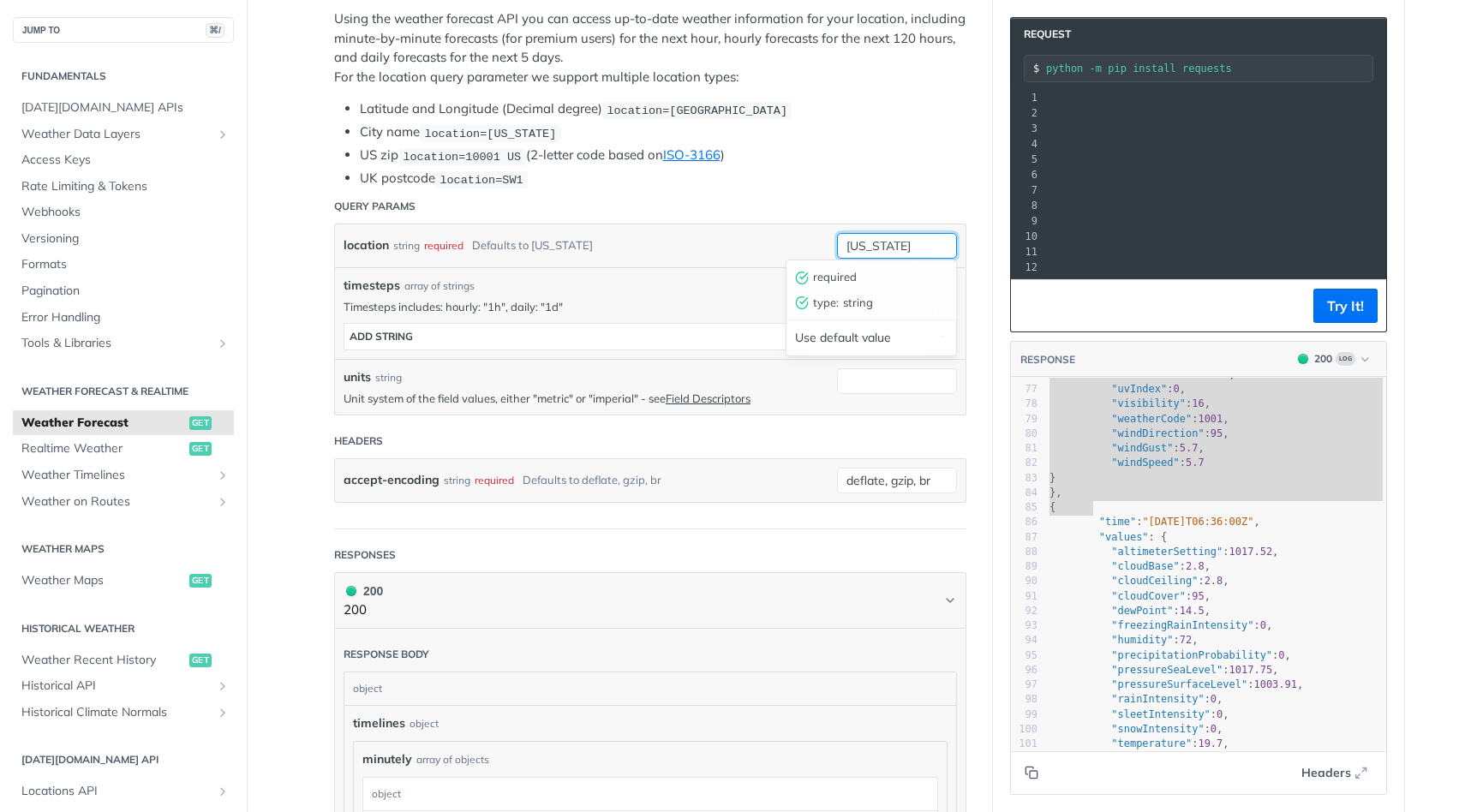
click at [875, 243] on input "new york" at bounding box center [896, 245] width 120 height 26
type input "\"
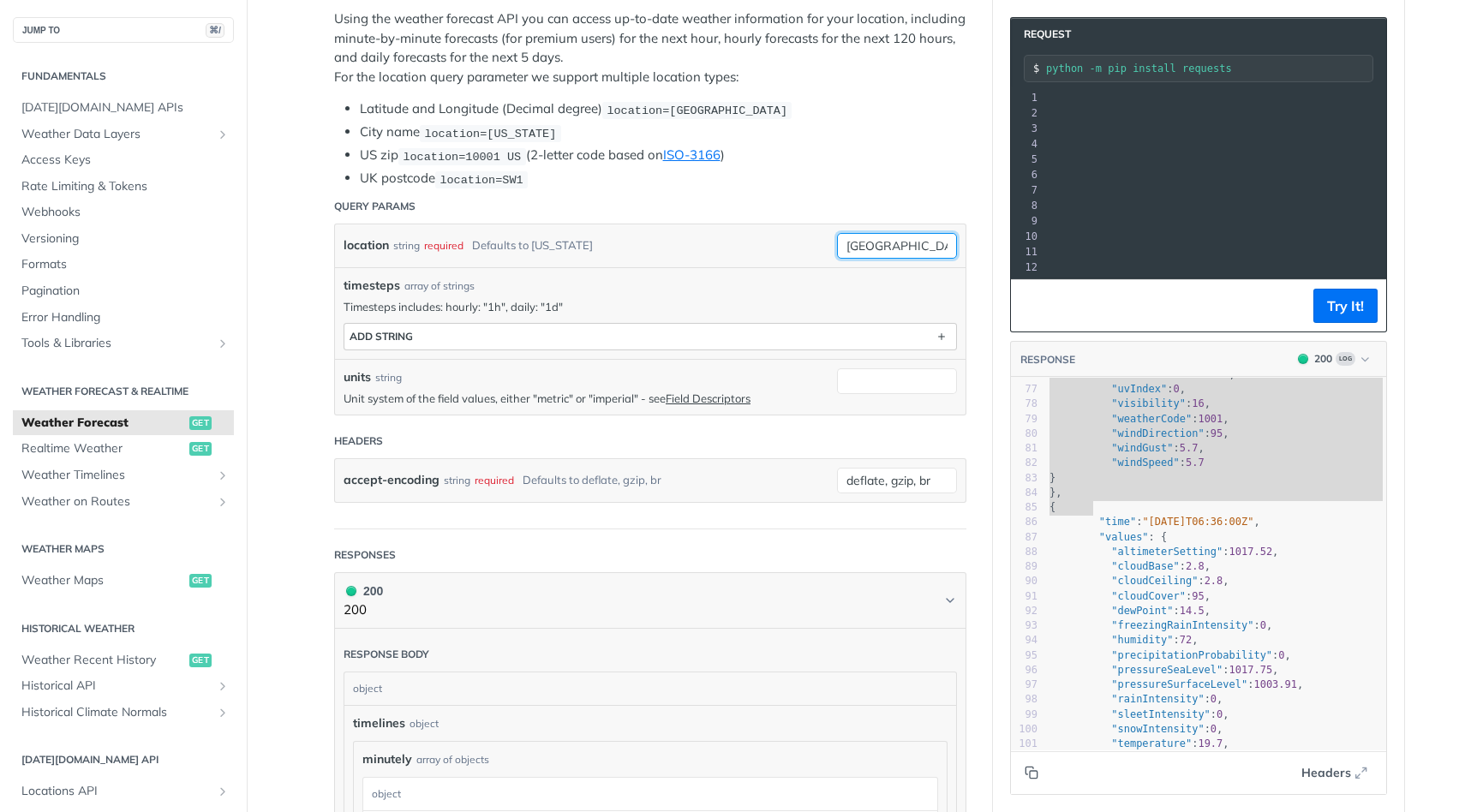
type input "chicago"
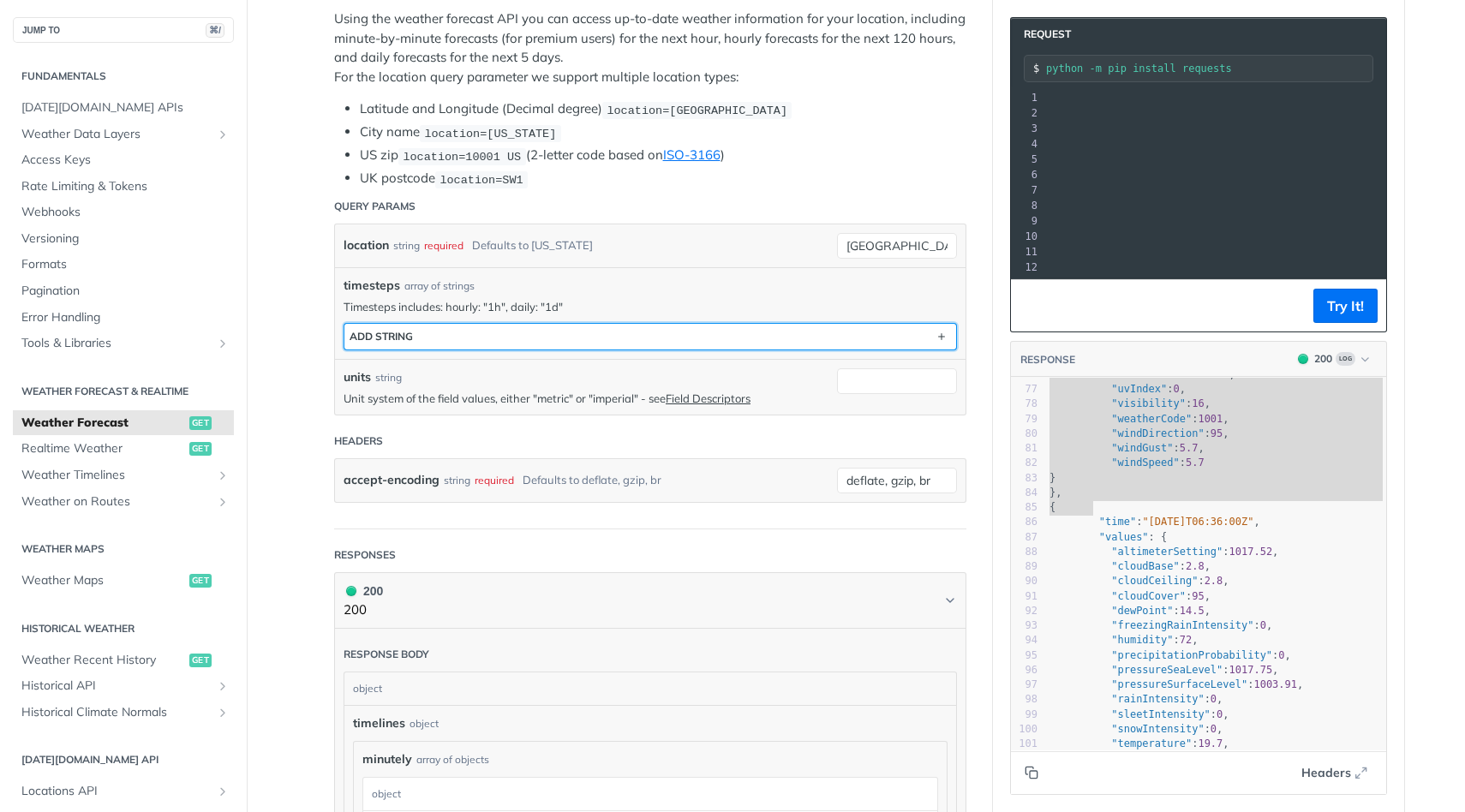
click at [888, 327] on button "ADD string" at bounding box center [650, 336] width 611 height 26
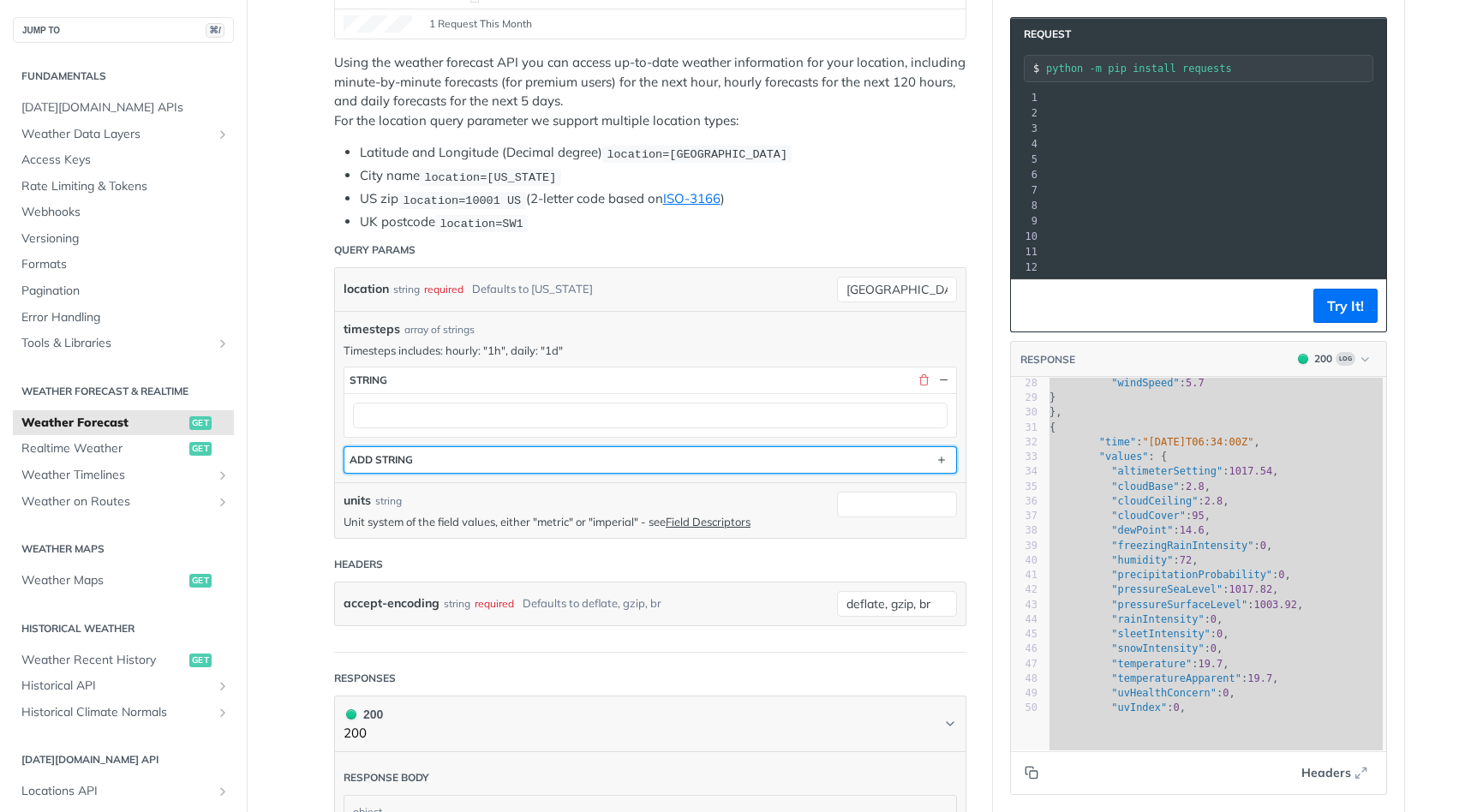
scroll to position [0, 0]
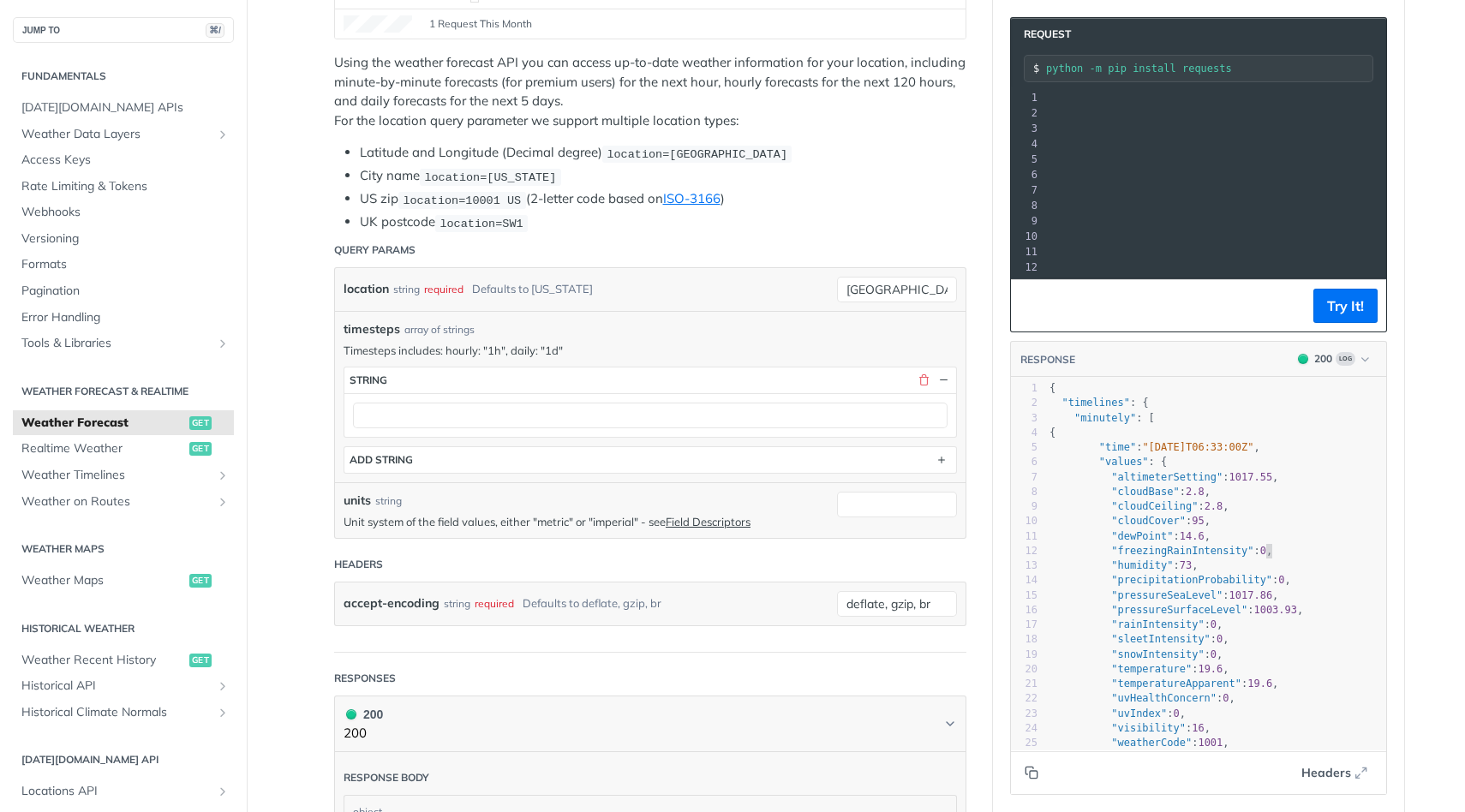
click at [1264, 545] on span ""freezingRainIntensity" : 0 ," at bounding box center [1161, 550] width 223 height 12
click at [604, 283] on div "location string required Defaults to new york" at bounding box center [585, 289] width 484 height 26
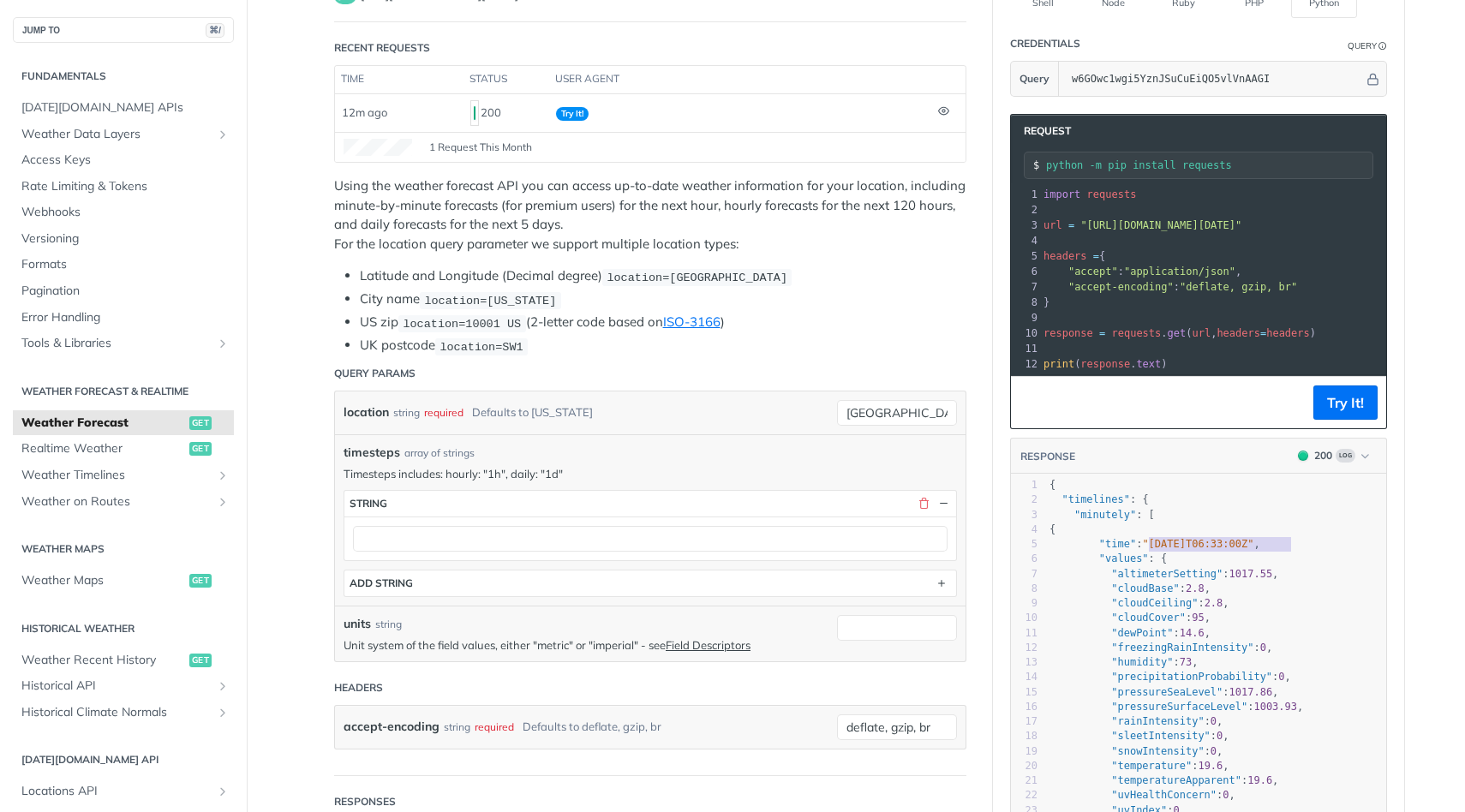
type textarea ""2025-08-20T06:33:00Z""
drag, startPoint x: 1150, startPoint y: 539, endPoint x: 1285, endPoint y: 539, distance: 135.0
click at [1260, 539] on span ""time" : "2025-08-20T06:33:00Z" ," at bounding box center [1155, 543] width 210 height 12
drag, startPoint x: 1087, startPoint y: 228, endPoint x: 1381, endPoint y: 227, distance: 294.0
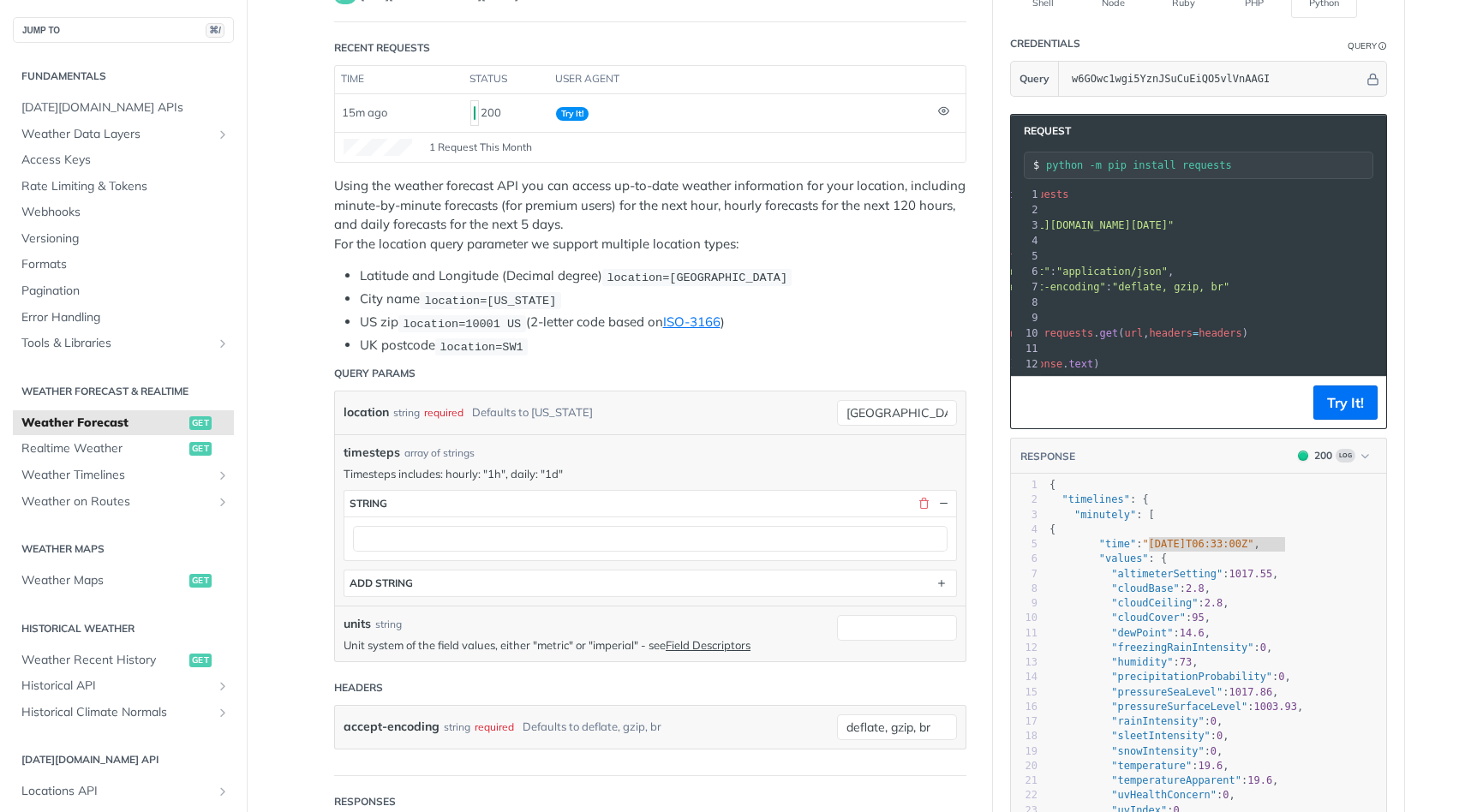
click at [1174, 227] on span ""https://api.tomorrow.io/v4/weather/forecast?location=chicago&timesteps=&apikey…" at bounding box center [1093, 225] width 161 height 12
click at [206, 469] on span "Weather Timelines" at bounding box center [117, 474] width 191 height 17
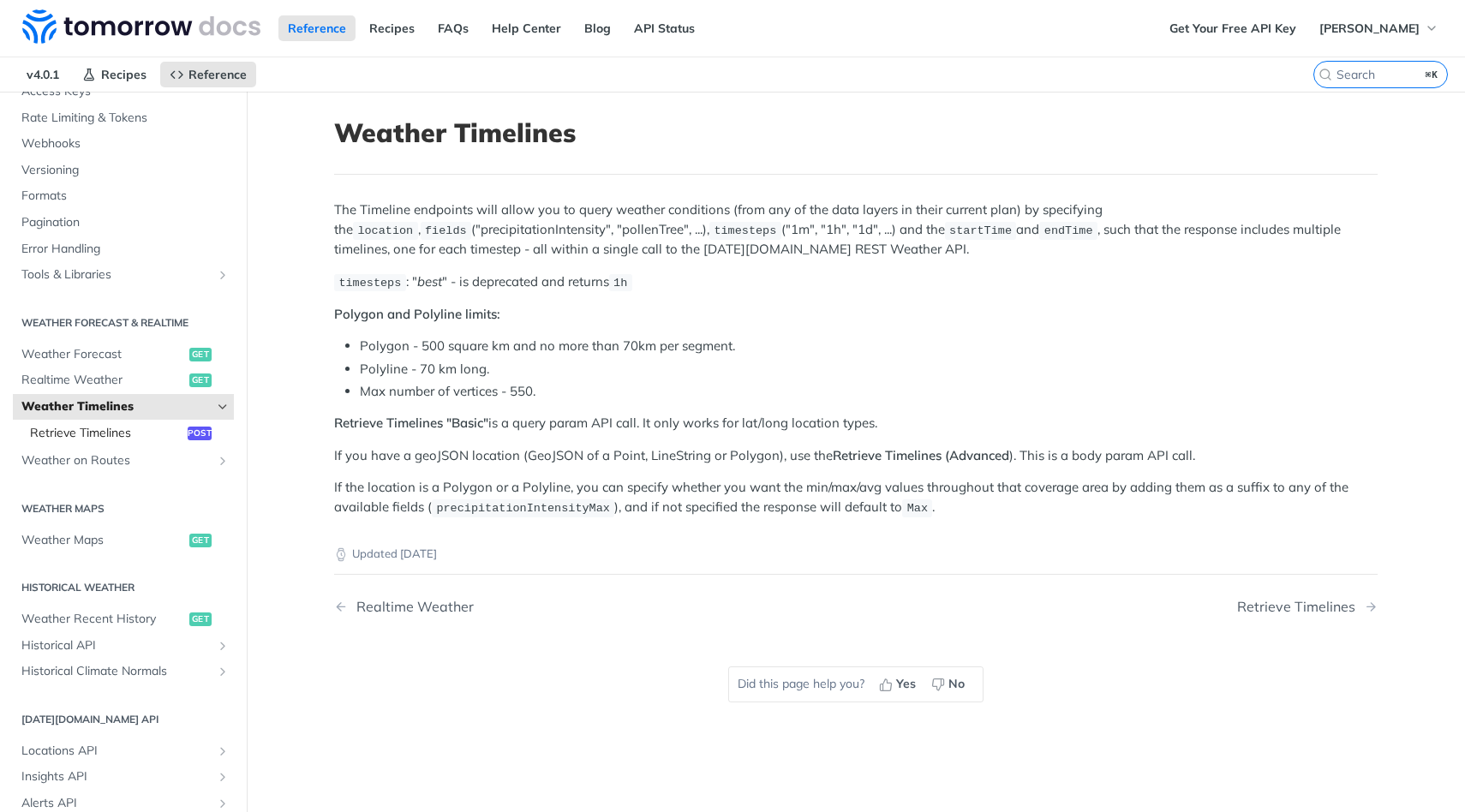
scroll to position [161, 0]
click at [176, 613] on span "Weather Recent History" at bounding box center [103, 618] width 164 height 17
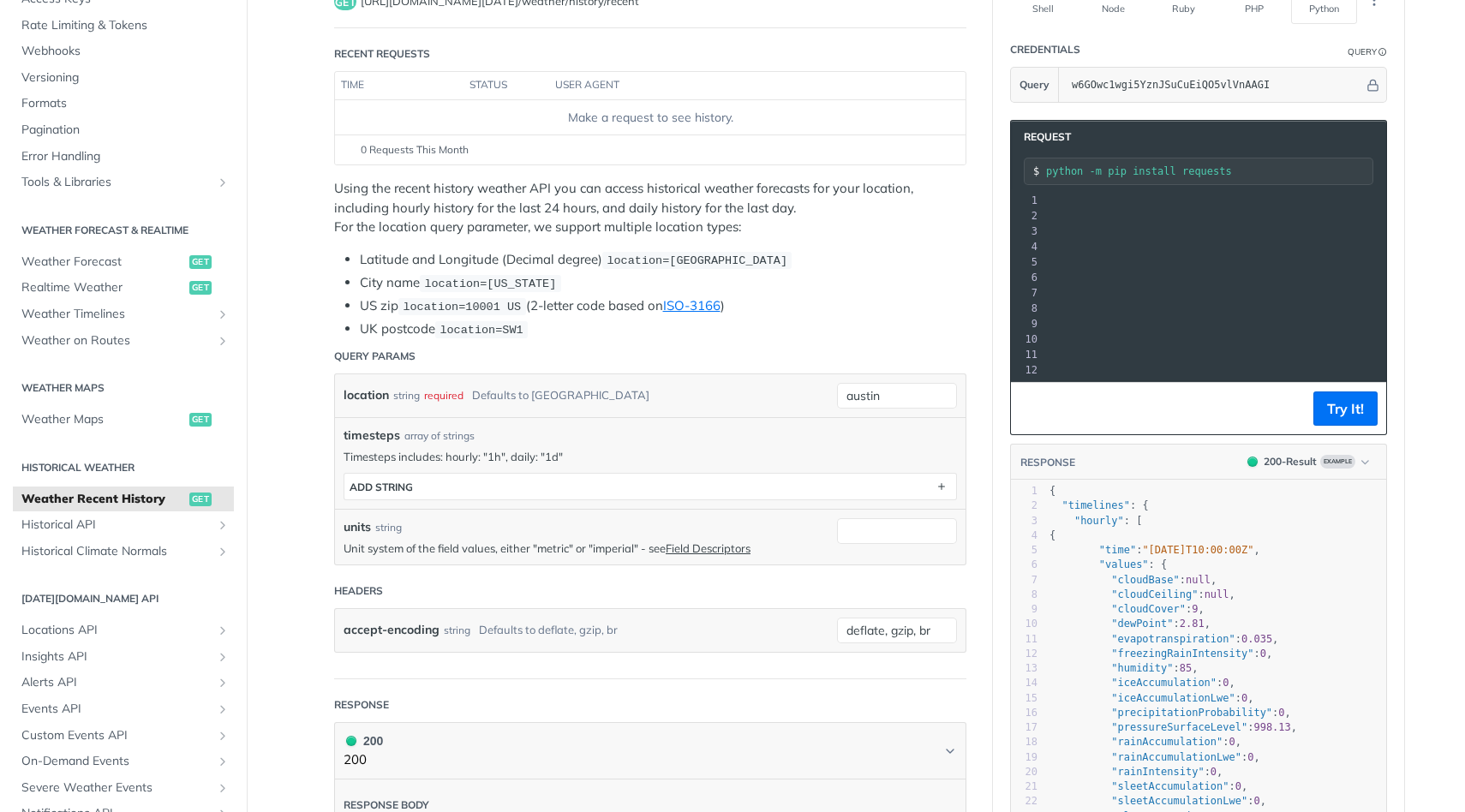
scroll to position [173, 0]
